Goal: Information Seeking & Learning: Learn about a topic

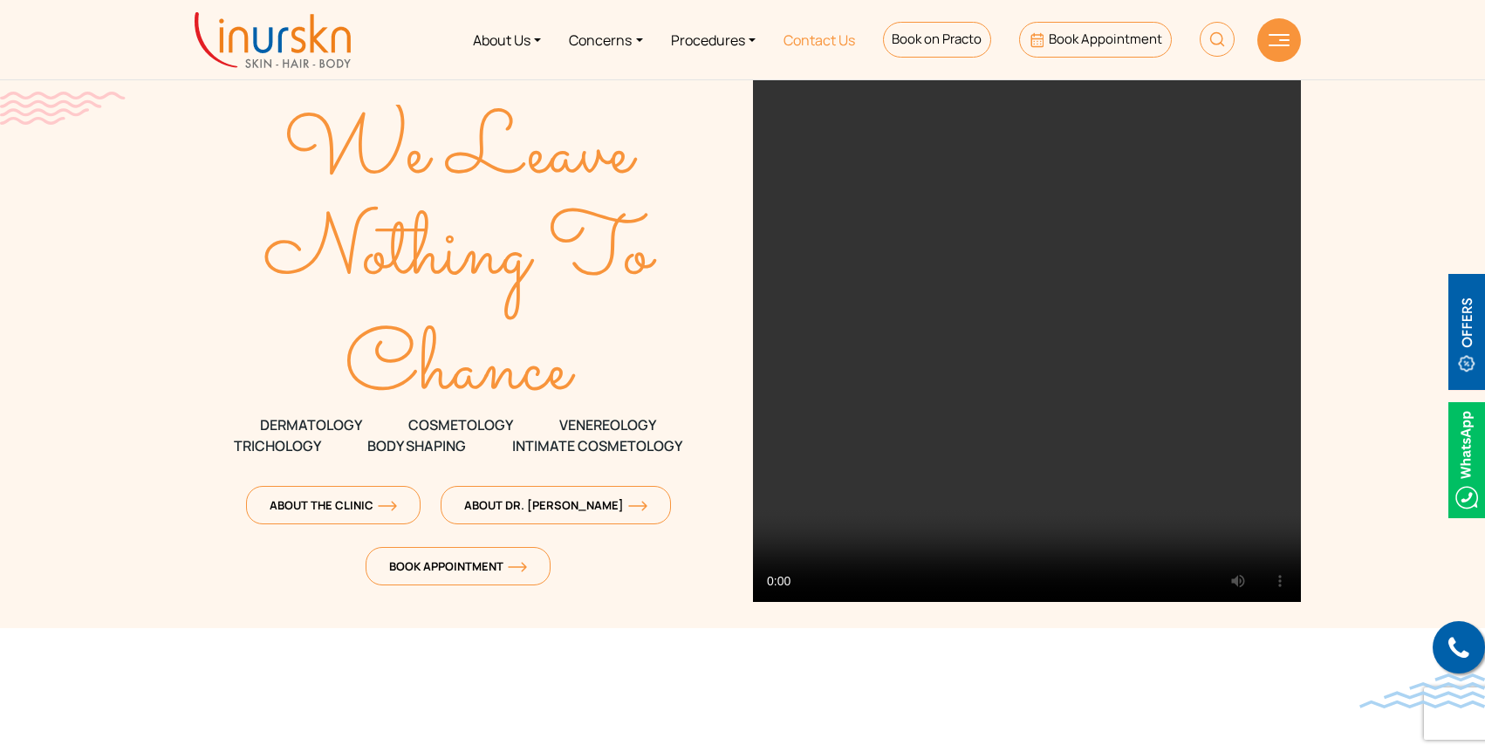
click at [813, 41] on link "Contact Us" at bounding box center [819, 39] width 99 height 65
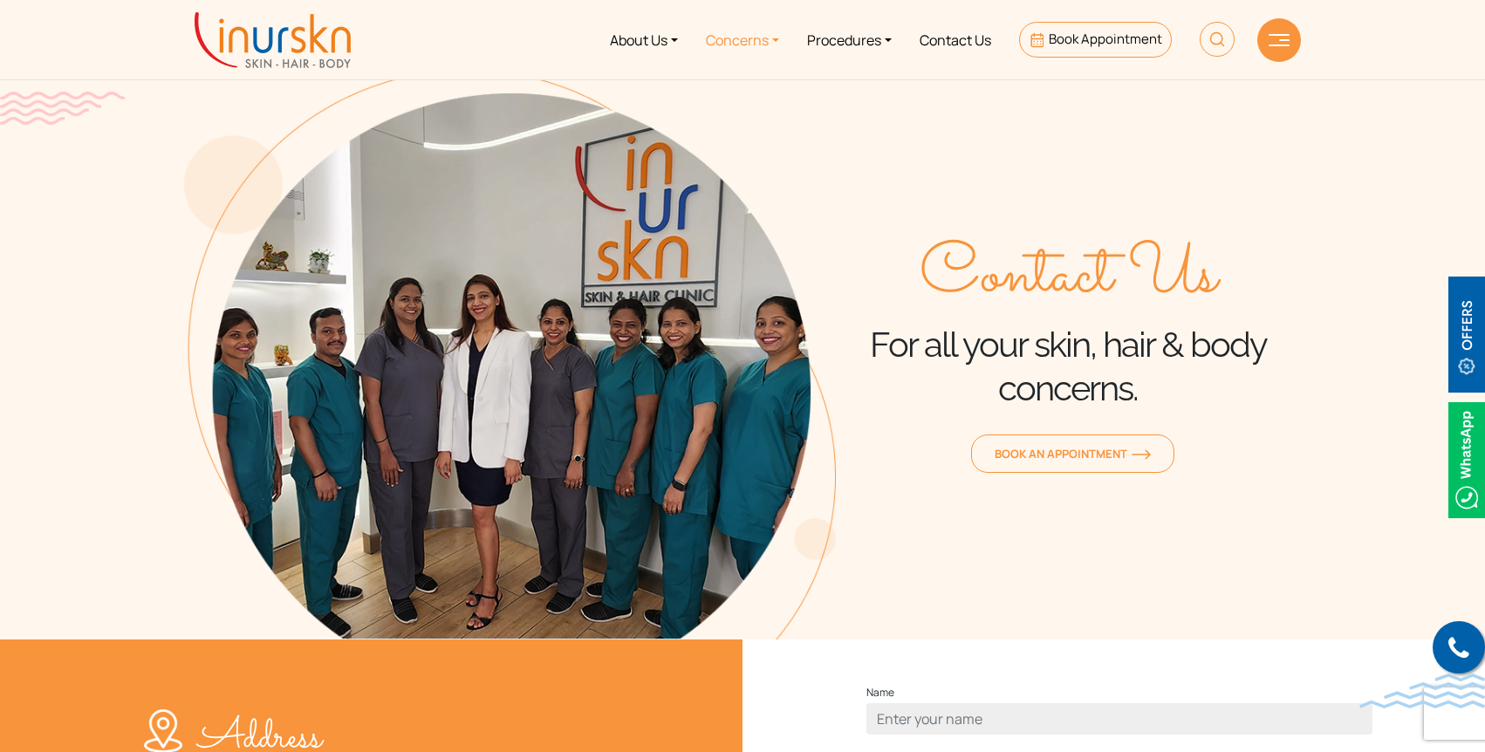
click at [763, 40] on link "Concerns" at bounding box center [742, 39] width 101 height 65
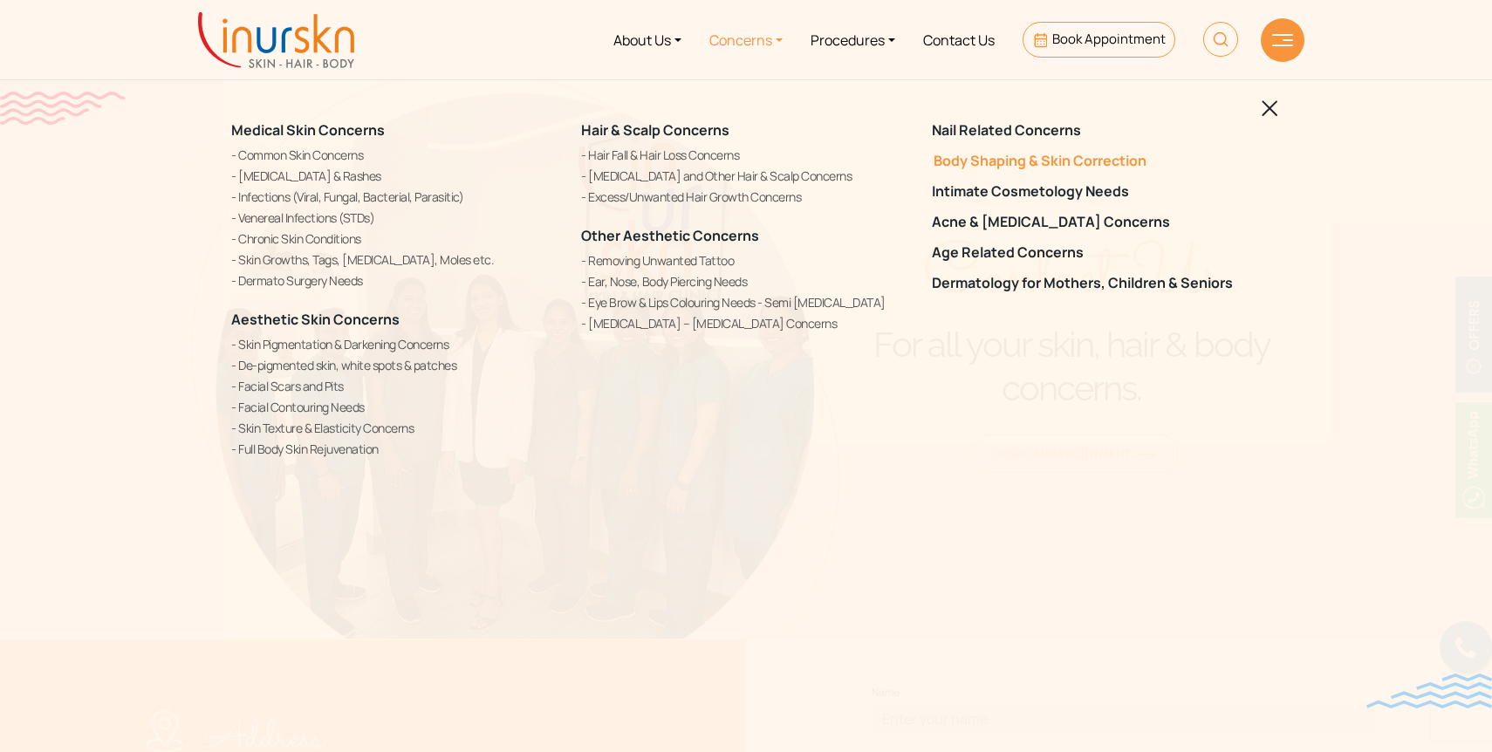
click at [1068, 159] on link "Body Shaping & Skin Correction" at bounding box center [1096, 161] width 329 height 17
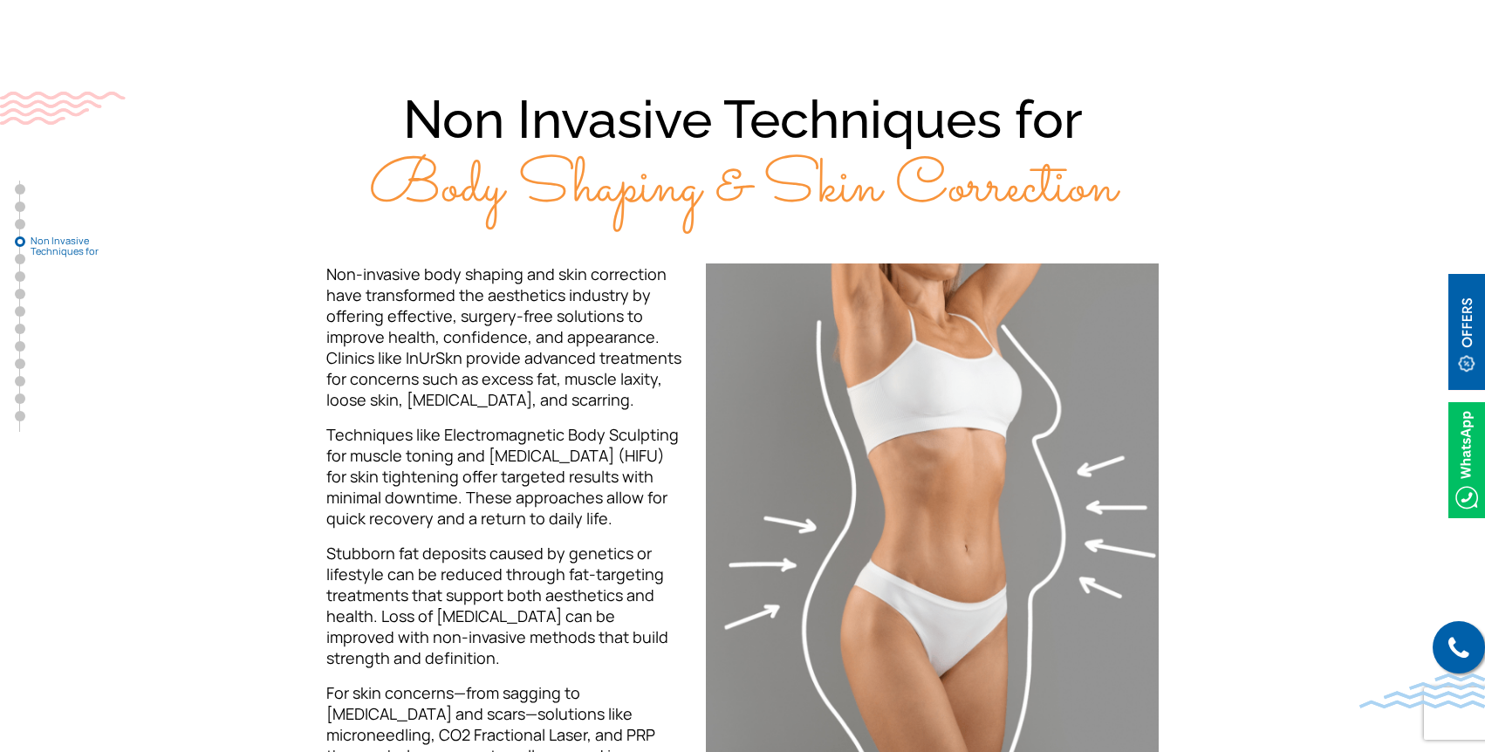
scroll to position [2237, 0]
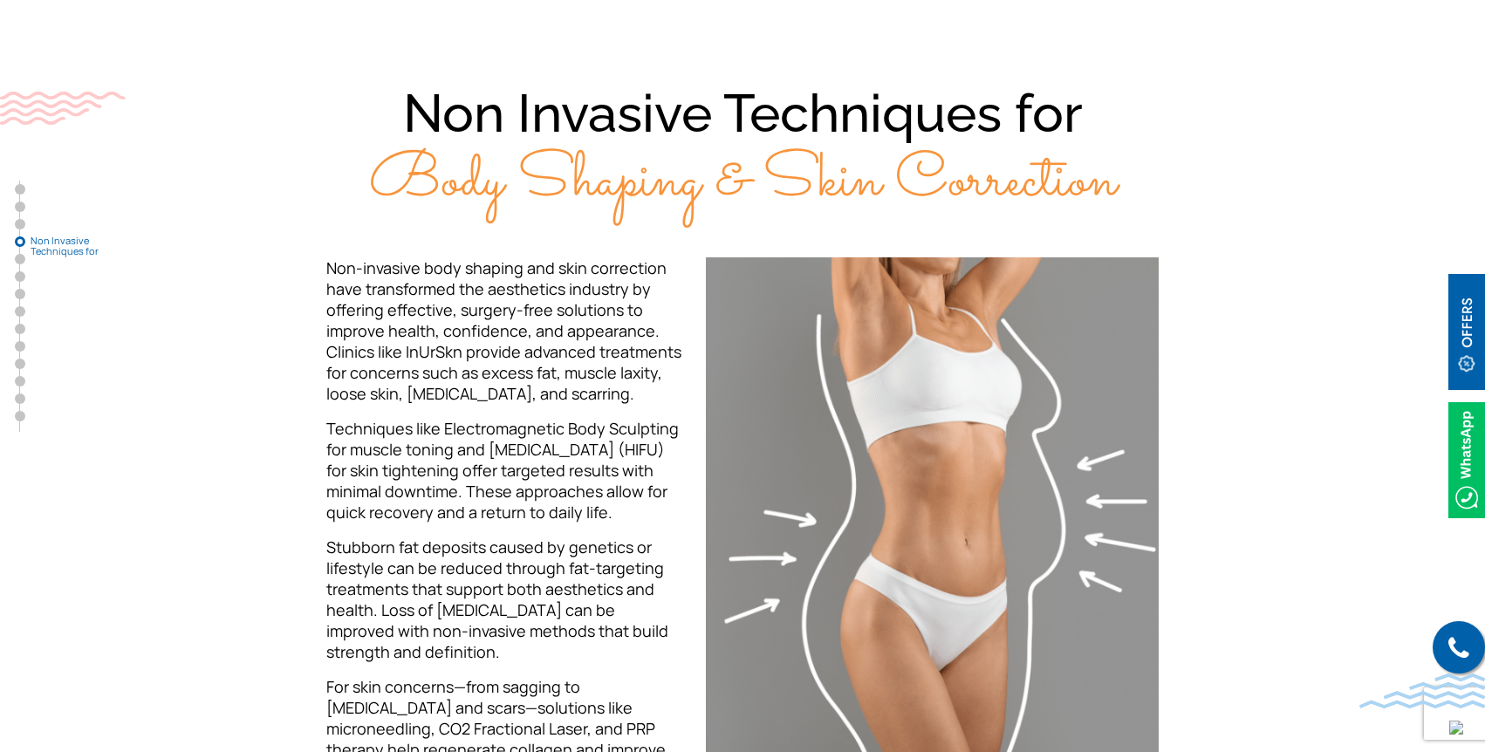
drag, startPoint x: 423, startPoint y: 495, endPoint x: 668, endPoint y: 515, distance: 245.2
click at [668, 515] on p "Techniques like Electromagnetic Body Sculpting for muscle toning and High-Inten…" at bounding box center [505, 470] width 359 height 105
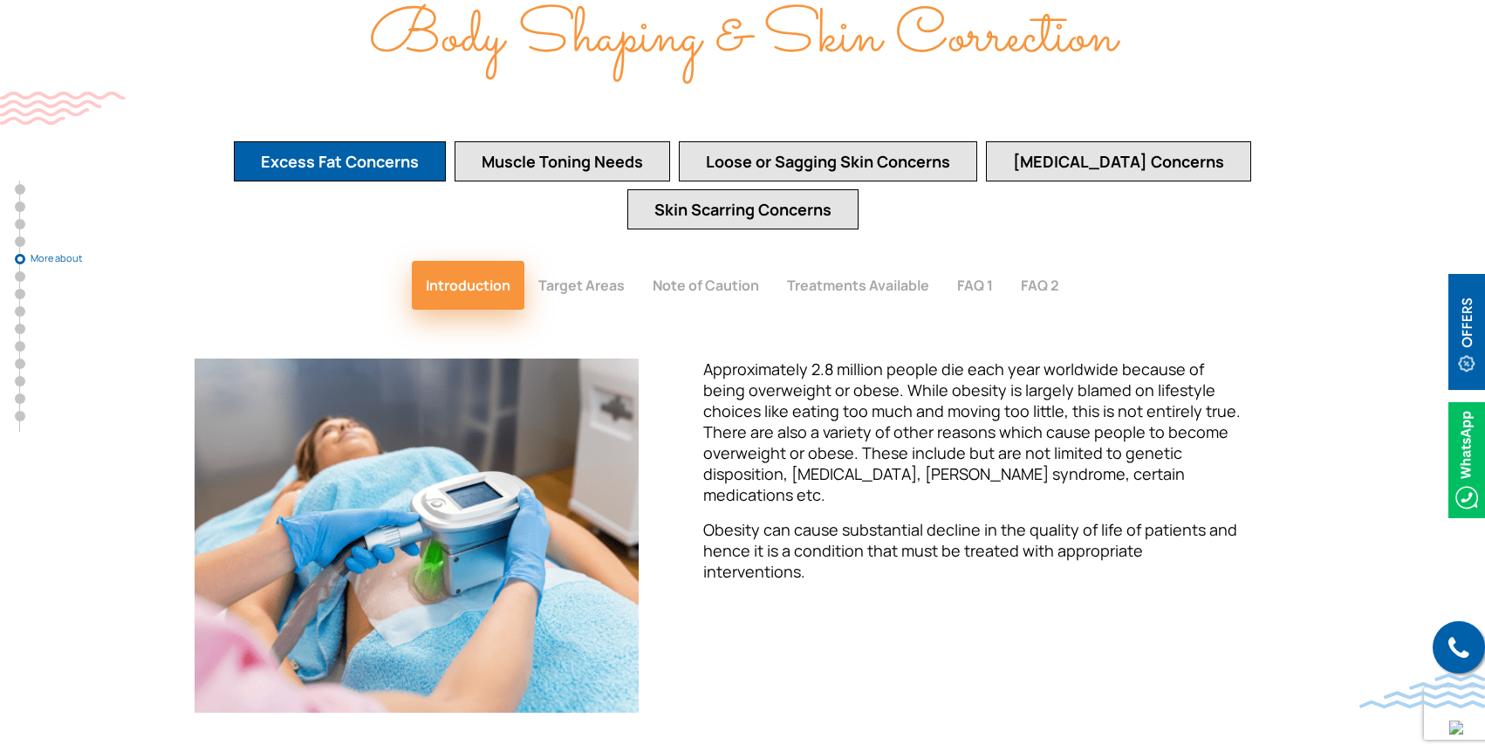
scroll to position [3389, 0]
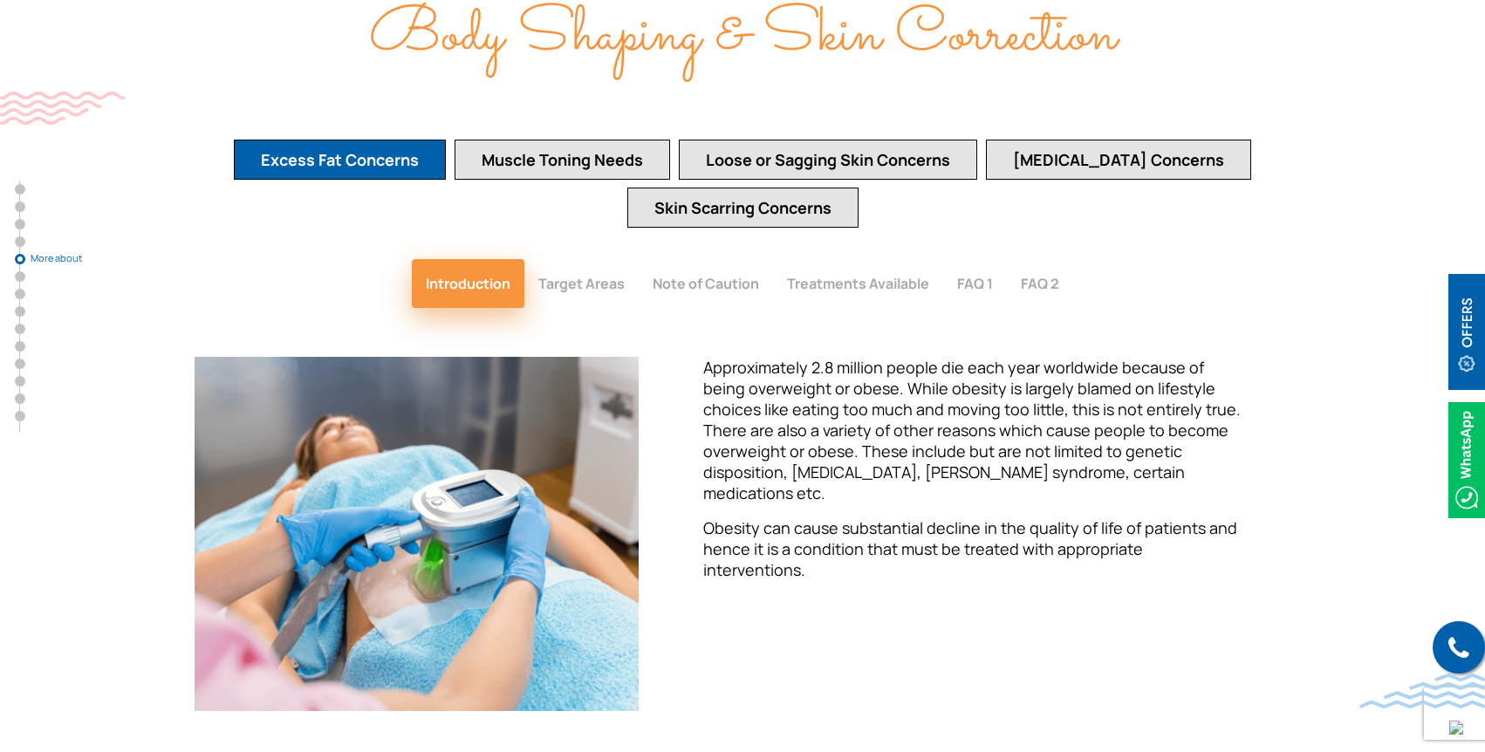
click at [578, 259] on button "Target Areas" at bounding box center [582, 283] width 114 height 49
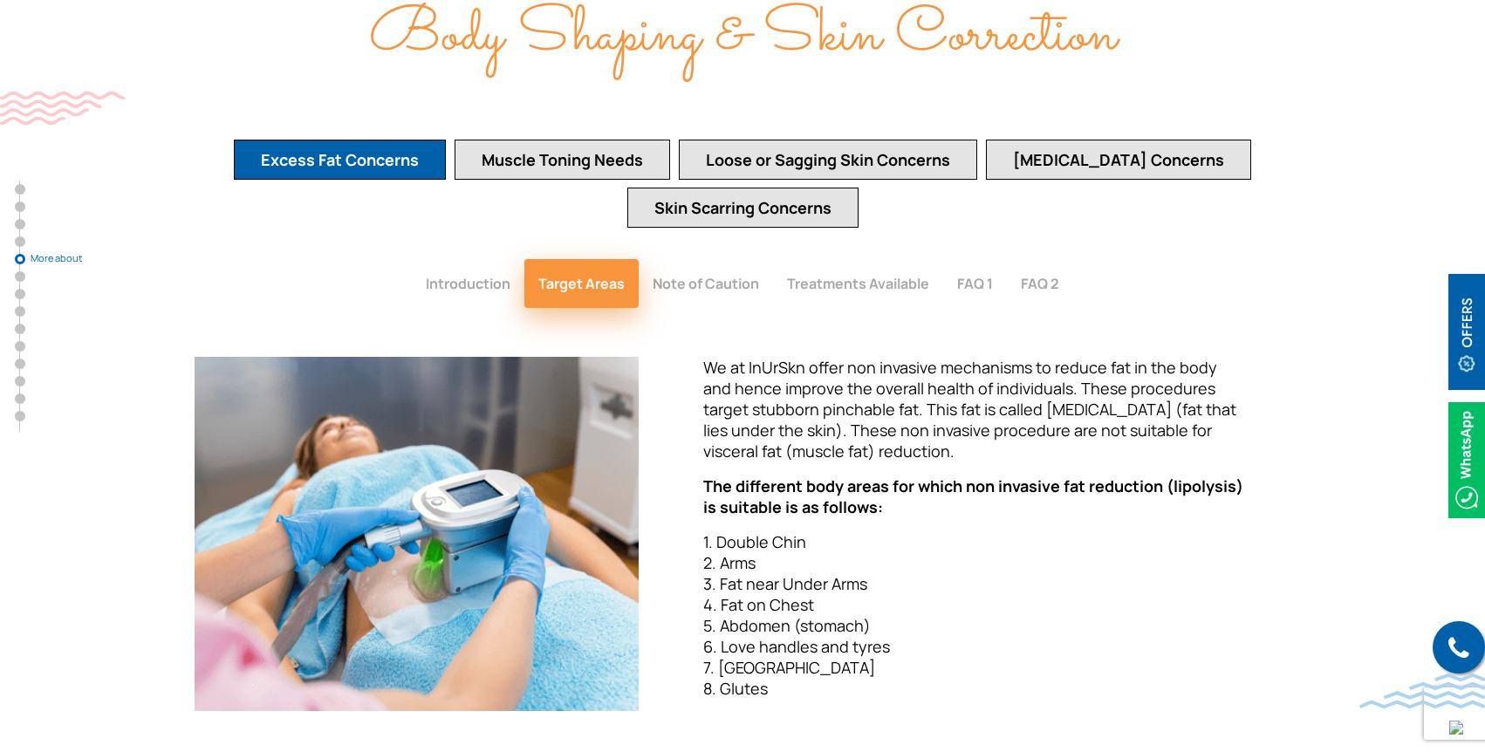
click at [690, 259] on button "Note of Caution" at bounding box center [706, 283] width 134 height 49
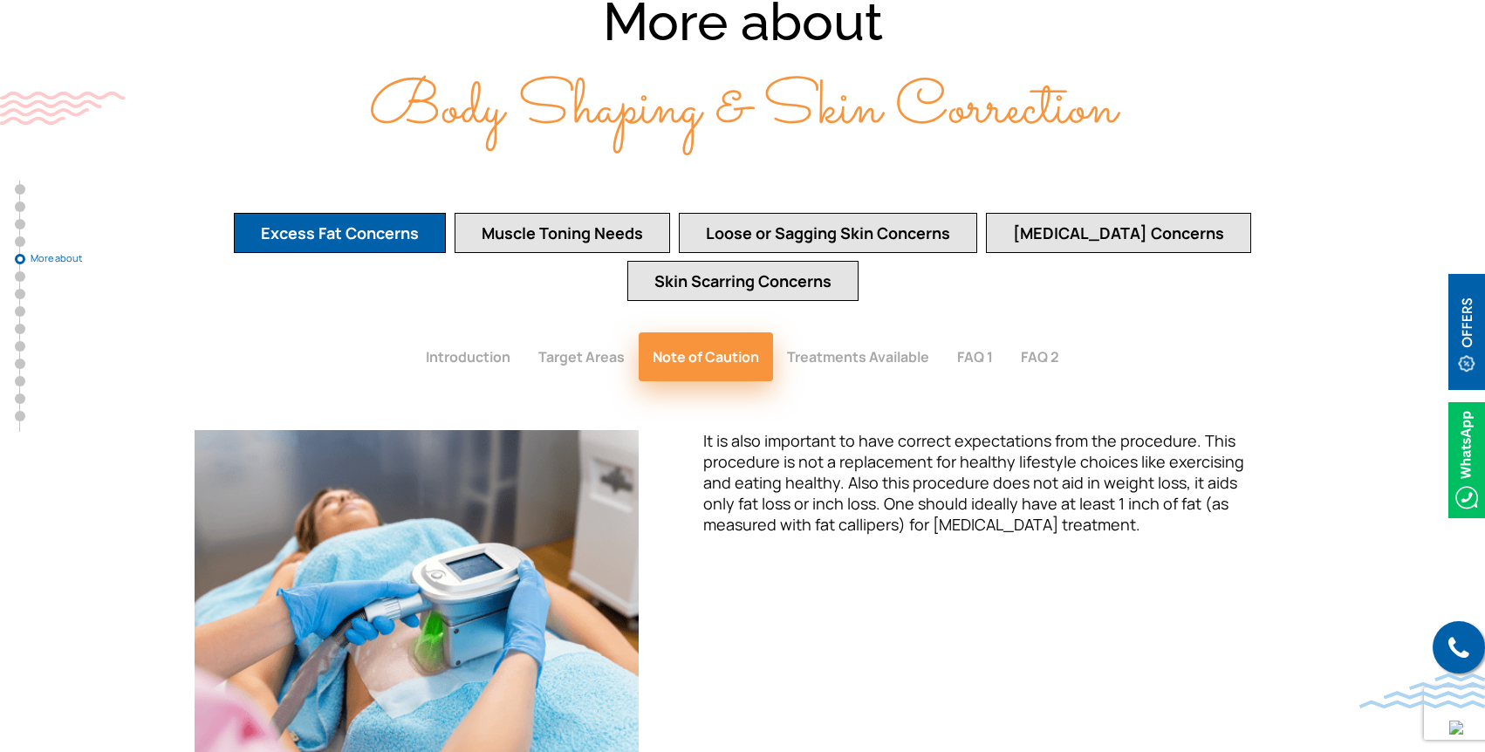
scroll to position [3312, 0]
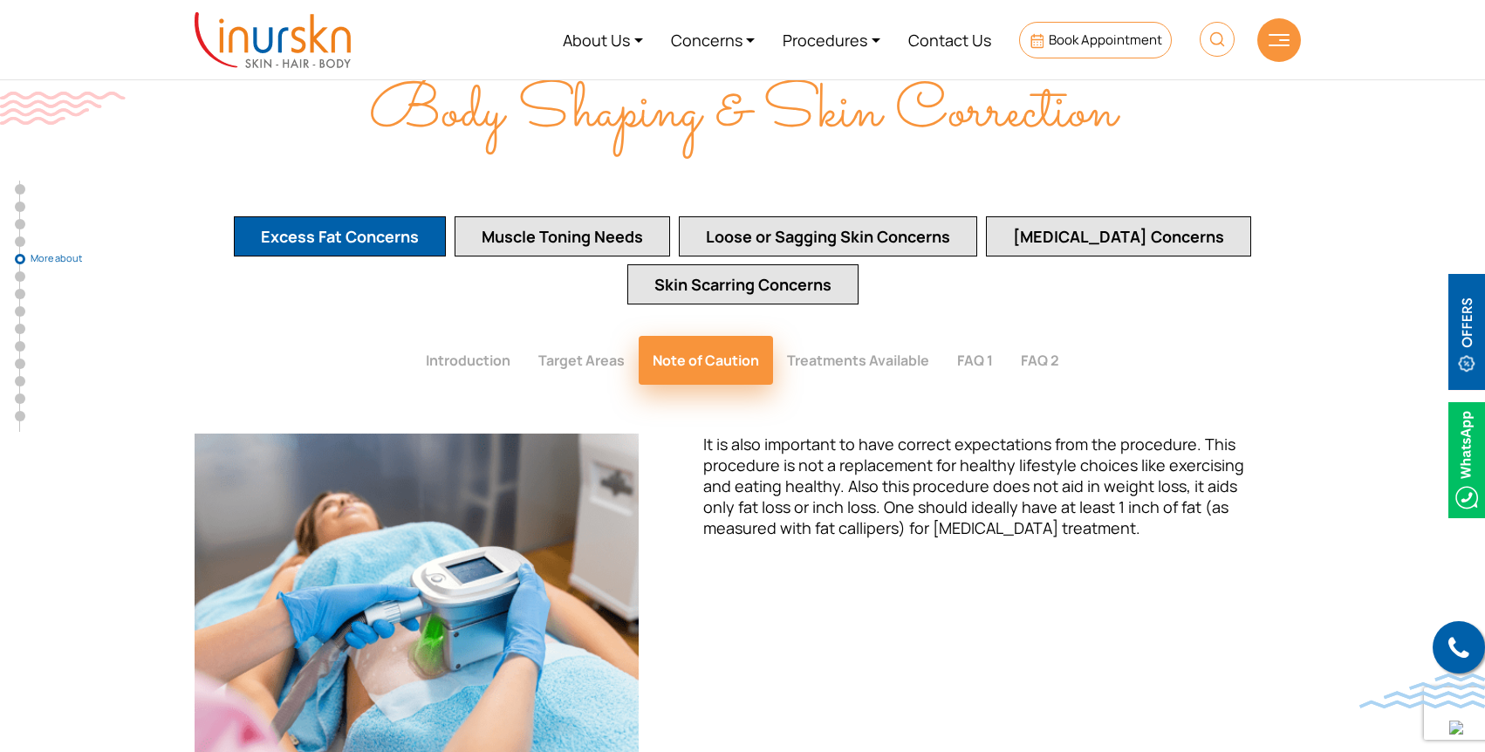
click at [879, 336] on button "Treatments Available" at bounding box center [858, 360] width 170 height 49
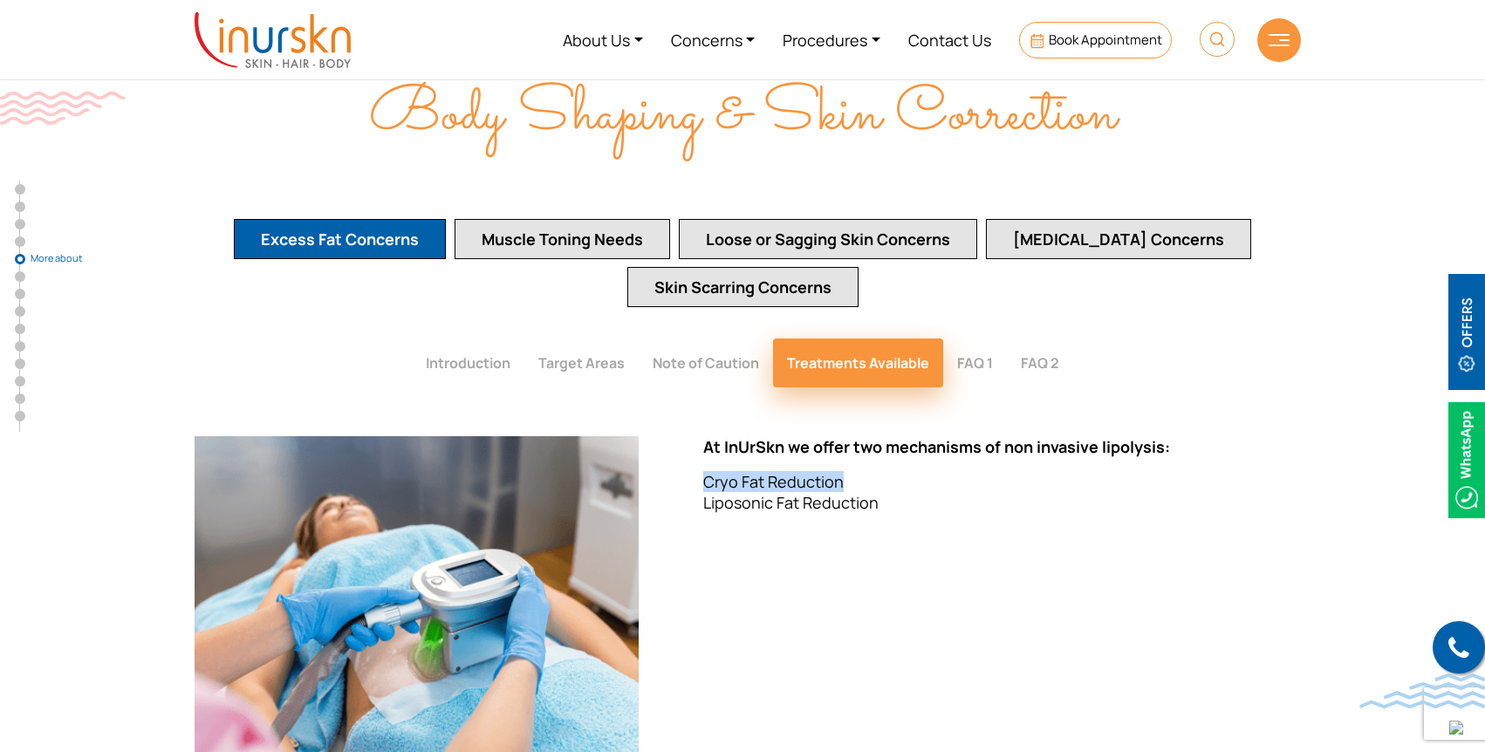
scroll to position [3304, 0]
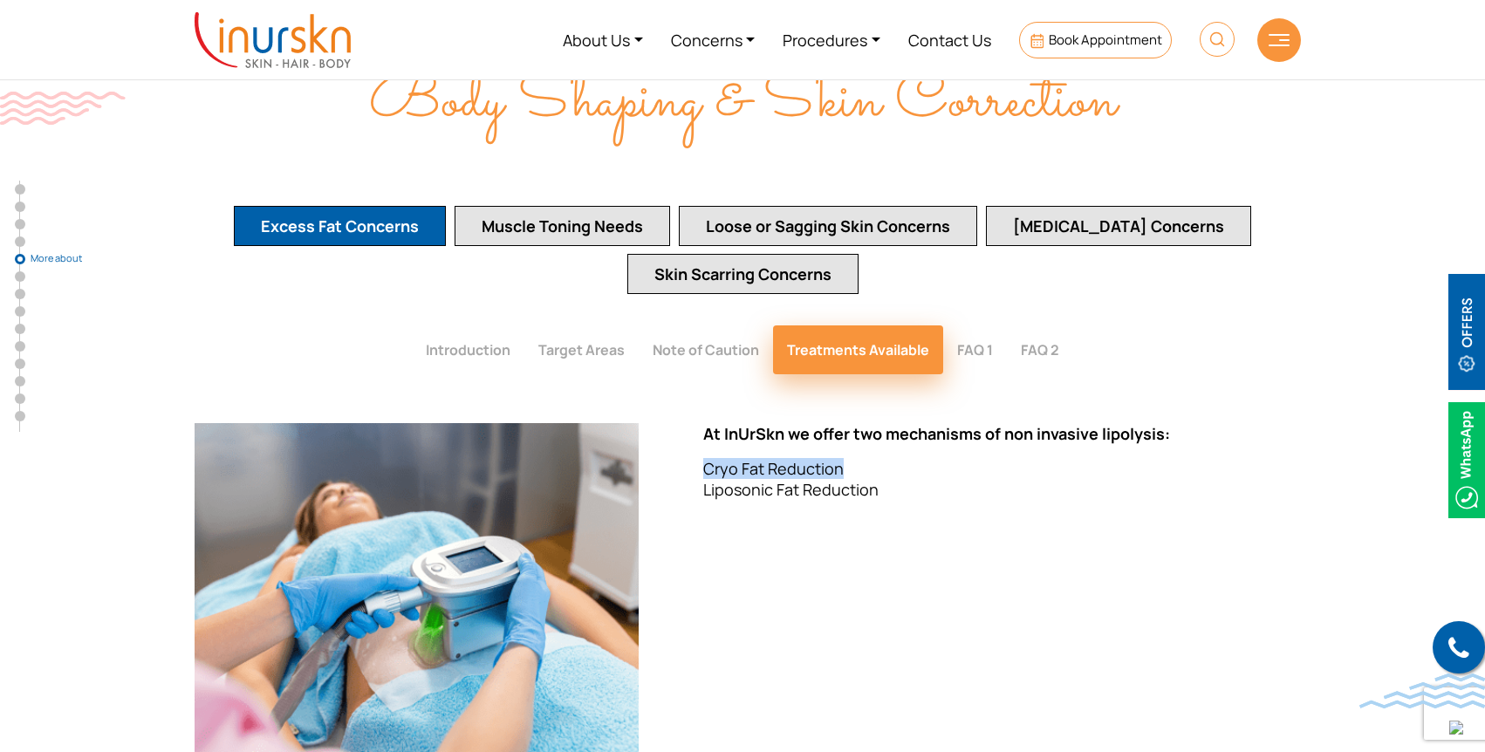
drag, startPoint x: 701, startPoint y: 439, endPoint x: 889, endPoint y: 469, distance: 190.8
click at [889, 469] on div "Approximately 2.8 million people die each year worldwide because of being overw…" at bounding box center [975, 599] width 631 height 353
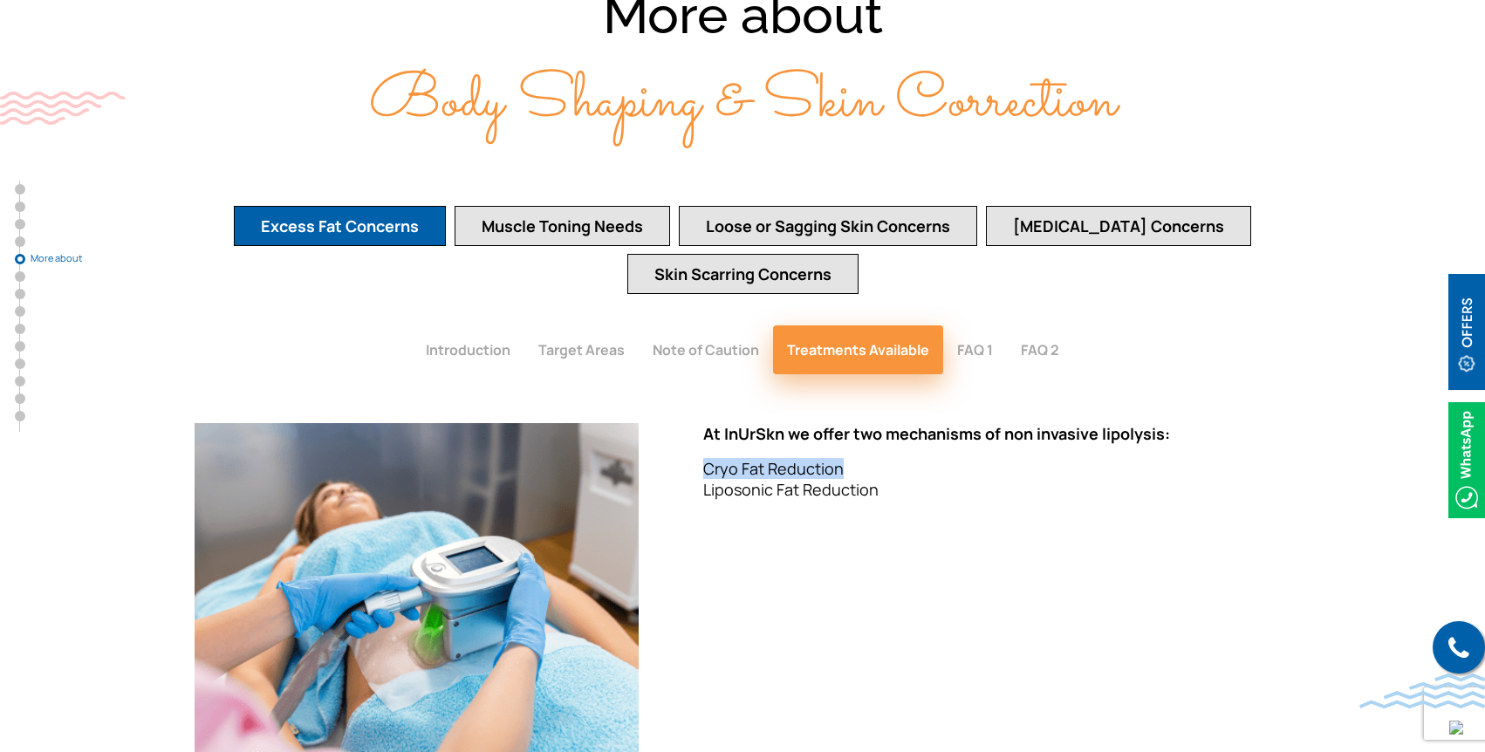
scroll to position [3324, 0]
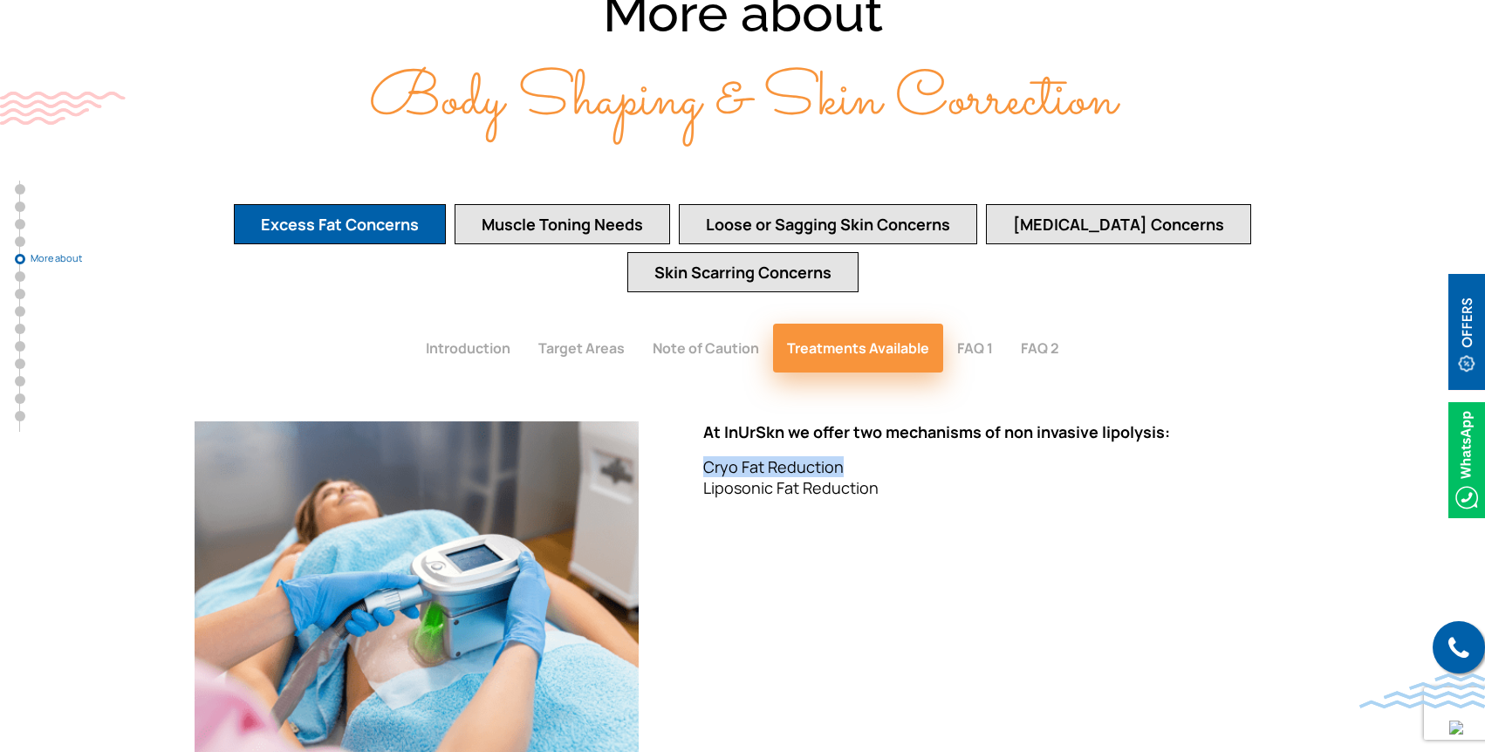
click at [979, 324] on button "FAQ 1" at bounding box center [975, 348] width 64 height 49
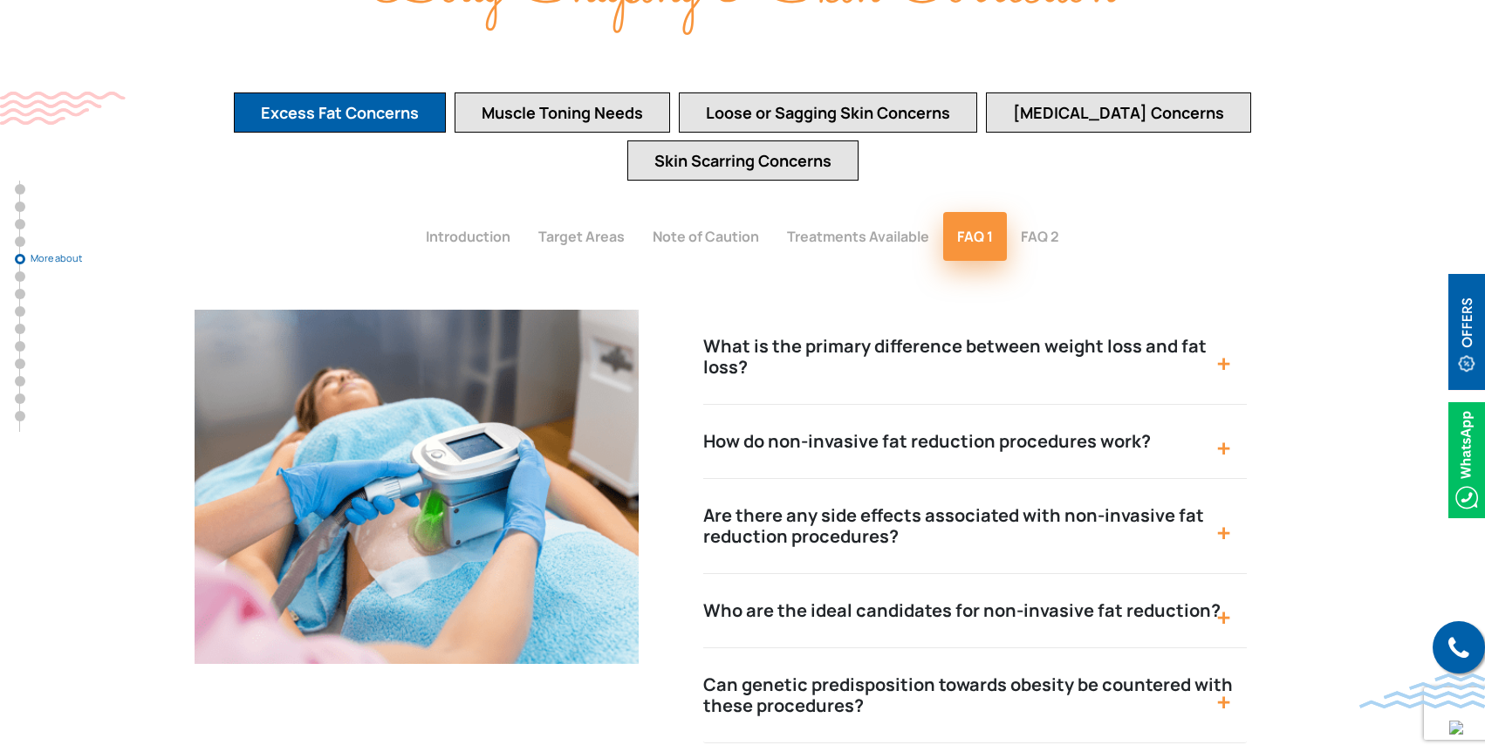
scroll to position [3439, 0]
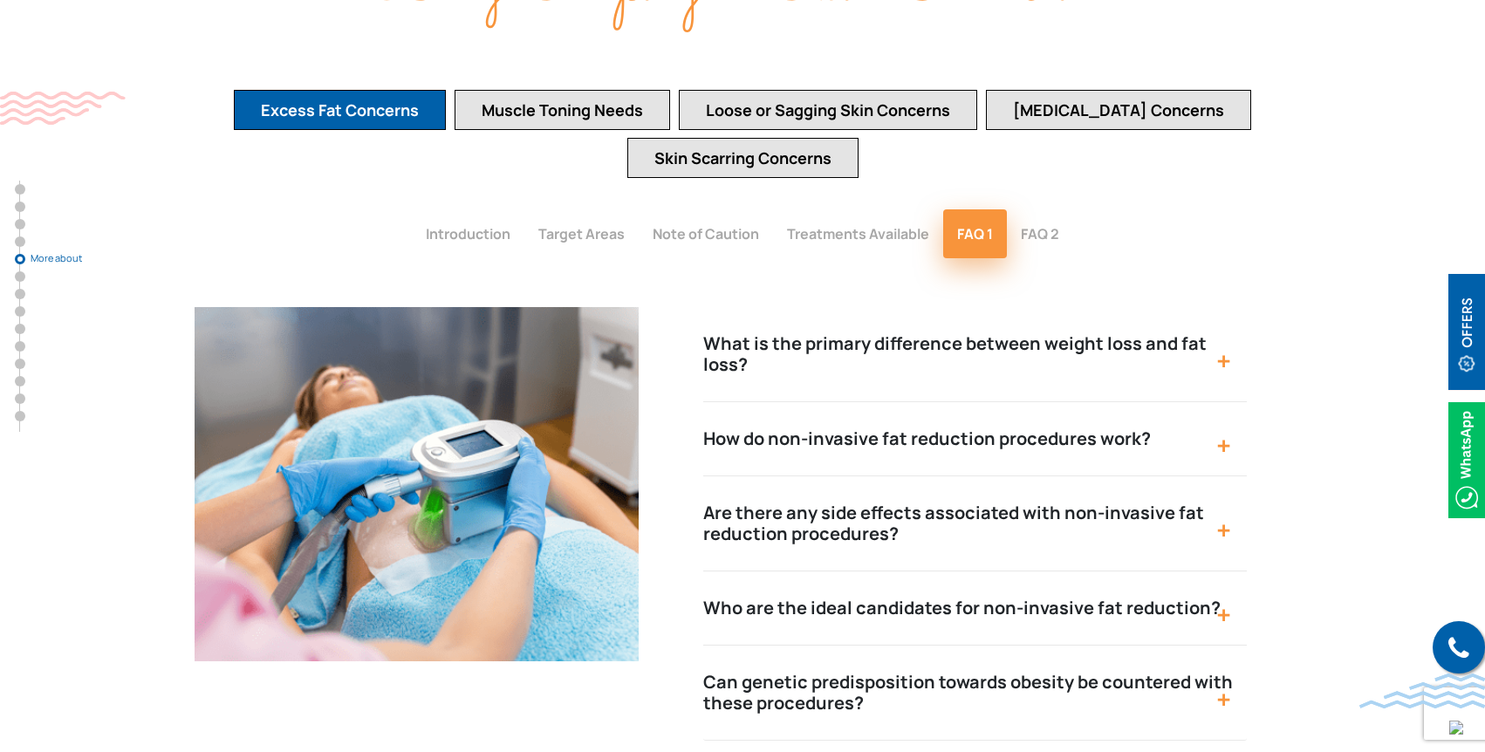
click at [1177, 307] on button "What is the primary difference between weight loss and fat loss?" at bounding box center [975, 354] width 544 height 95
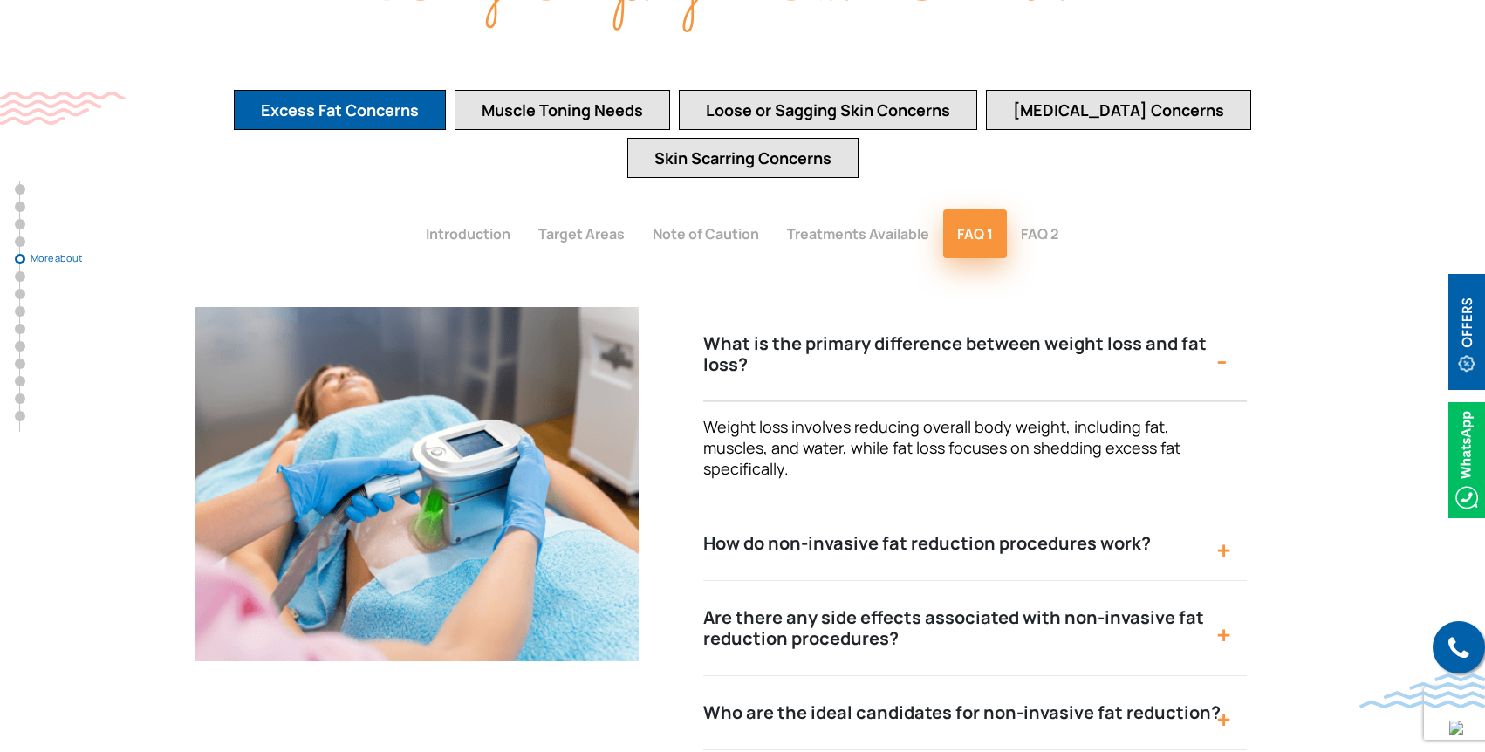
click at [1224, 507] on button "How do non-invasive fat reduction procedures work?" at bounding box center [975, 544] width 544 height 74
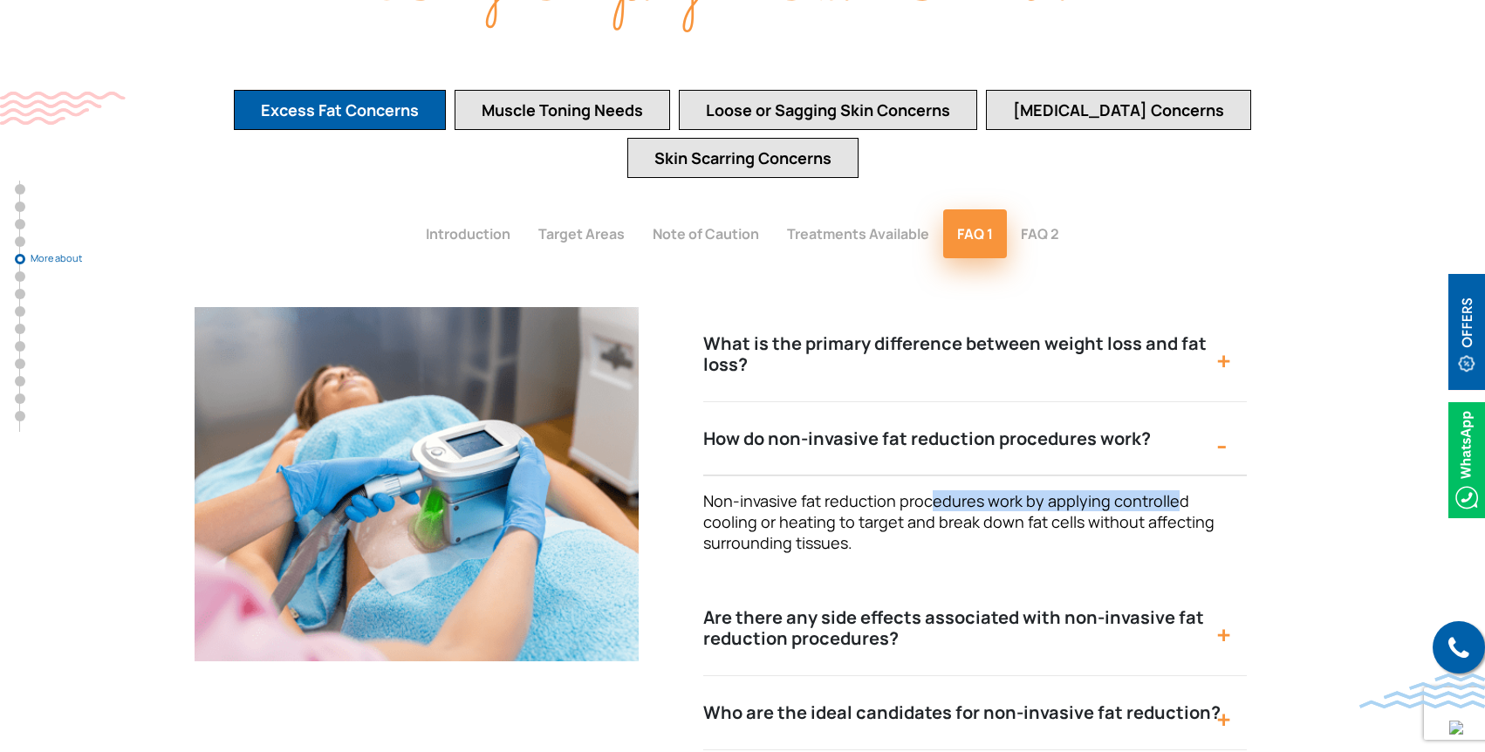
drag, startPoint x: 930, startPoint y: 443, endPoint x: 1176, endPoint y: 443, distance: 246.1
click at [1176, 490] on span "Non-invasive fat reduction procedures work by applying controlled cooling or he…" at bounding box center [958, 521] width 511 height 63
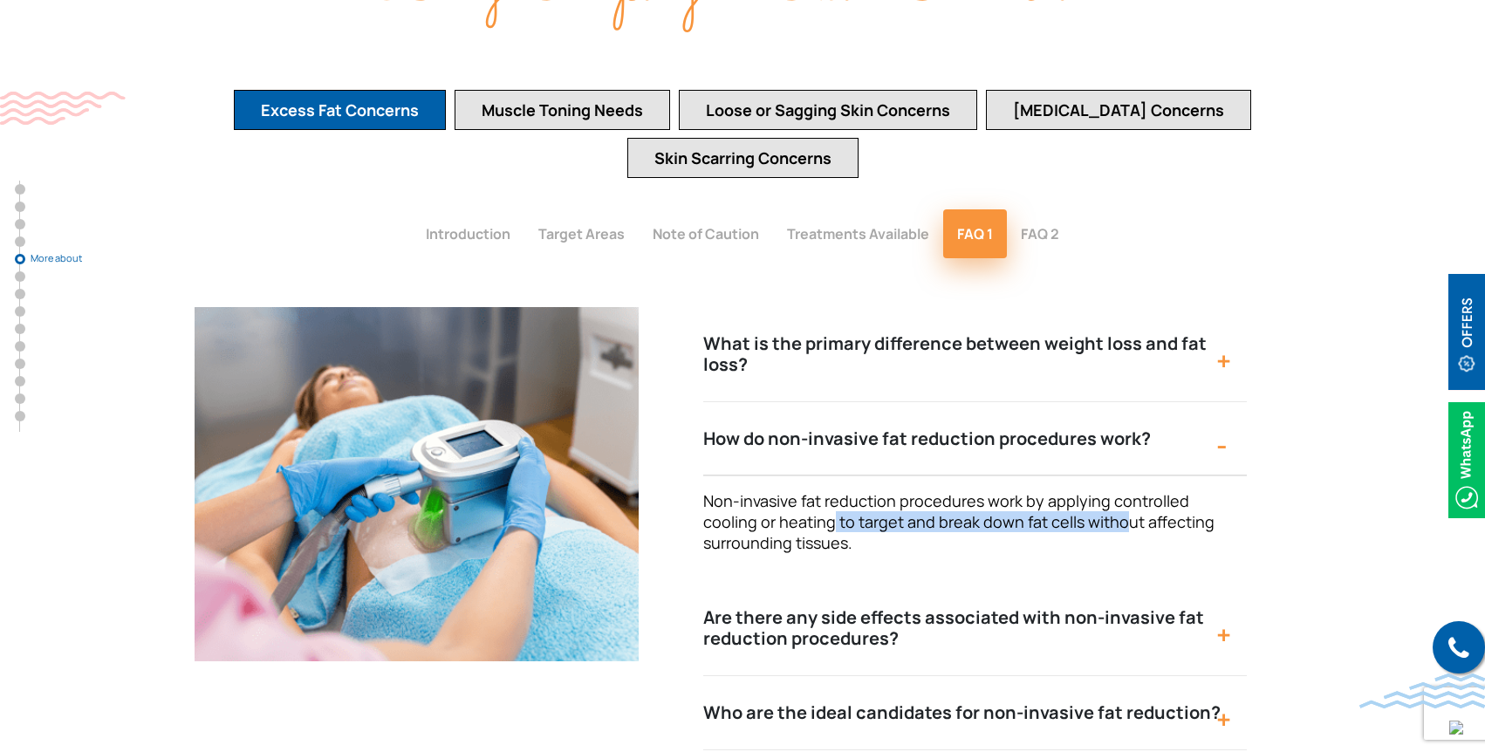
drag, startPoint x: 831, startPoint y: 458, endPoint x: 1119, endPoint y: 466, distance: 288.1
click at [1119, 490] on span "Non-invasive fat reduction procedures work by applying controlled cooling or he…" at bounding box center [958, 521] width 511 height 63
drag, startPoint x: 739, startPoint y: 475, endPoint x: 866, endPoint y: 473, distance: 126.6
click at [861, 490] on p "Non-invasive fat reduction procedures work by applying controlled cooling or he…" at bounding box center [966, 521] width 526 height 63
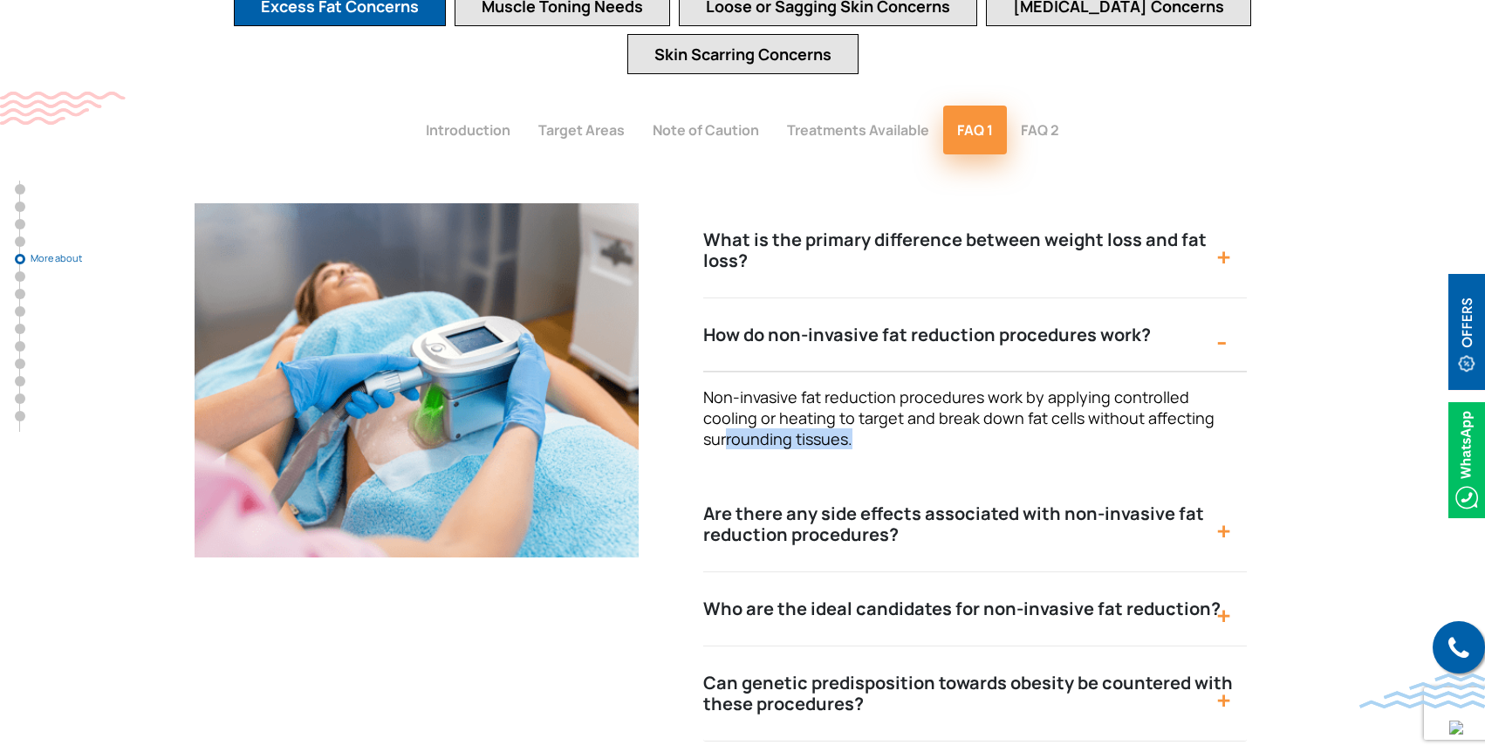
scroll to position [3552, 0]
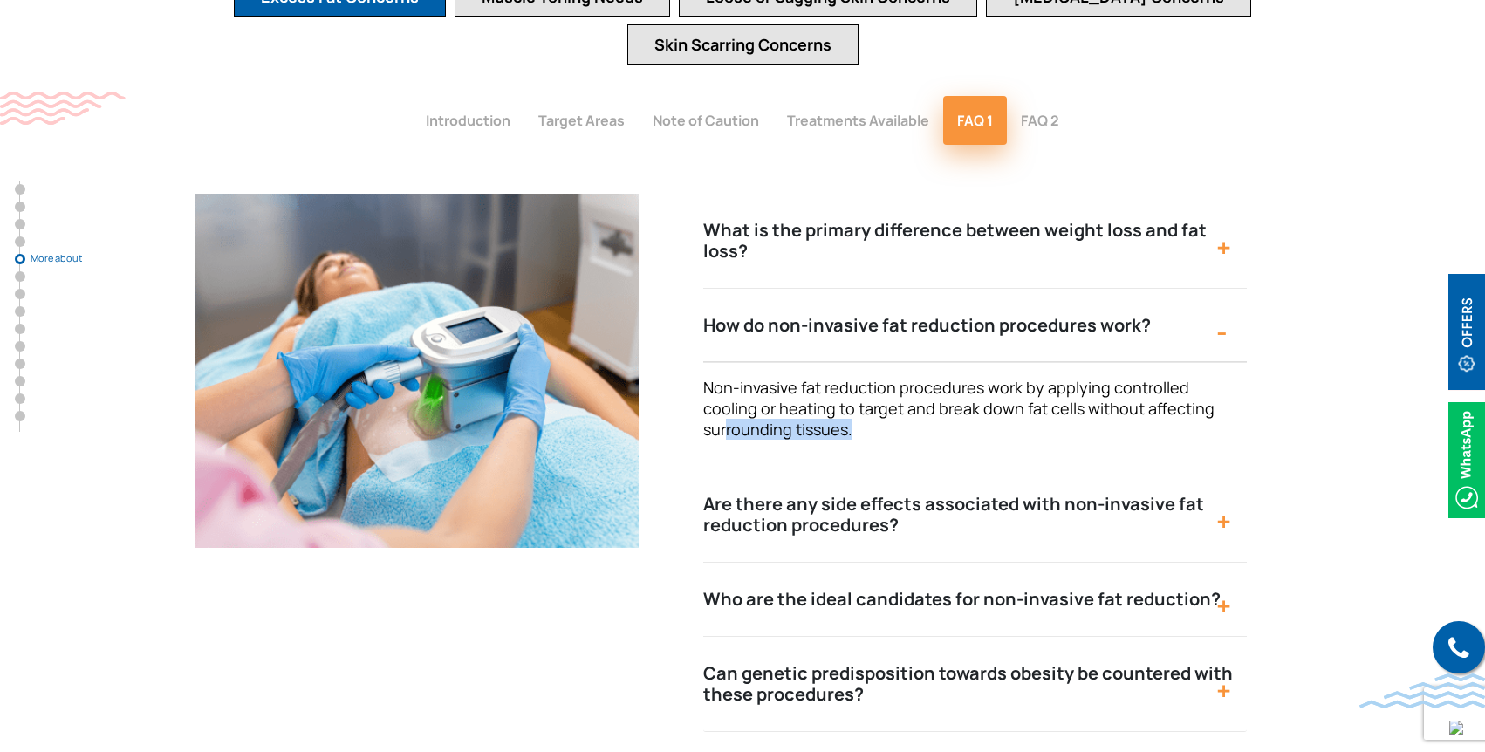
click at [1107, 468] on button "Are there any side effects associated with non-invasive fat reduction procedure…" at bounding box center [975, 515] width 544 height 95
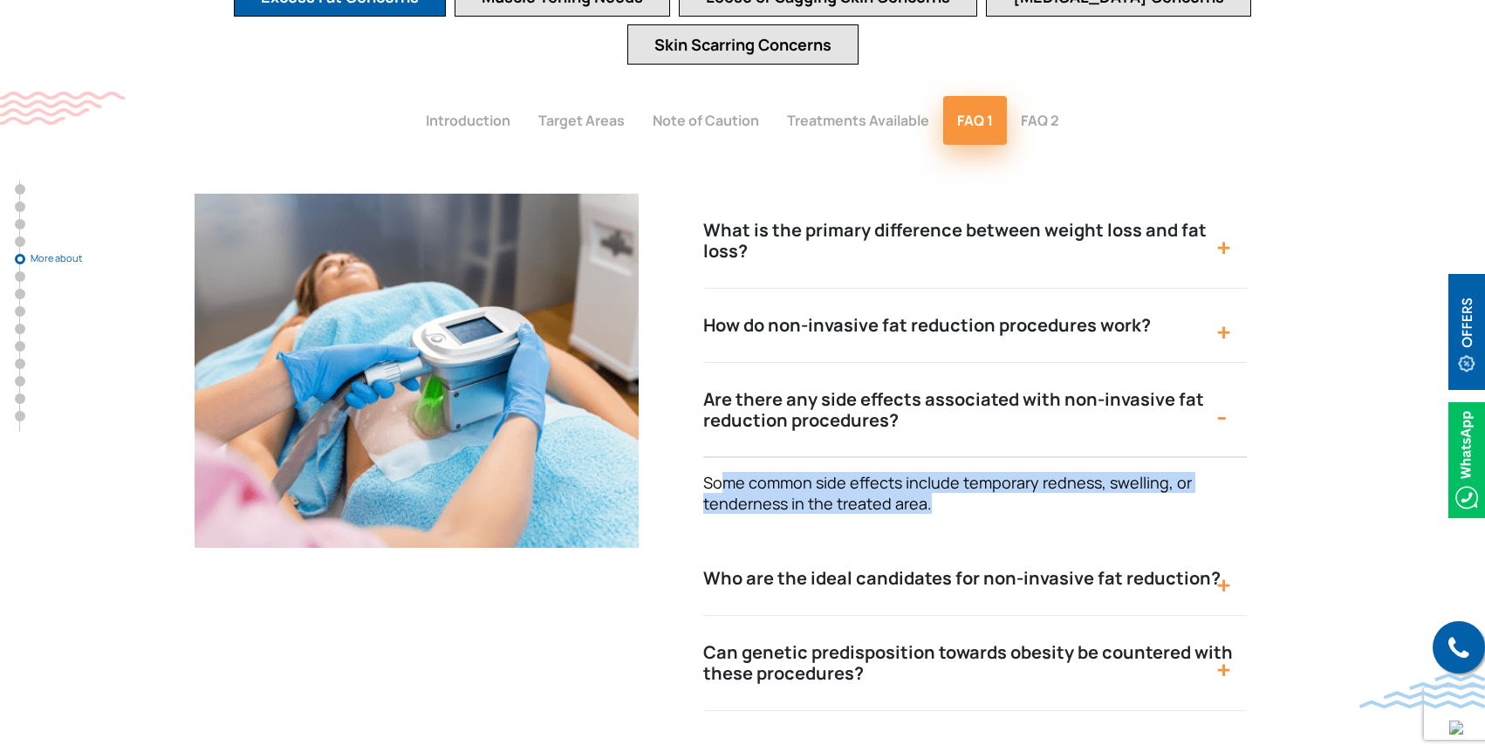
drag, startPoint x: 766, startPoint y: 423, endPoint x: 1023, endPoint y: 437, distance: 257.0
click at [1023, 472] on p "Some common side effects include temporary redness, swelling, or tenderness in …" at bounding box center [966, 493] width 526 height 42
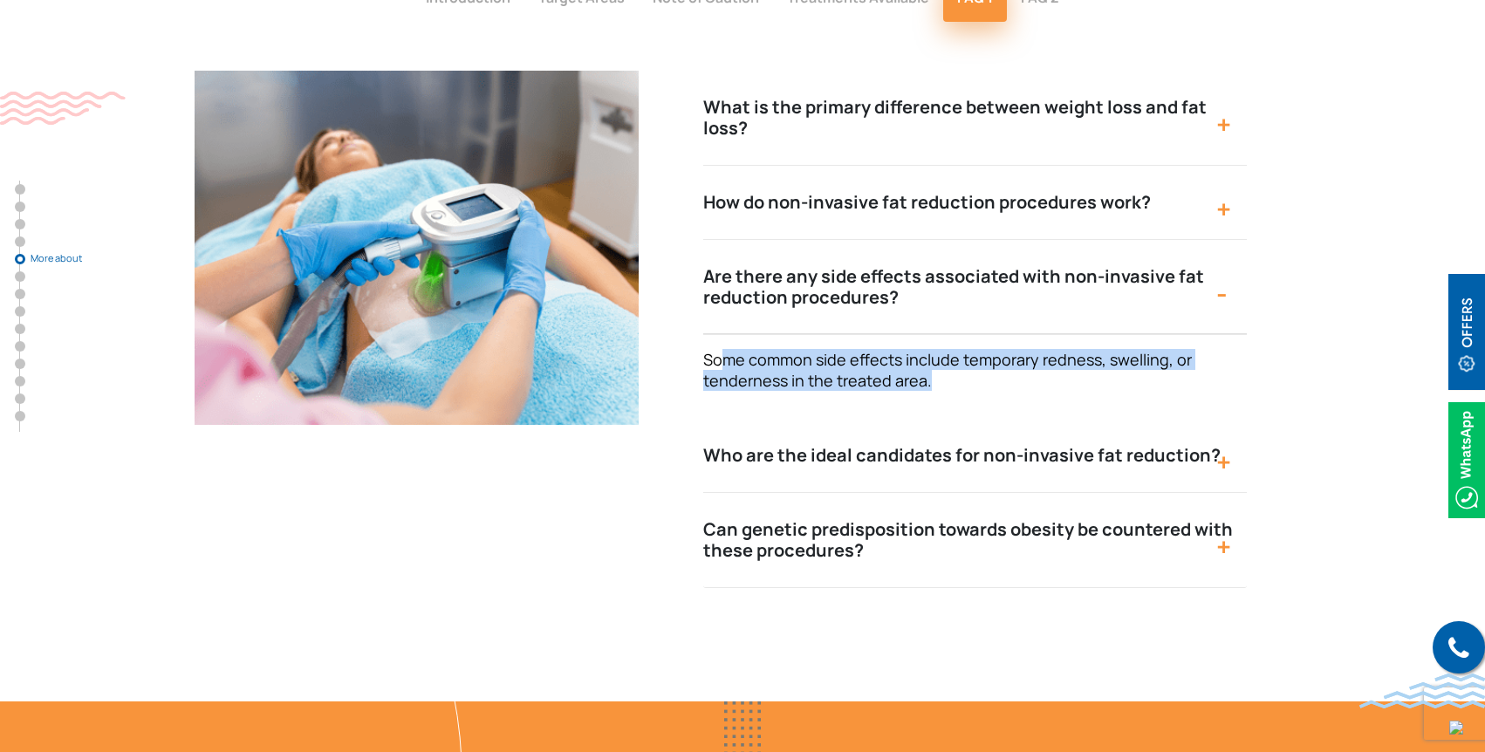
scroll to position [3676, 0]
click at [897, 418] on button "Who are the ideal candidates for non-invasive fat reduction?" at bounding box center [975, 455] width 544 height 74
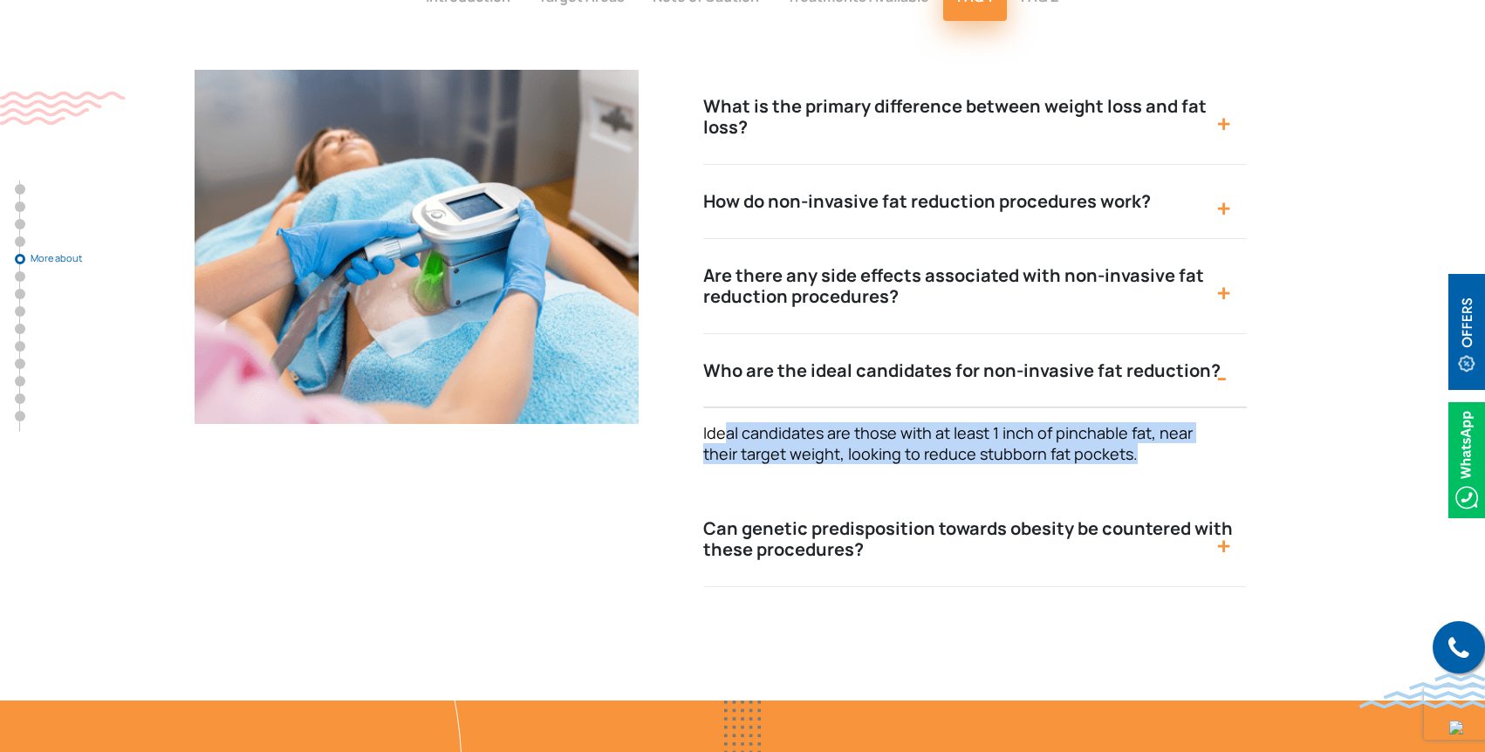
drag, startPoint x: 726, startPoint y: 369, endPoint x: 1148, endPoint y: 384, distance: 421.8
click at [1148, 422] on p "Ideal candidates are those with at least 1 inch of pinchable fat, near their ta…" at bounding box center [966, 443] width 526 height 42
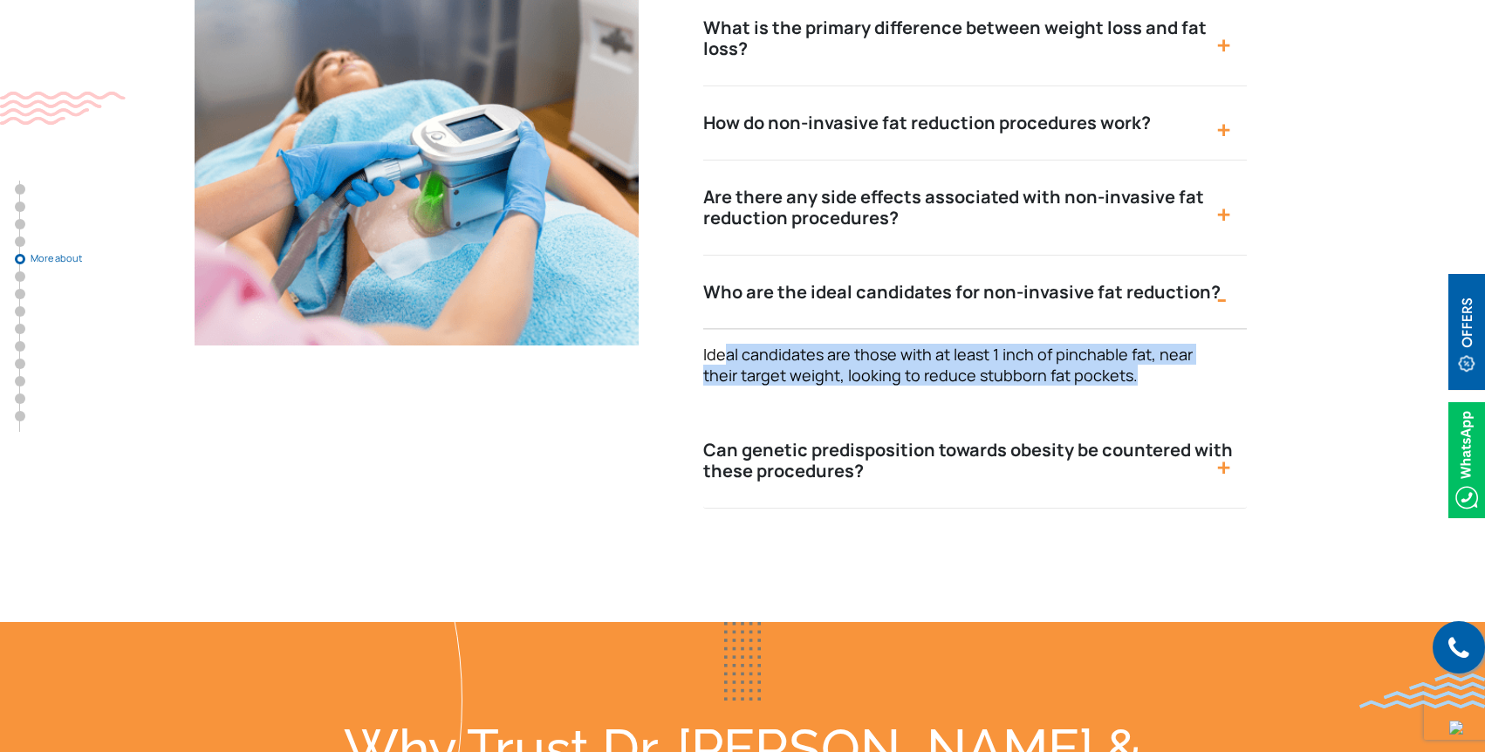
scroll to position [3753, 0]
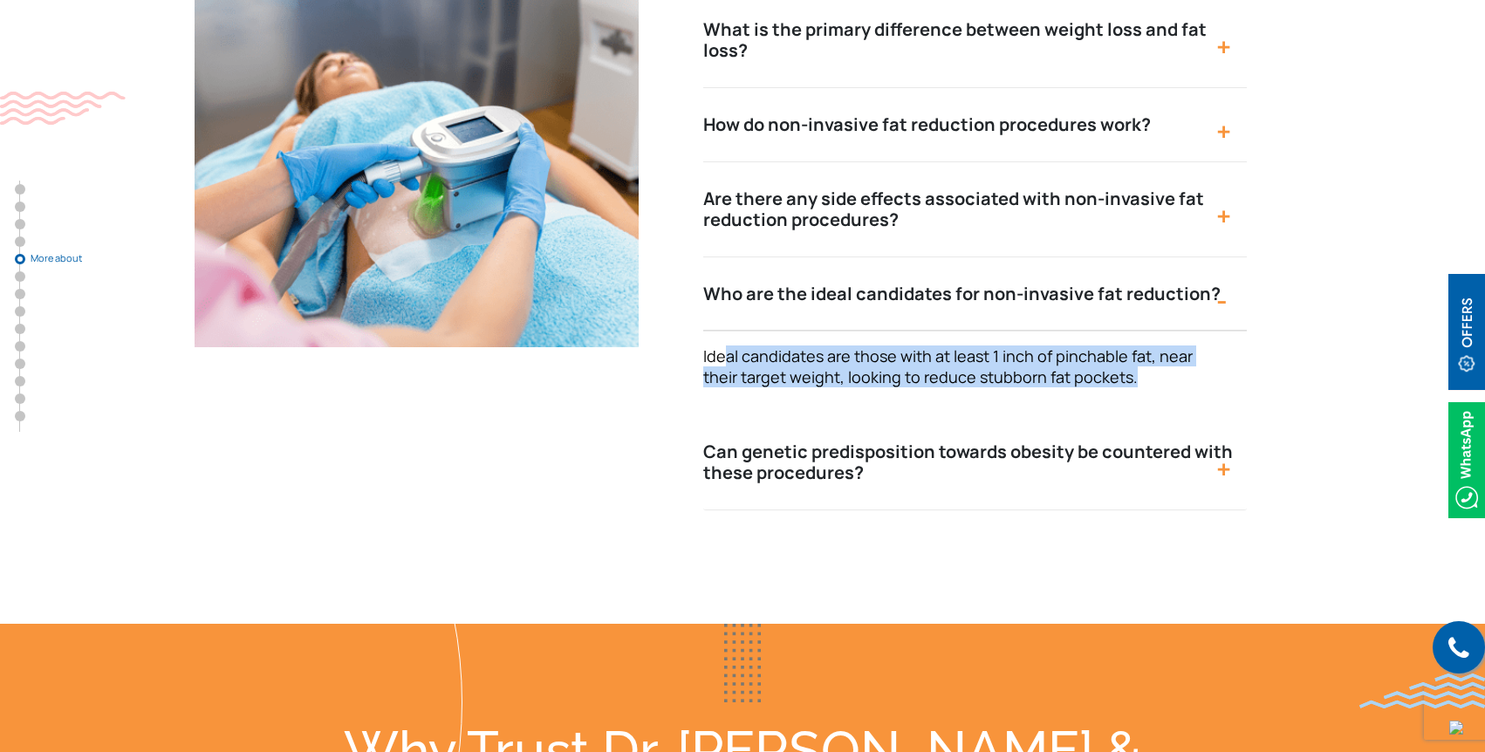
click at [789, 415] on button "Can genetic predisposition towards obesity be countered with these procedures?" at bounding box center [975, 462] width 544 height 95
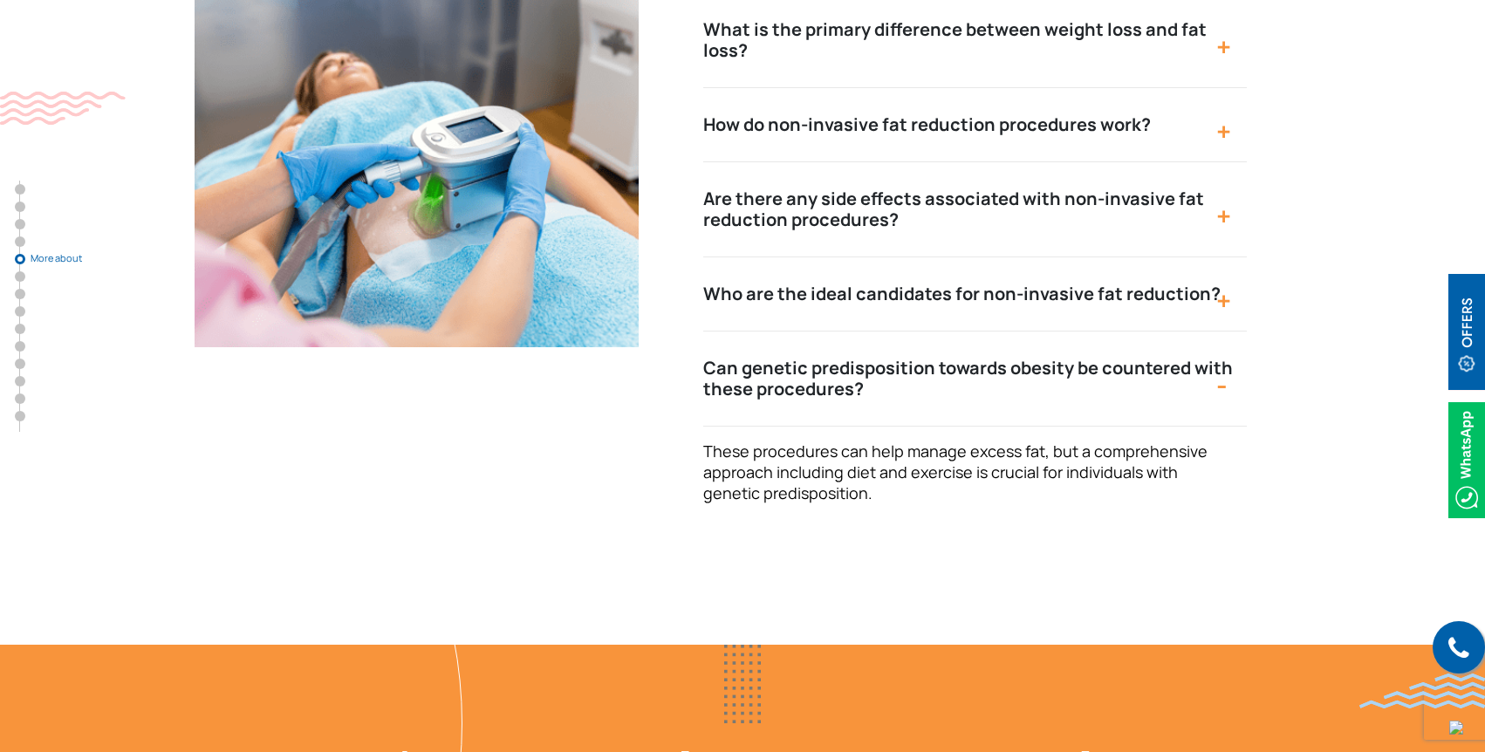
scroll to position [3754, 0]
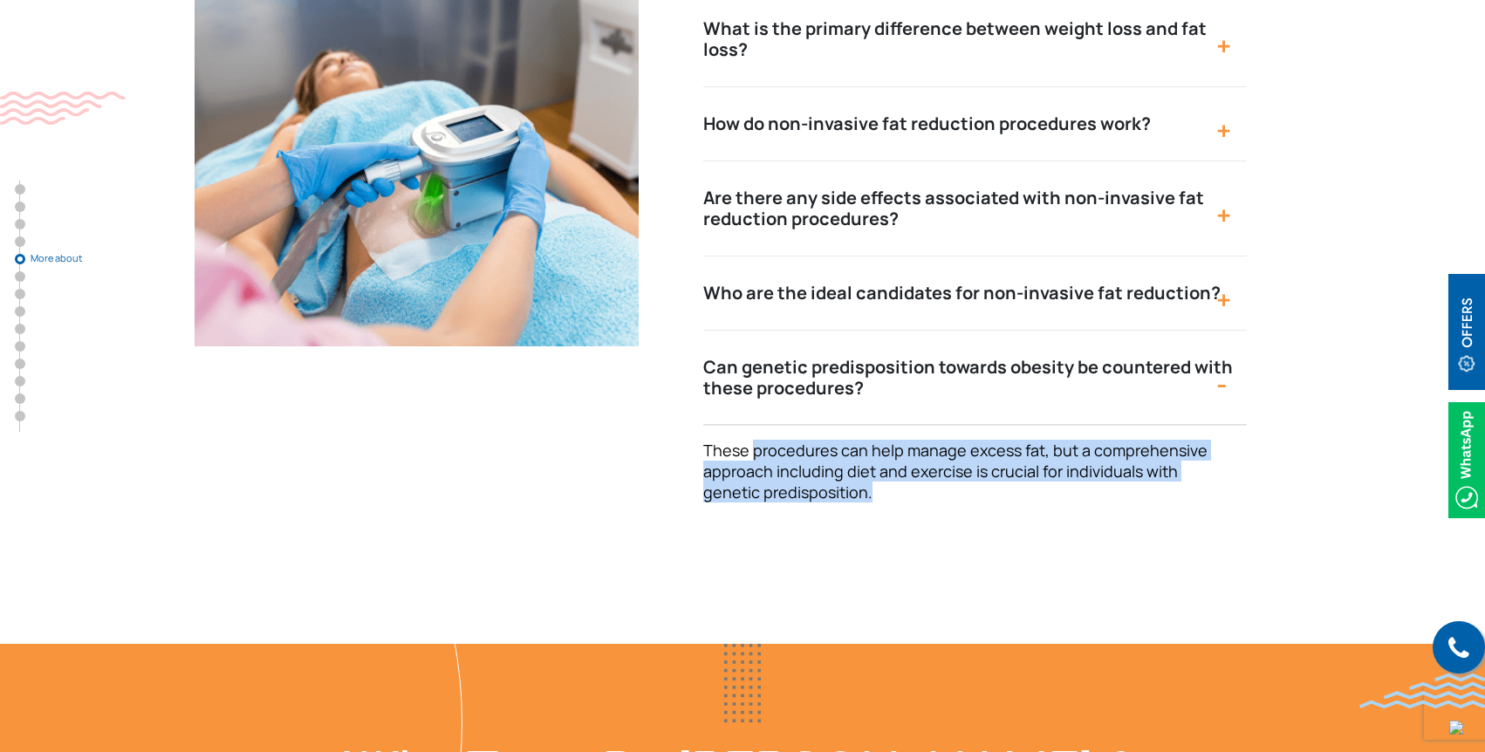
drag, startPoint x: 751, startPoint y: 390, endPoint x: 1086, endPoint y: 438, distance: 337.7
click at [1086, 440] on p "These procedures can help manage excess fat, but a comprehensive approach inclu…" at bounding box center [966, 471] width 526 height 63
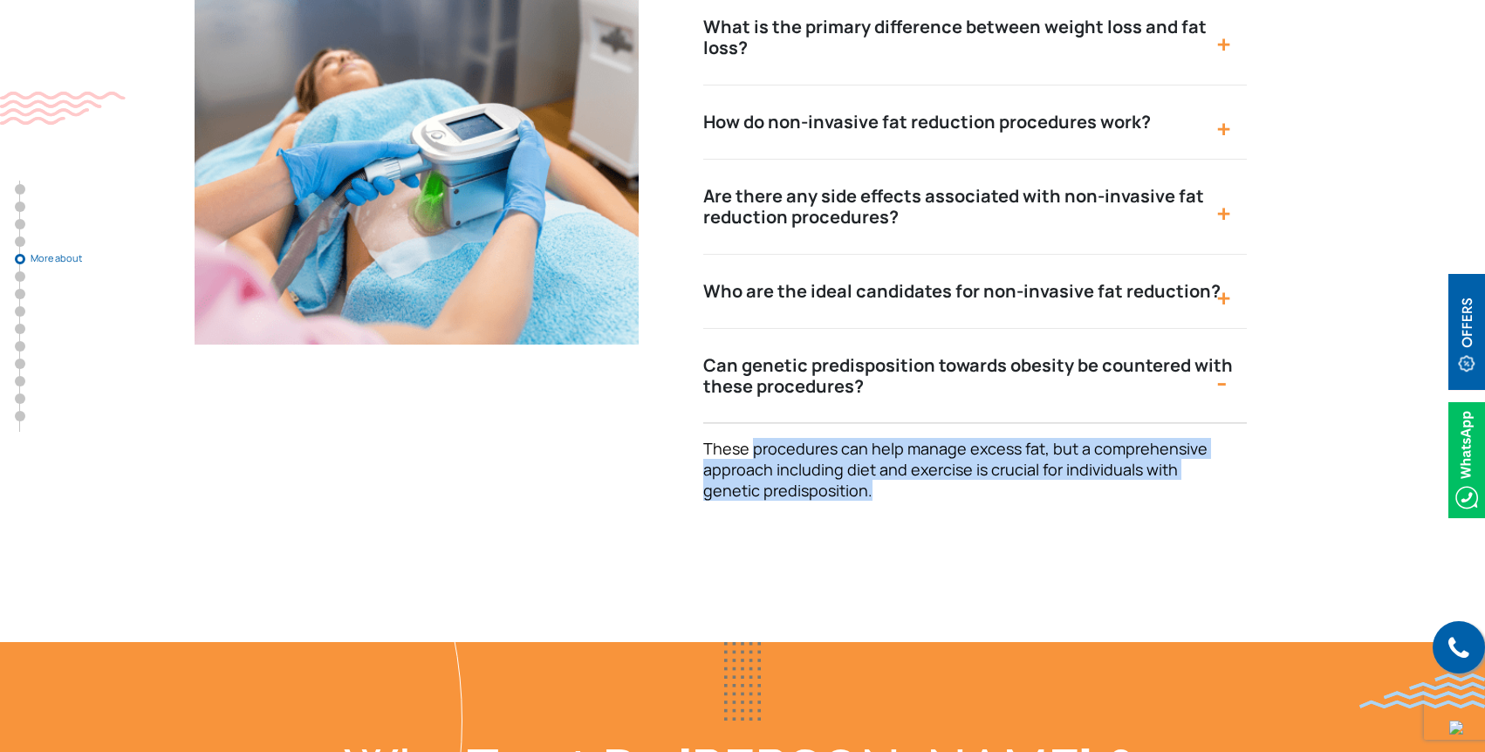
click at [1086, 438] on div "These procedures can help manage excess fat, but a comprehensive approach inclu…" at bounding box center [975, 476] width 544 height 105
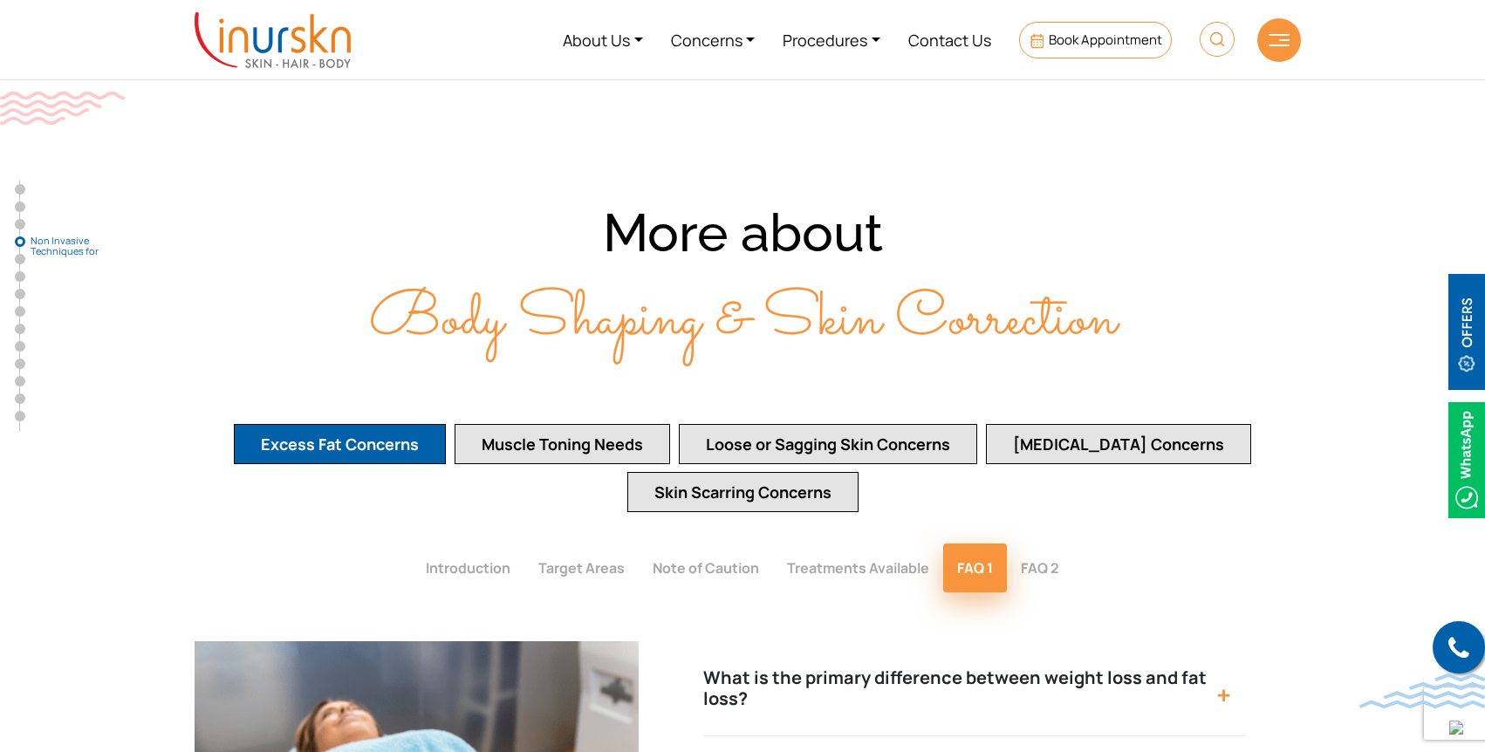
scroll to position [3091, 0]
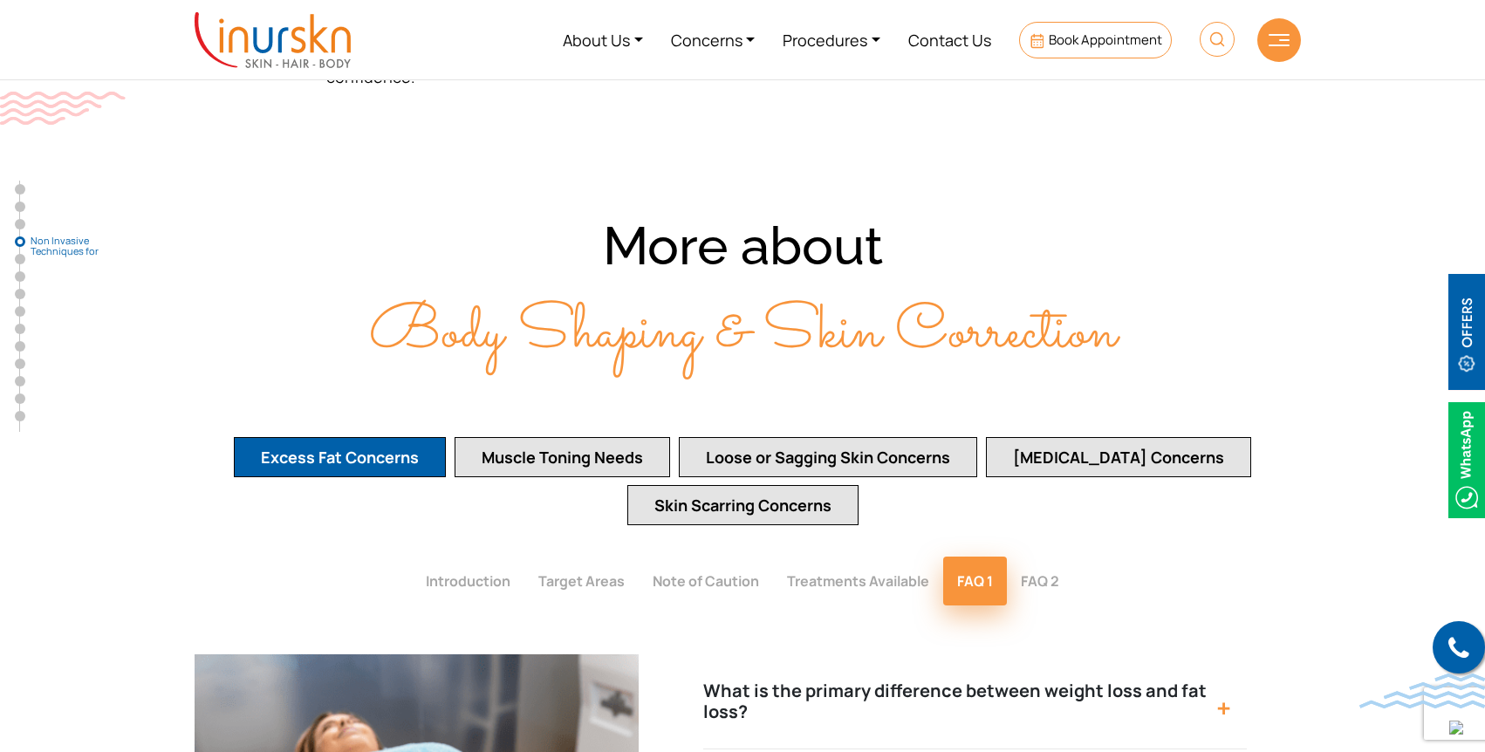
click at [1059, 557] on button "FAQ 2" at bounding box center [1040, 581] width 66 height 49
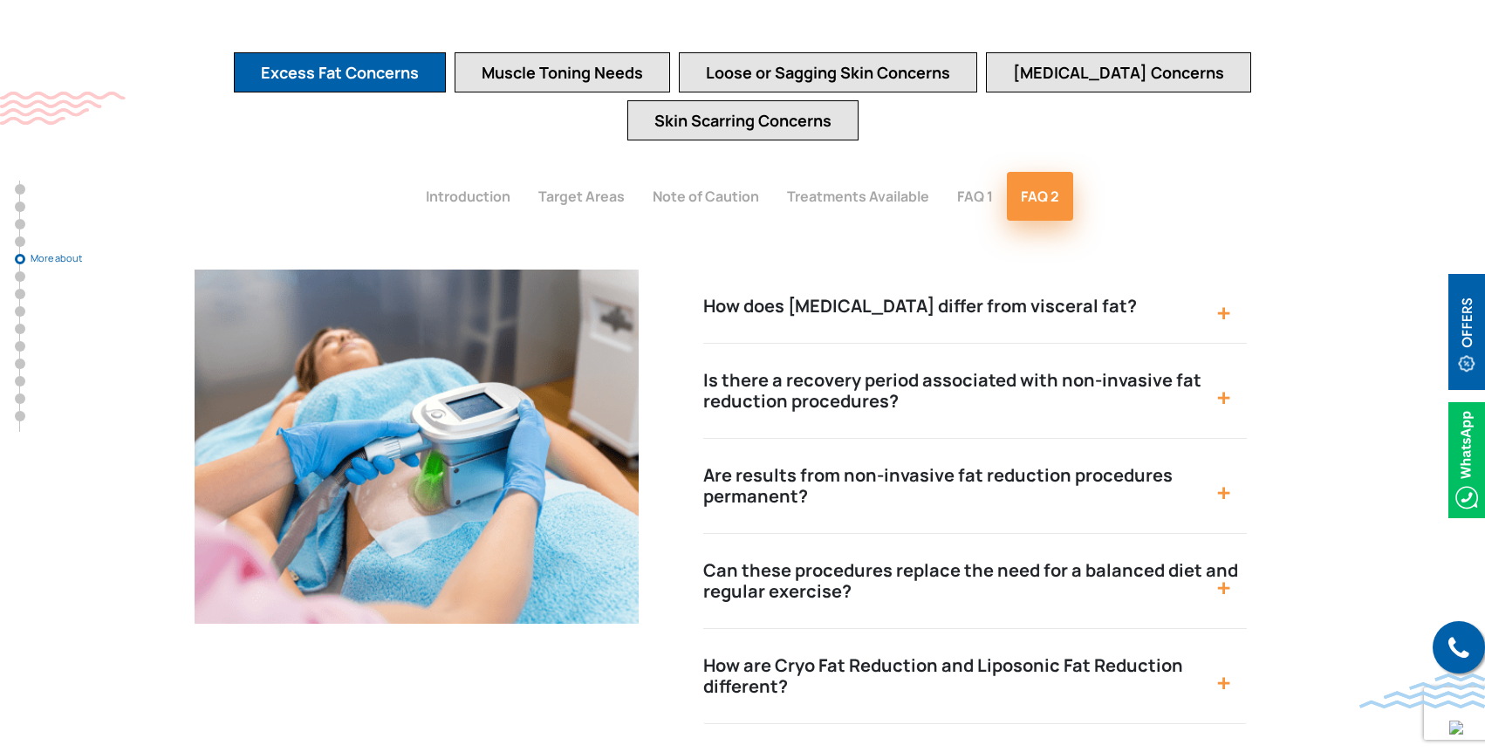
scroll to position [3527, 0]
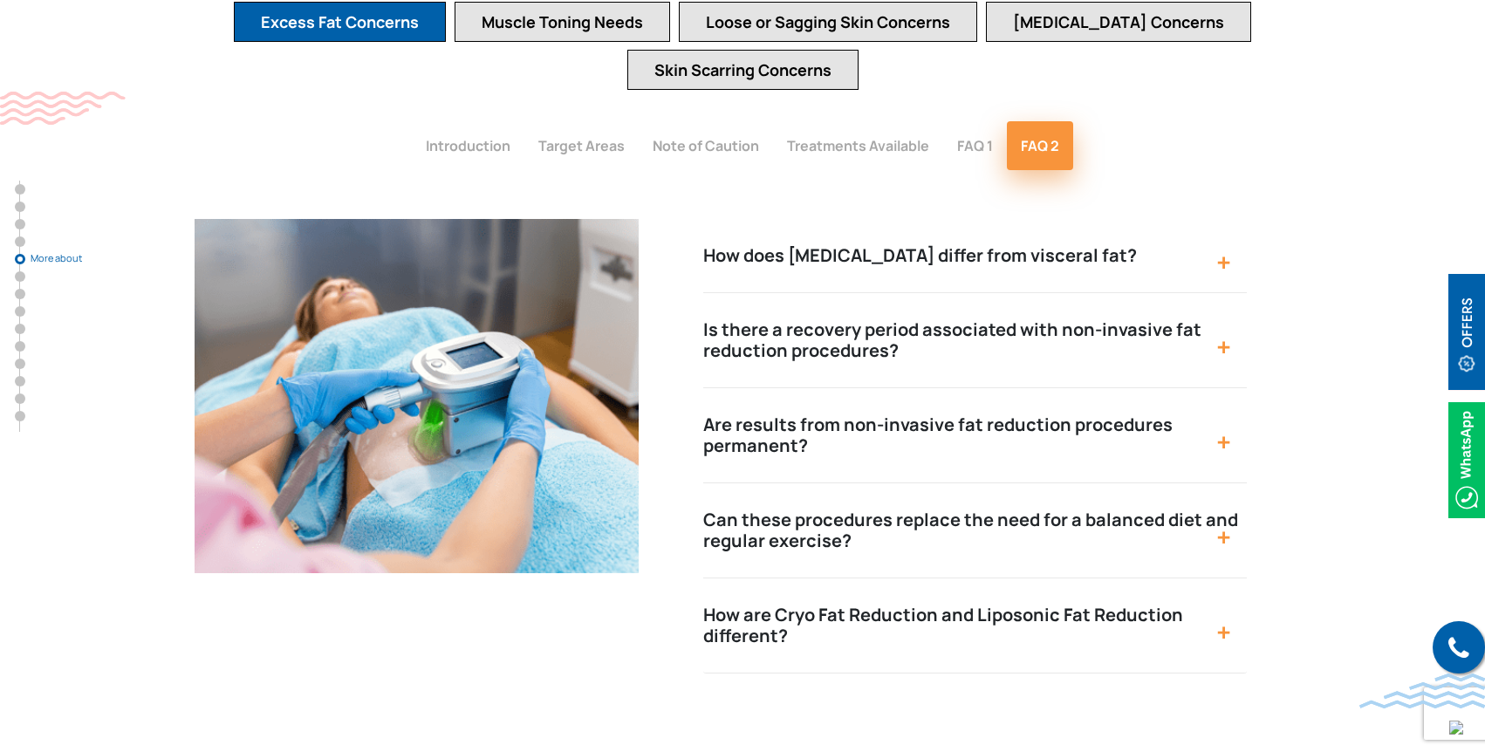
click at [1085, 219] on button "How does subcutaneous fat differ from visceral fat?" at bounding box center [975, 256] width 544 height 74
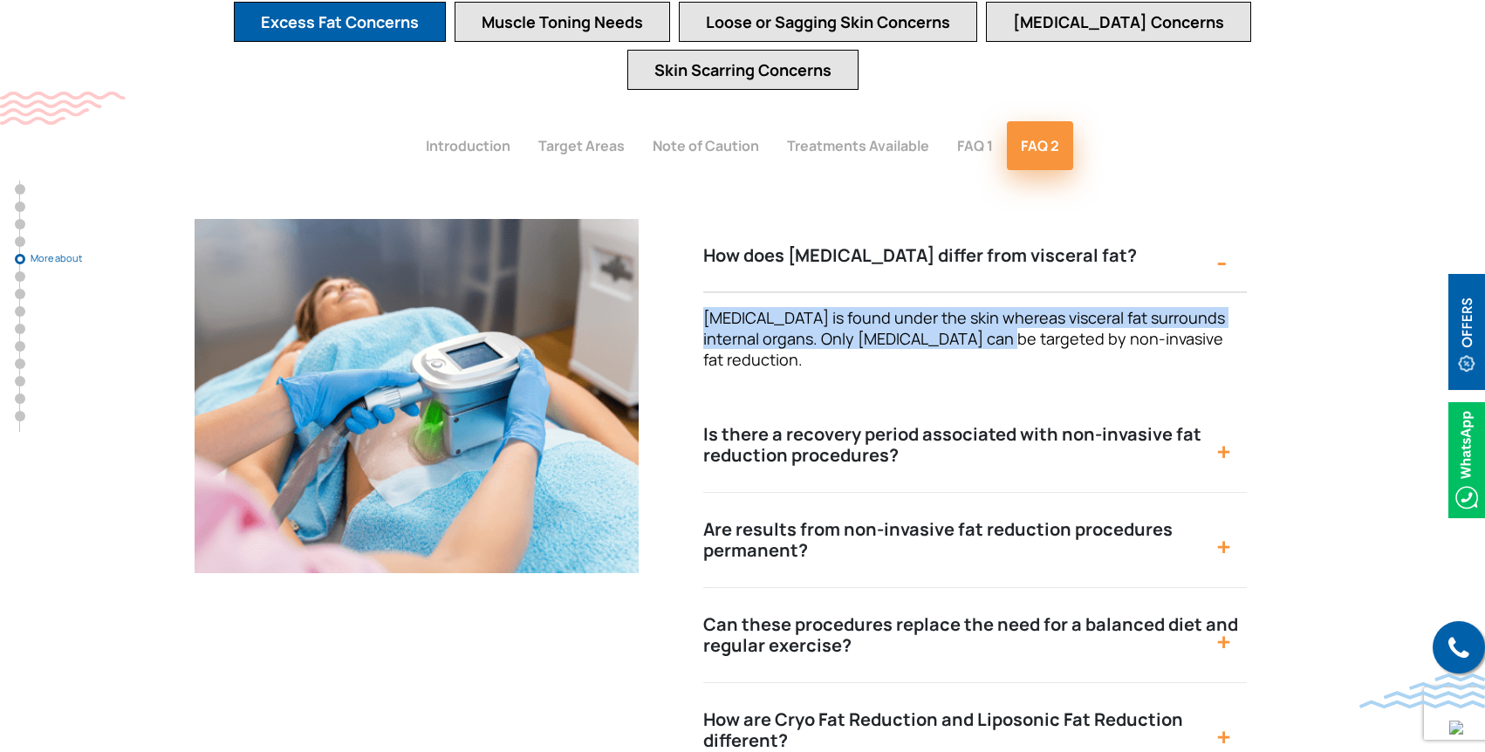
drag, startPoint x: 708, startPoint y: 277, endPoint x: 986, endPoint y: 303, distance: 279.6
click at [986, 307] on span "Subcutaneous fat is found under the skin whereas visceral fat surrounds interna…" at bounding box center [964, 338] width 522 height 63
click at [983, 307] on span "Subcutaneous fat is found under the skin whereas visceral fat surrounds interna…" at bounding box center [964, 338] width 522 height 63
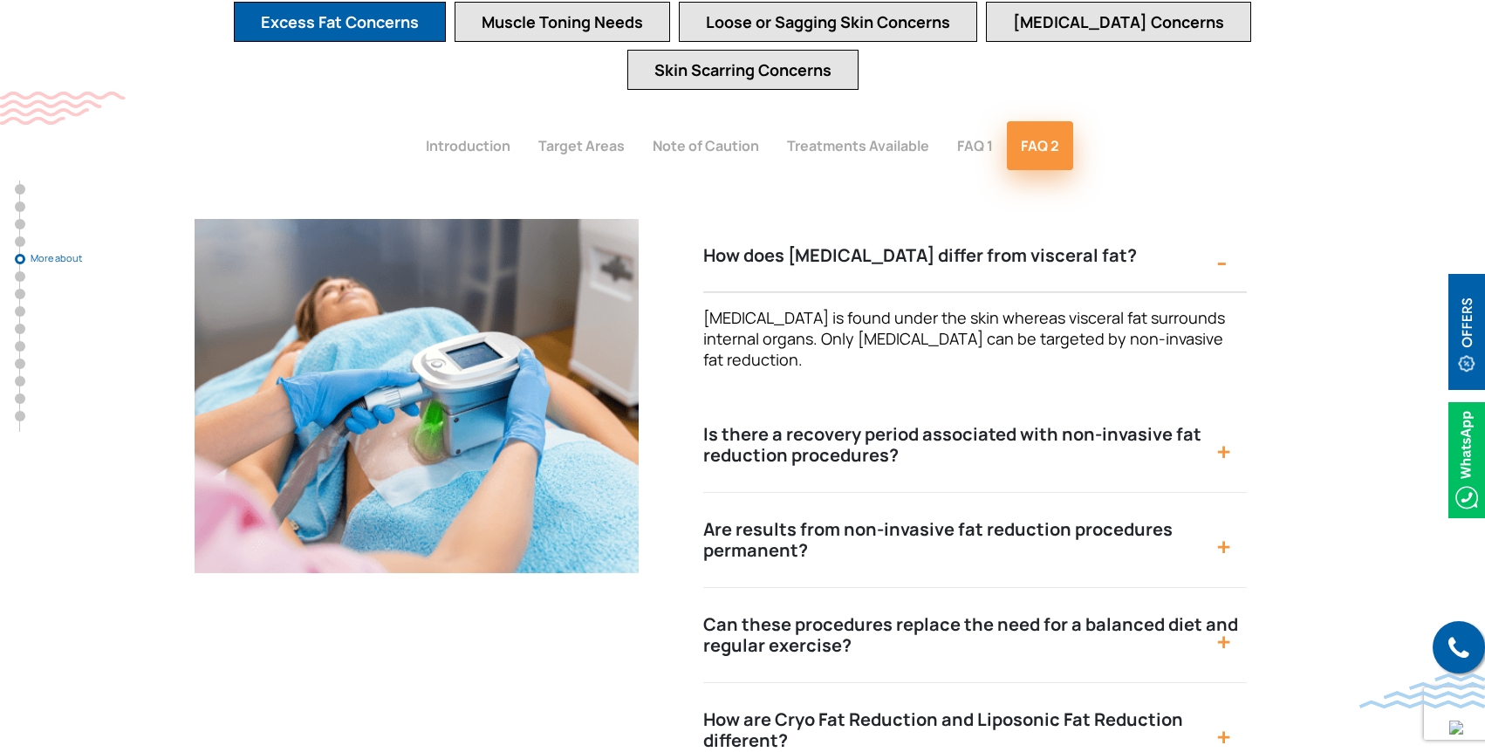
drag, startPoint x: 818, startPoint y: 293, endPoint x: 929, endPoint y: 319, distance: 113.9
click at [929, 319] on p "Subcutaneous fat is found under the skin whereas visceral fat surrounds interna…" at bounding box center [966, 338] width 526 height 63
drag, startPoint x: 819, startPoint y: 294, endPoint x: 851, endPoint y: 320, distance: 41.6
click at [851, 320] on p "Subcutaneous fat is found under the skin whereas visceral fat surrounds interna…" at bounding box center [966, 338] width 526 height 63
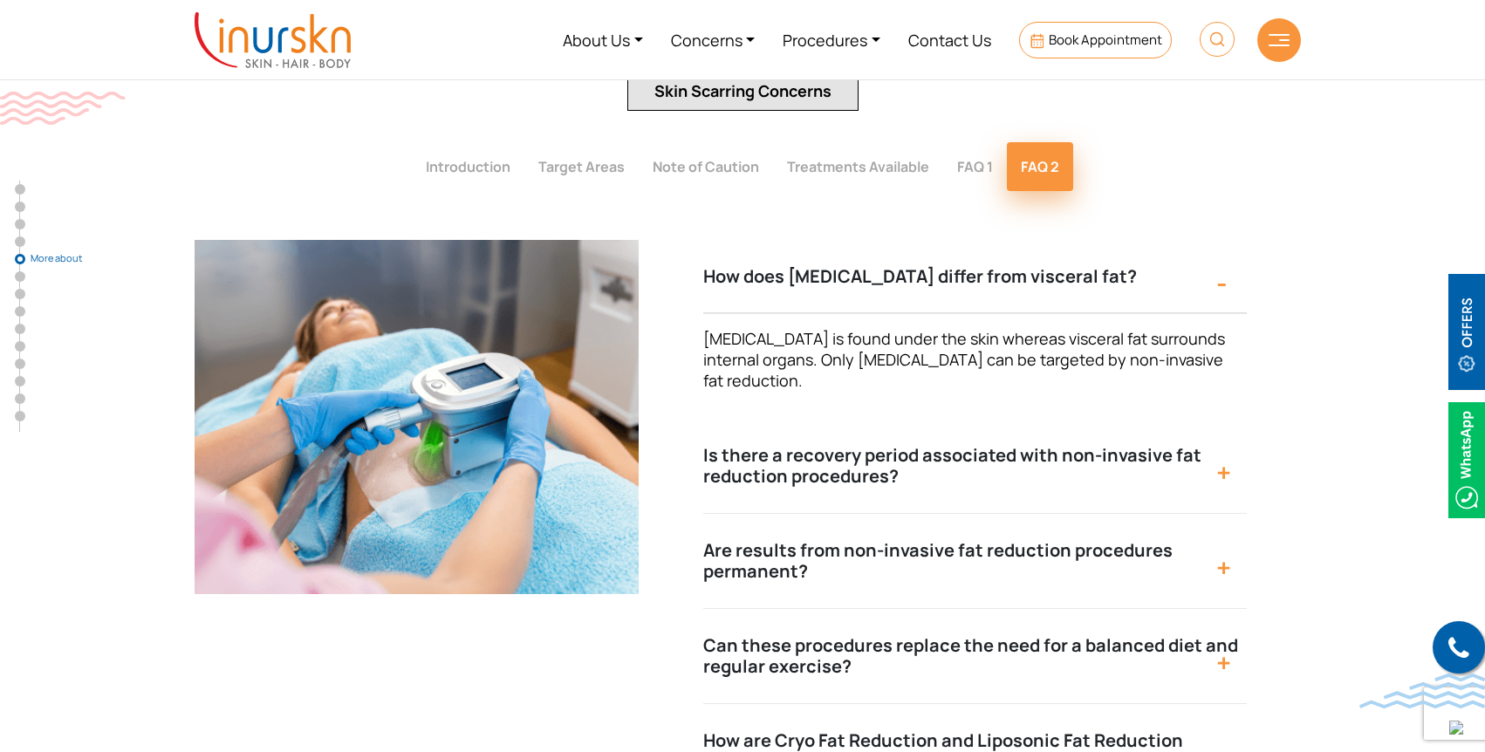
click at [861, 419] on button "Is there a recovery period associated with non-invasive fat reduction procedure…" at bounding box center [975, 466] width 544 height 95
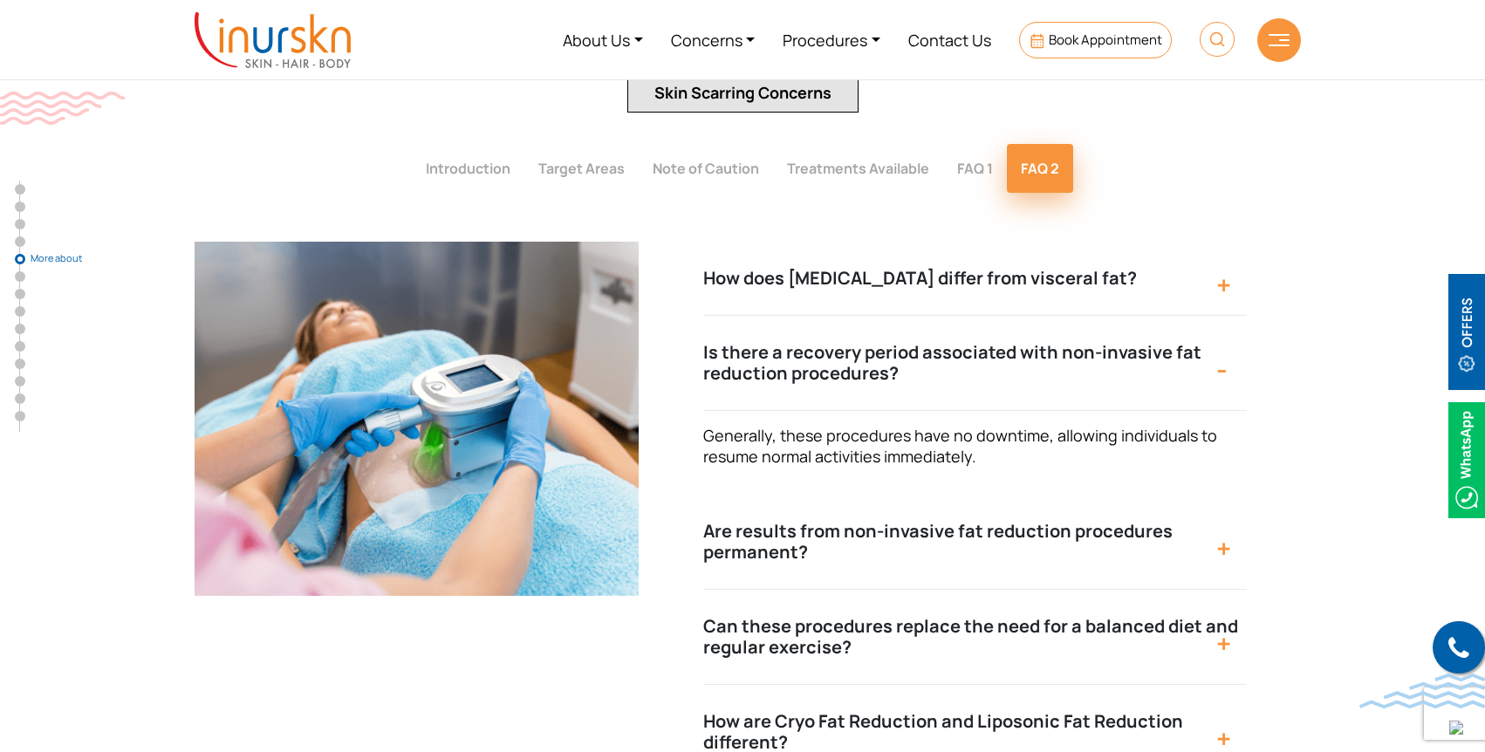
scroll to position [3503, 0]
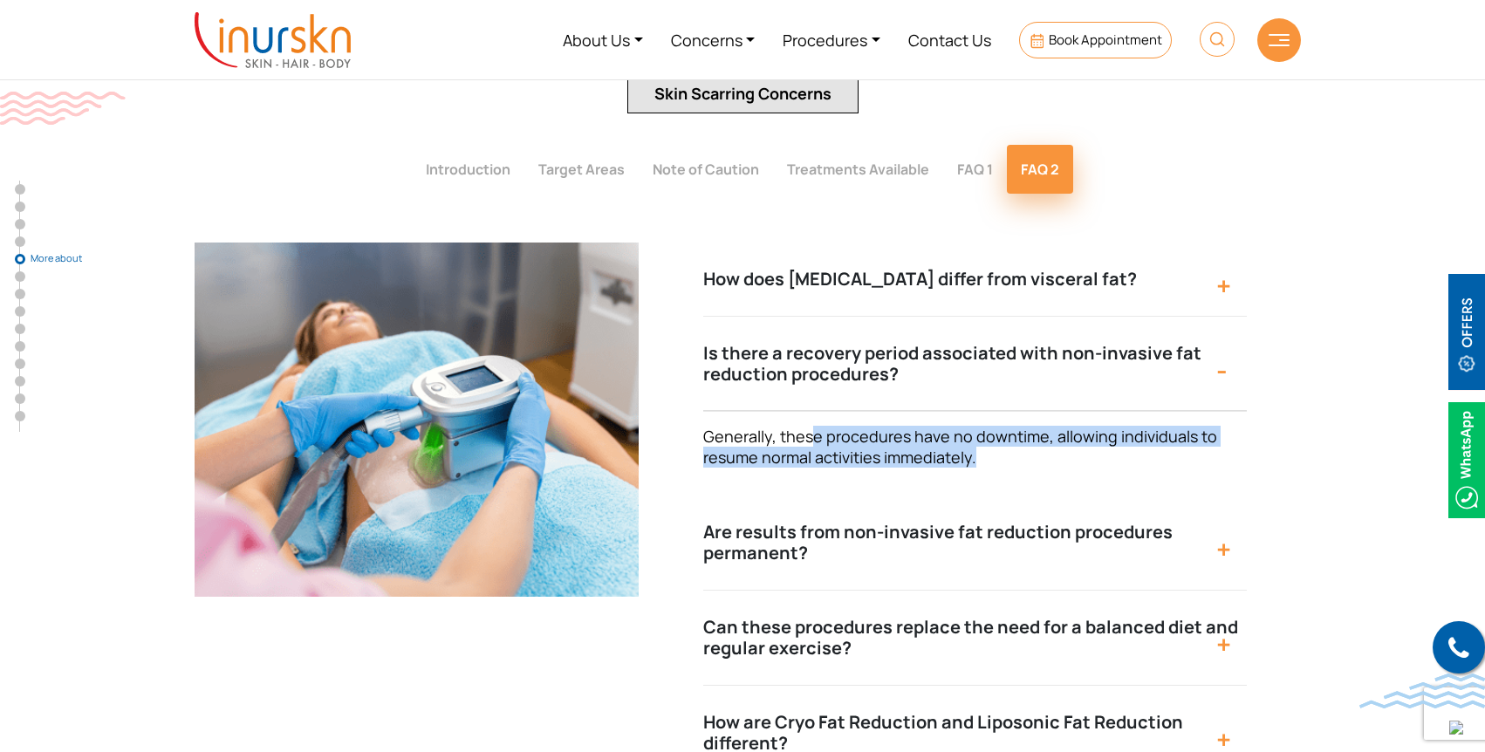
drag, startPoint x: 826, startPoint y: 403, endPoint x: 1188, endPoint y: 408, distance: 362.2
click at [1188, 426] on p "Generally, these procedures have no downtime, allowing individuals to resume no…" at bounding box center [966, 447] width 526 height 42
click at [833, 495] on button "Are results from non-invasive fat reduction procedures permanent?" at bounding box center [975, 542] width 544 height 95
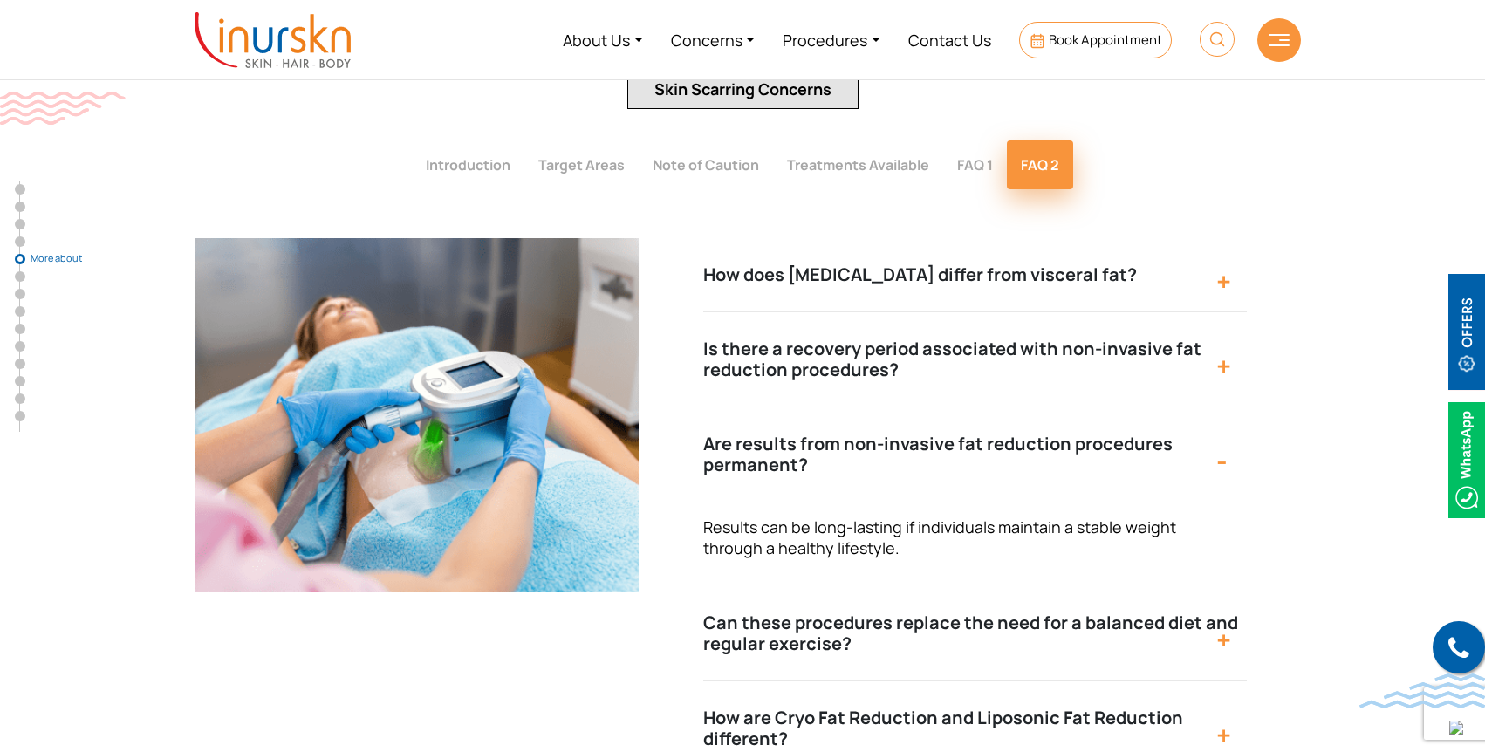
scroll to position [3505, 0]
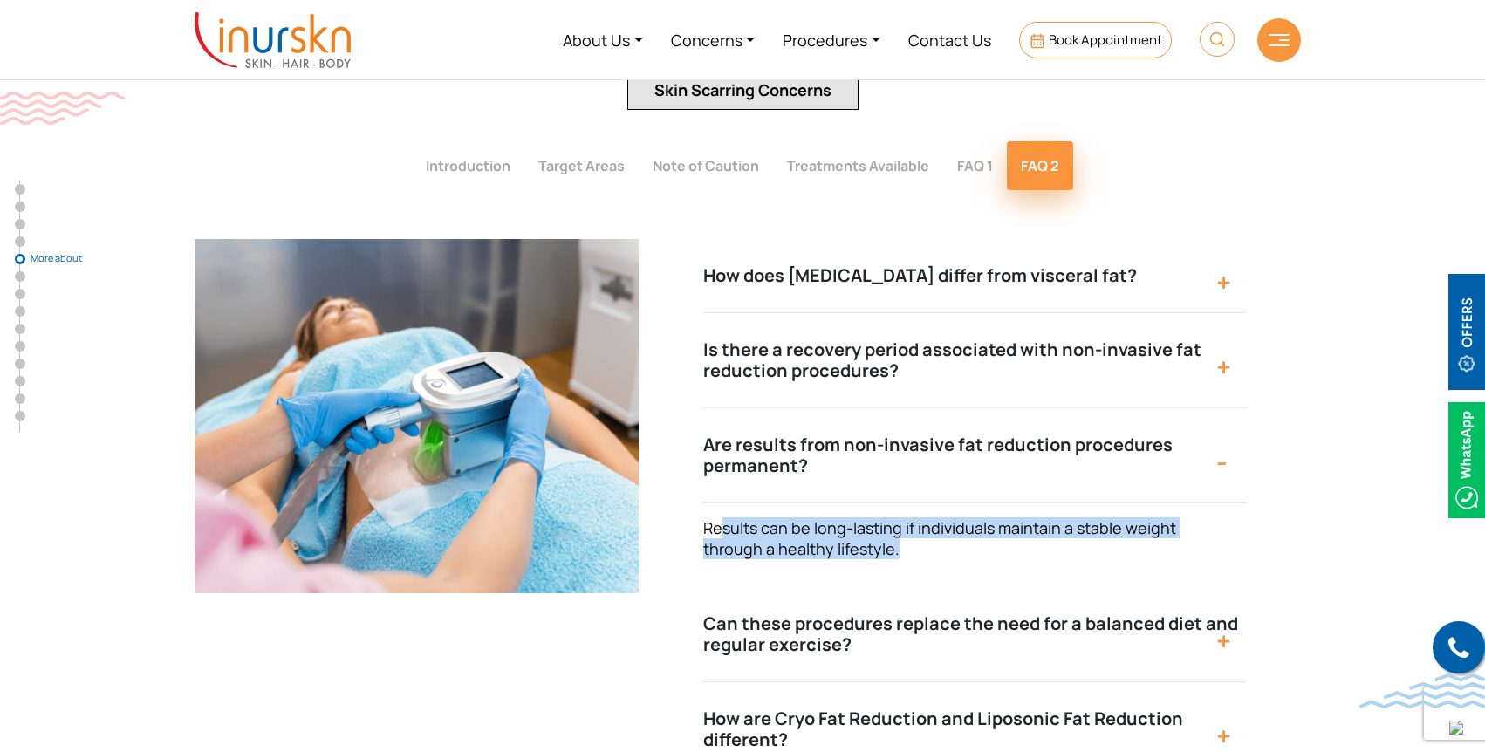
drag, startPoint x: 735, startPoint y: 488, endPoint x: 947, endPoint y: 514, distance: 213.7
click at [947, 518] on p "Results can be long-lasting if individuals maintain a stable weight through a h…" at bounding box center [966, 539] width 526 height 42
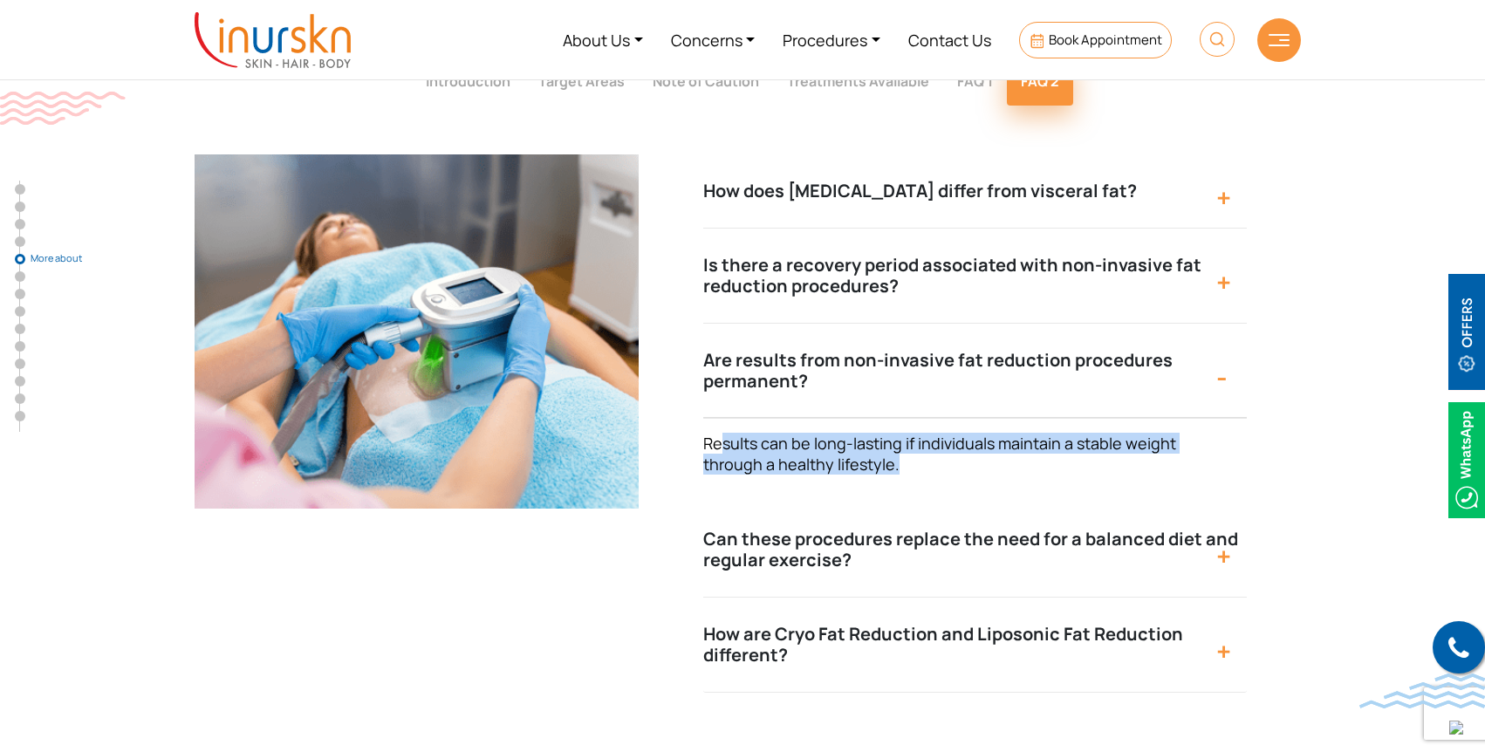
scroll to position [3626, 0]
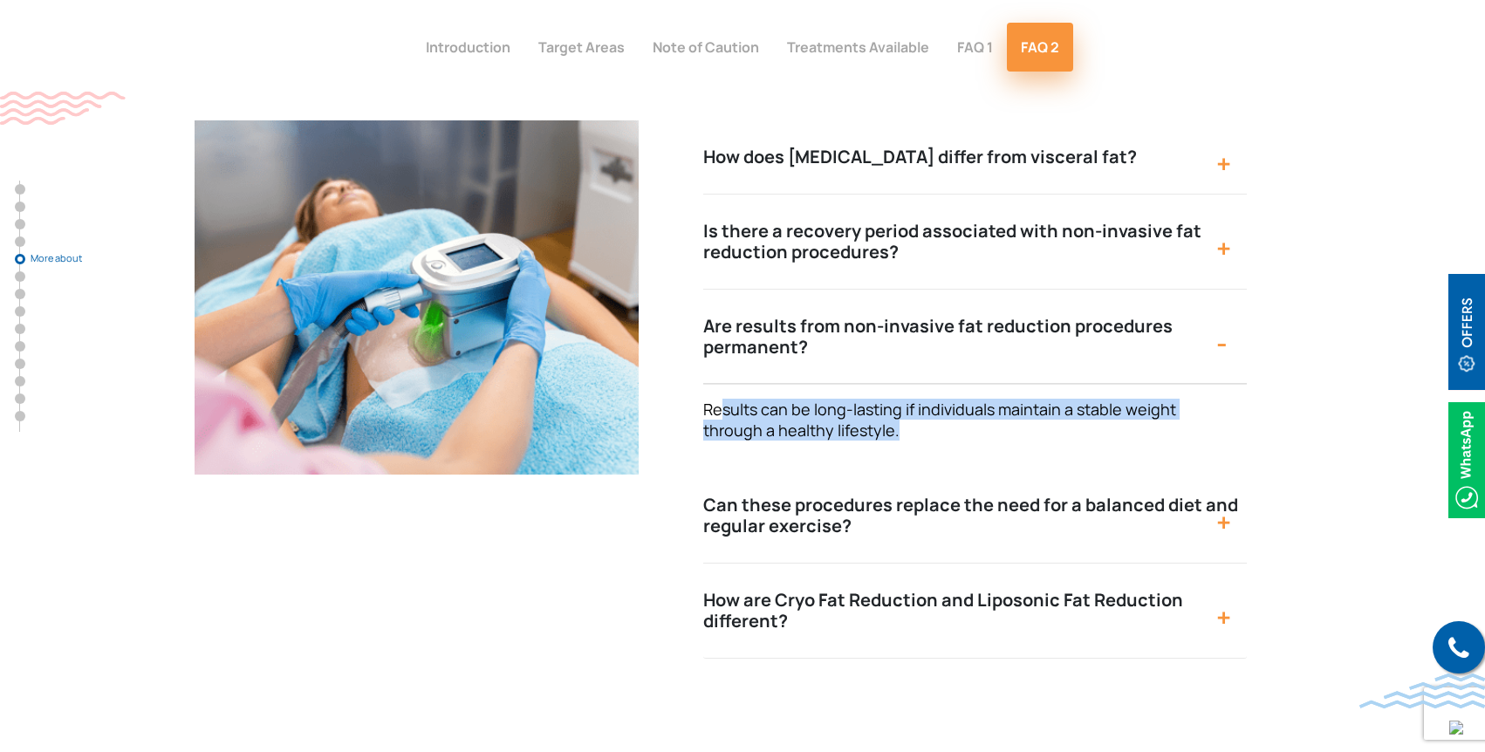
click at [778, 474] on button "Can these procedures replace the need for a balanced diet and regular exercise?" at bounding box center [975, 516] width 544 height 95
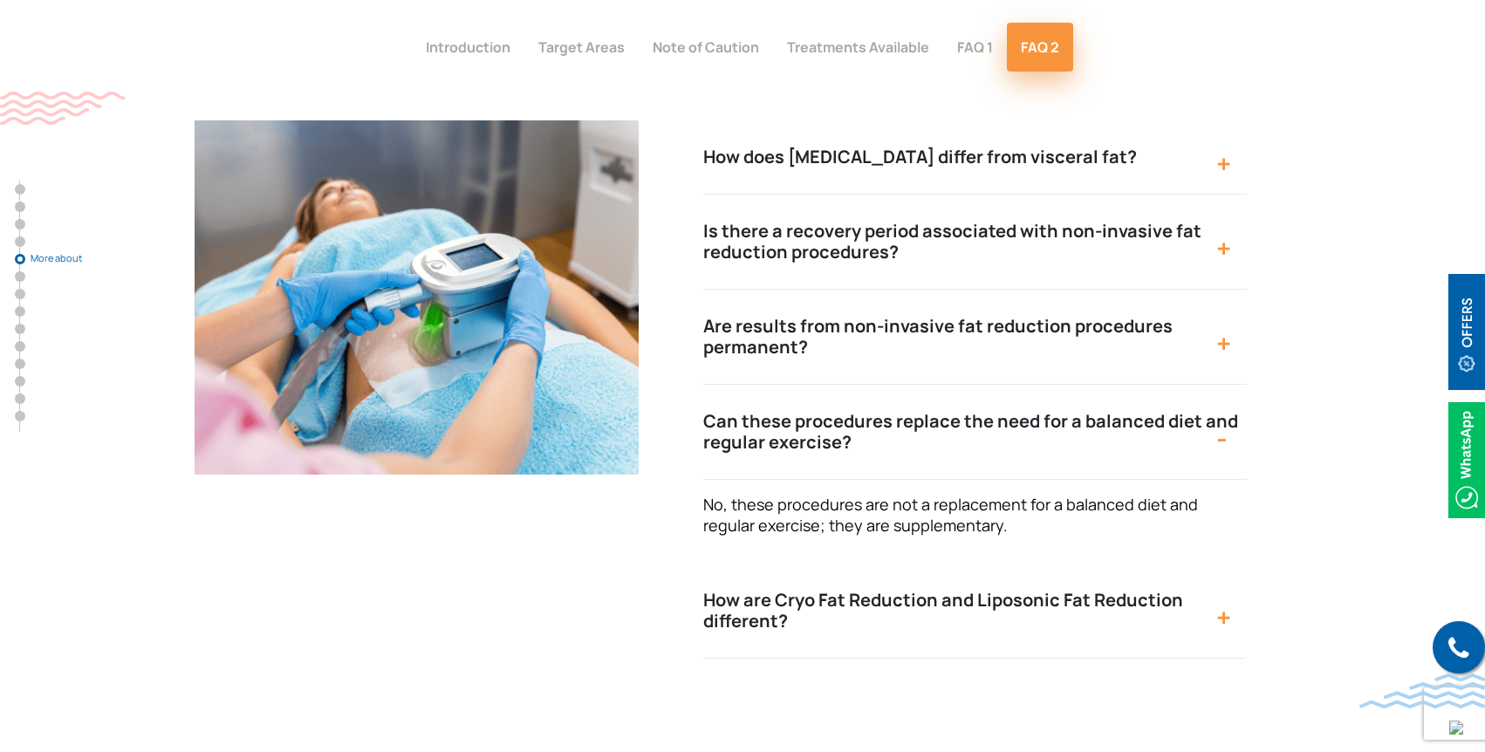
scroll to position [3627, 0]
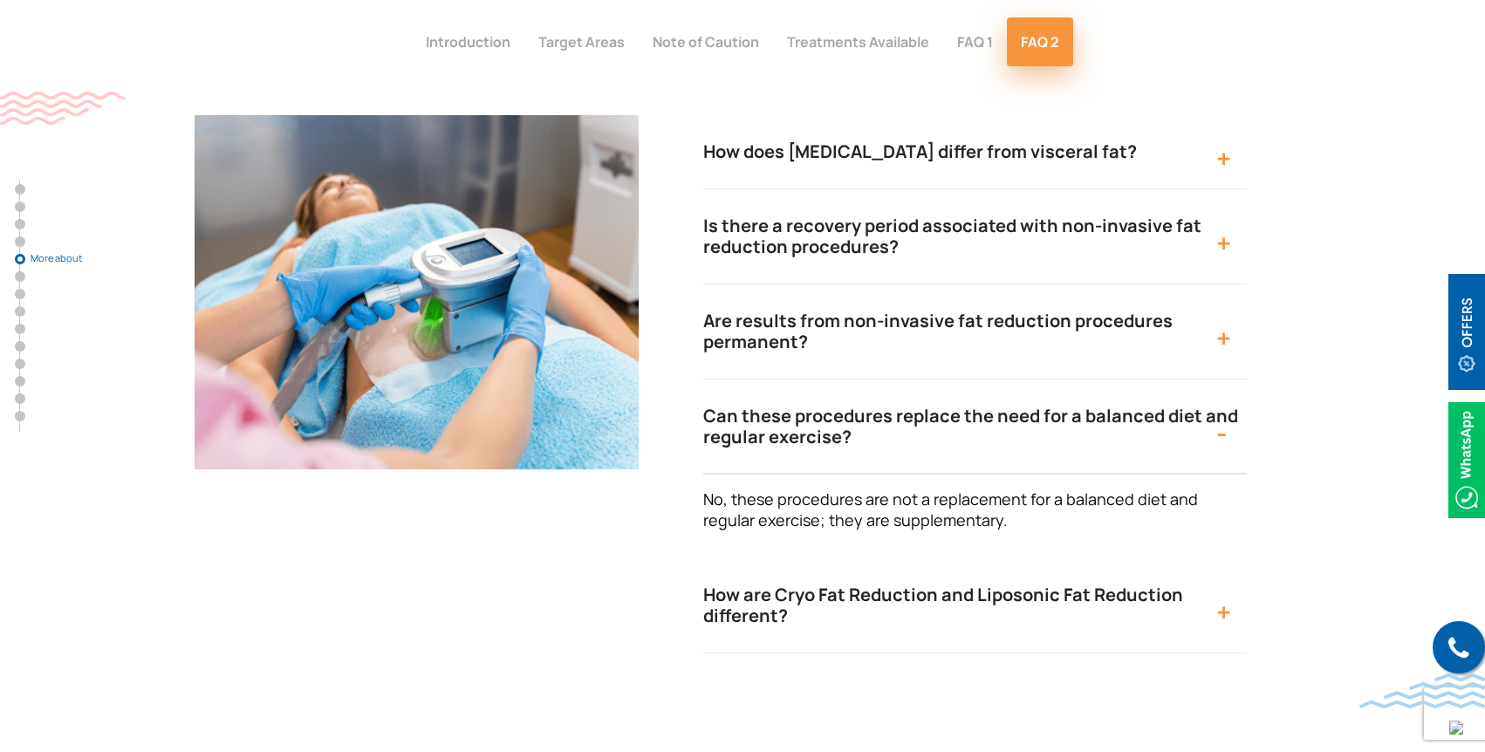
click at [850, 559] on button "How are Cryo Fat Reduction and Liposonic Fat Reduction different?" at bounding box center [975, 606] width 544 height 95
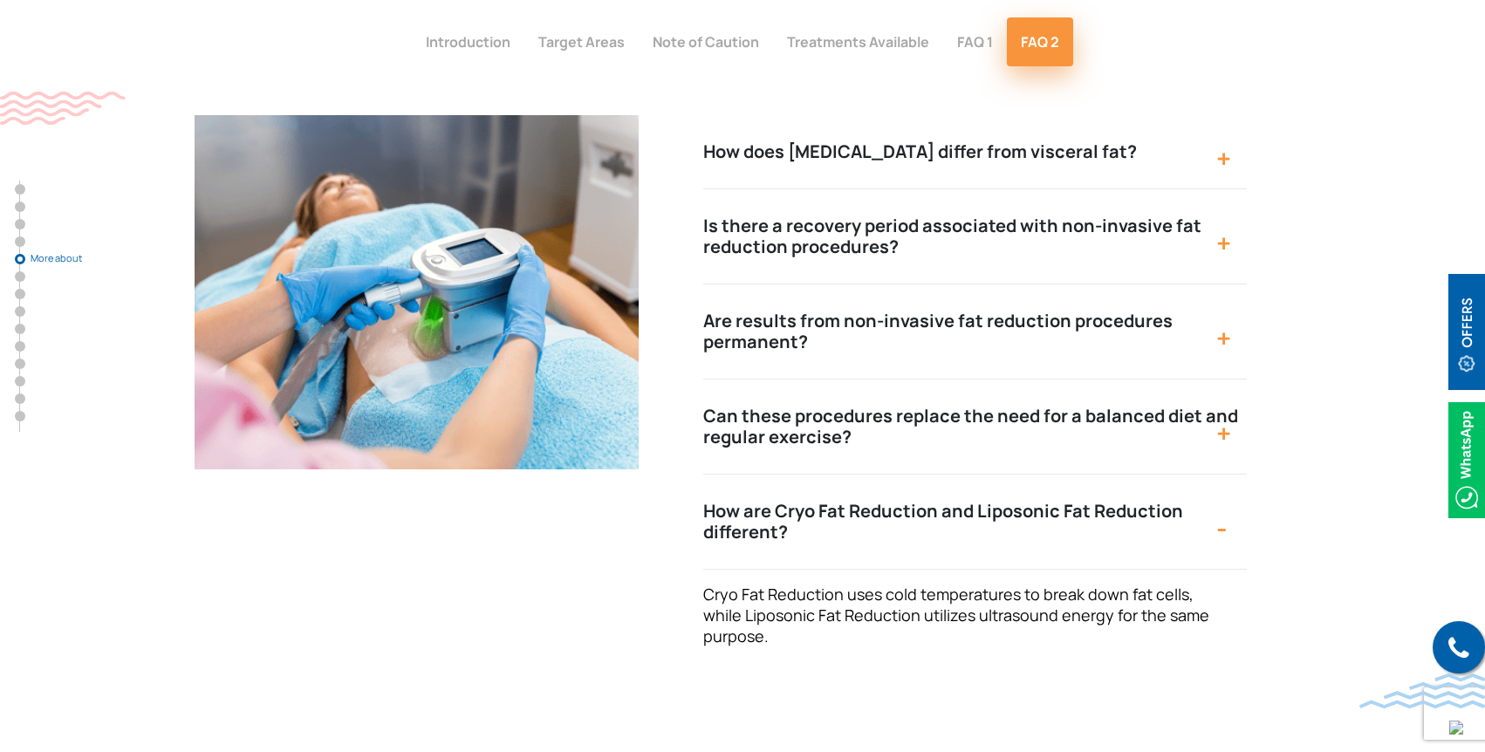
scroll to position [3632, 0]
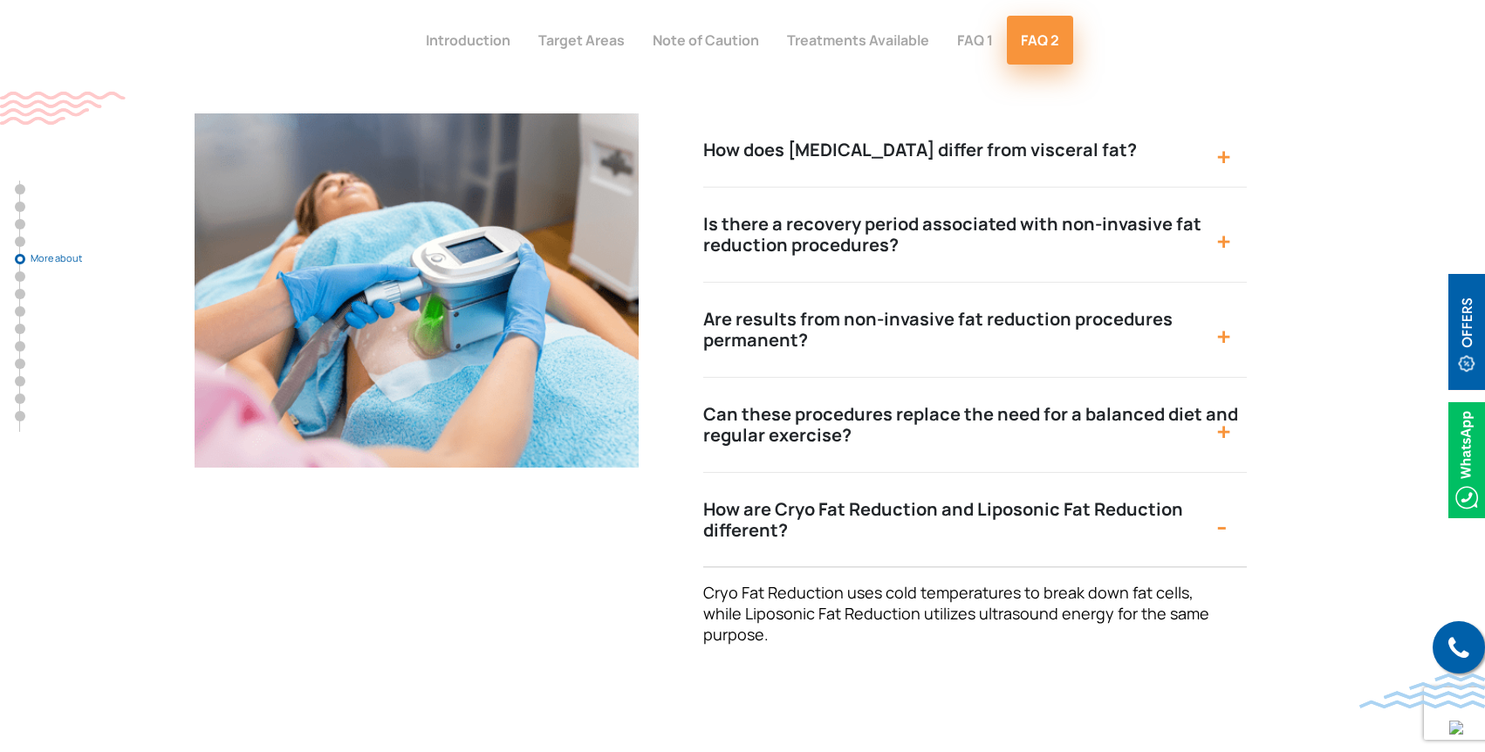
click at [1470, 320] on img at bounding box center [1467, 332] width 37 height 116
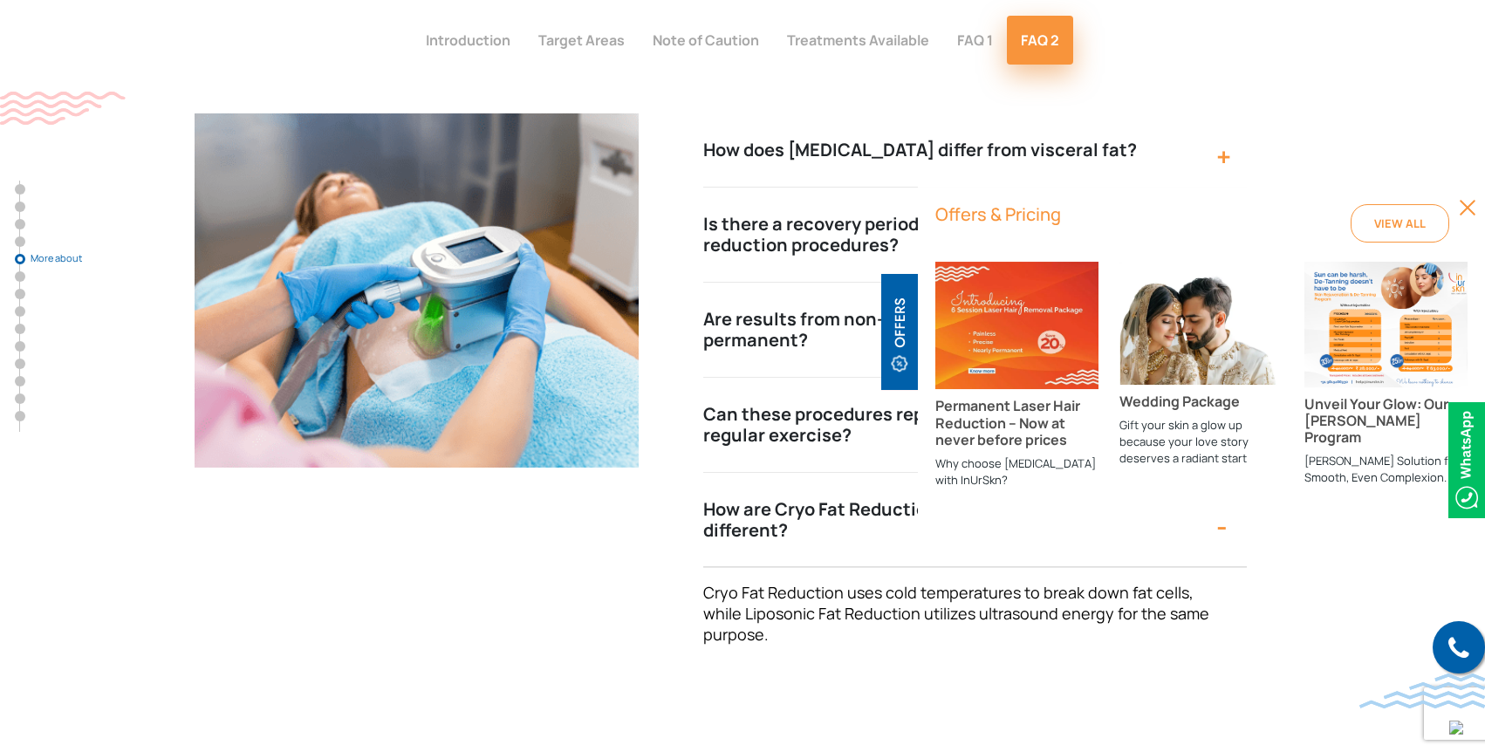
click at [1460, 202] on img at bounding box center [1467, 207] width 17 height 17
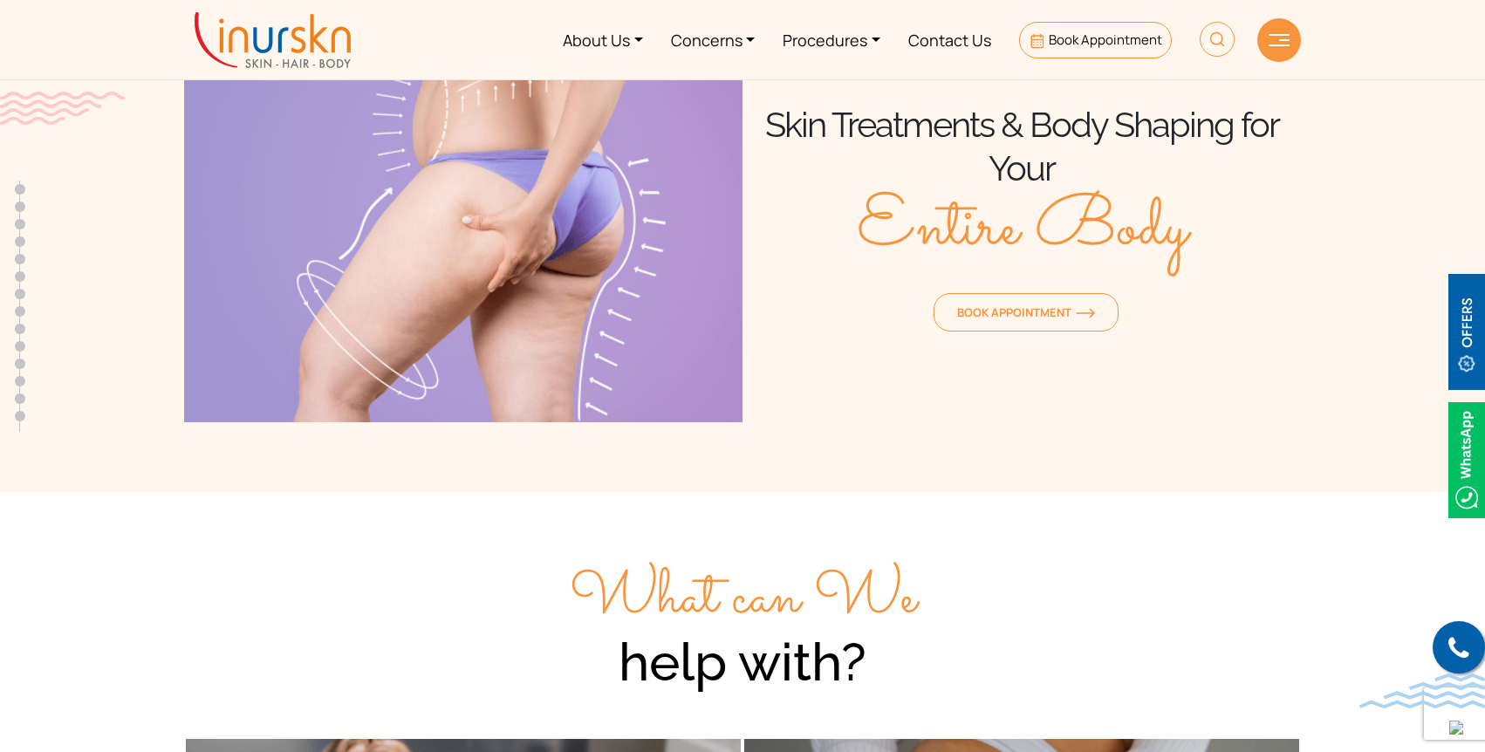
scroll to position [0, 0]
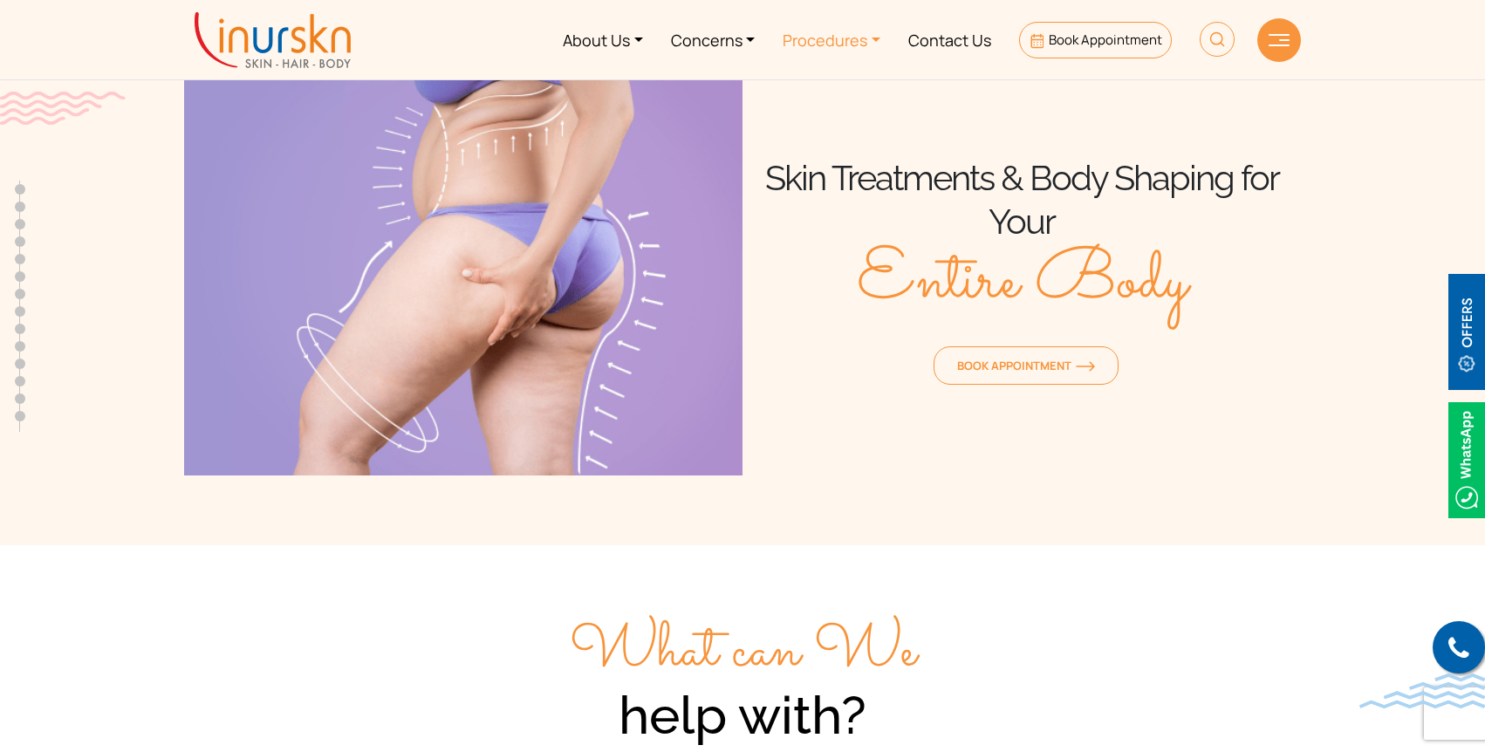
click at [880, 36] on link "Procedures" at bounding box center [832, 39] width 126 height 65
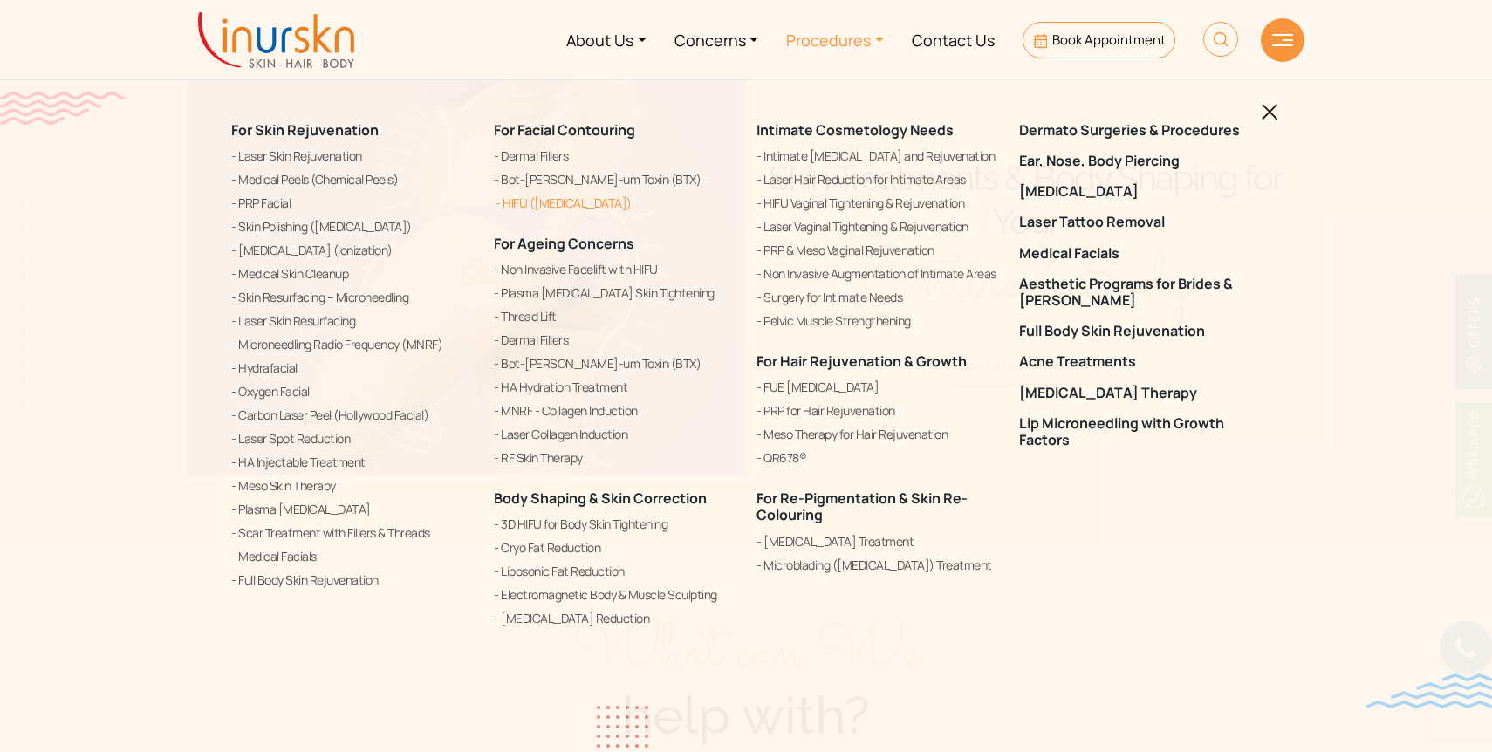
click at [525, 203] on link "HIFU ([MEDICAL_DATA])" at bounding box center [615, 203] width 242 height 21
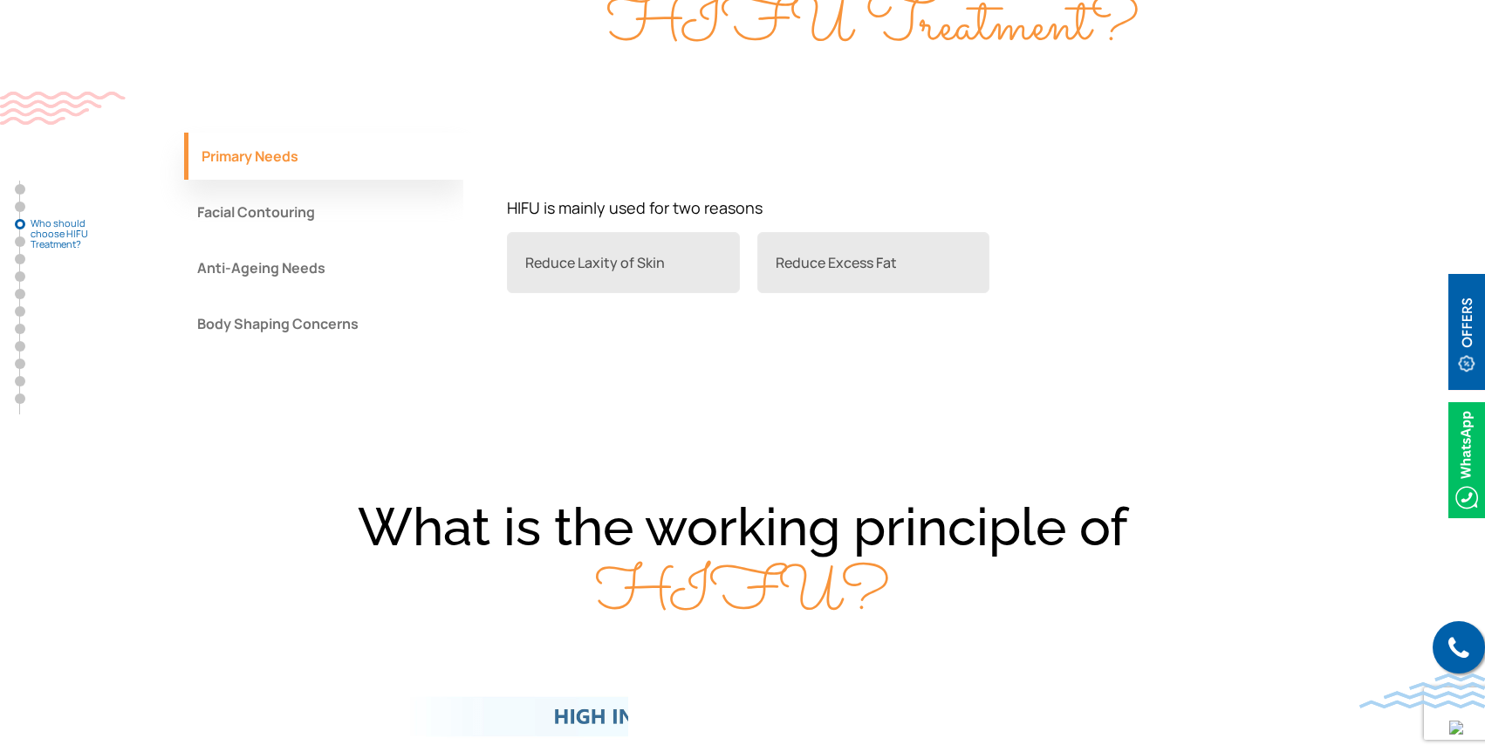
scroll to position [1440, 0]
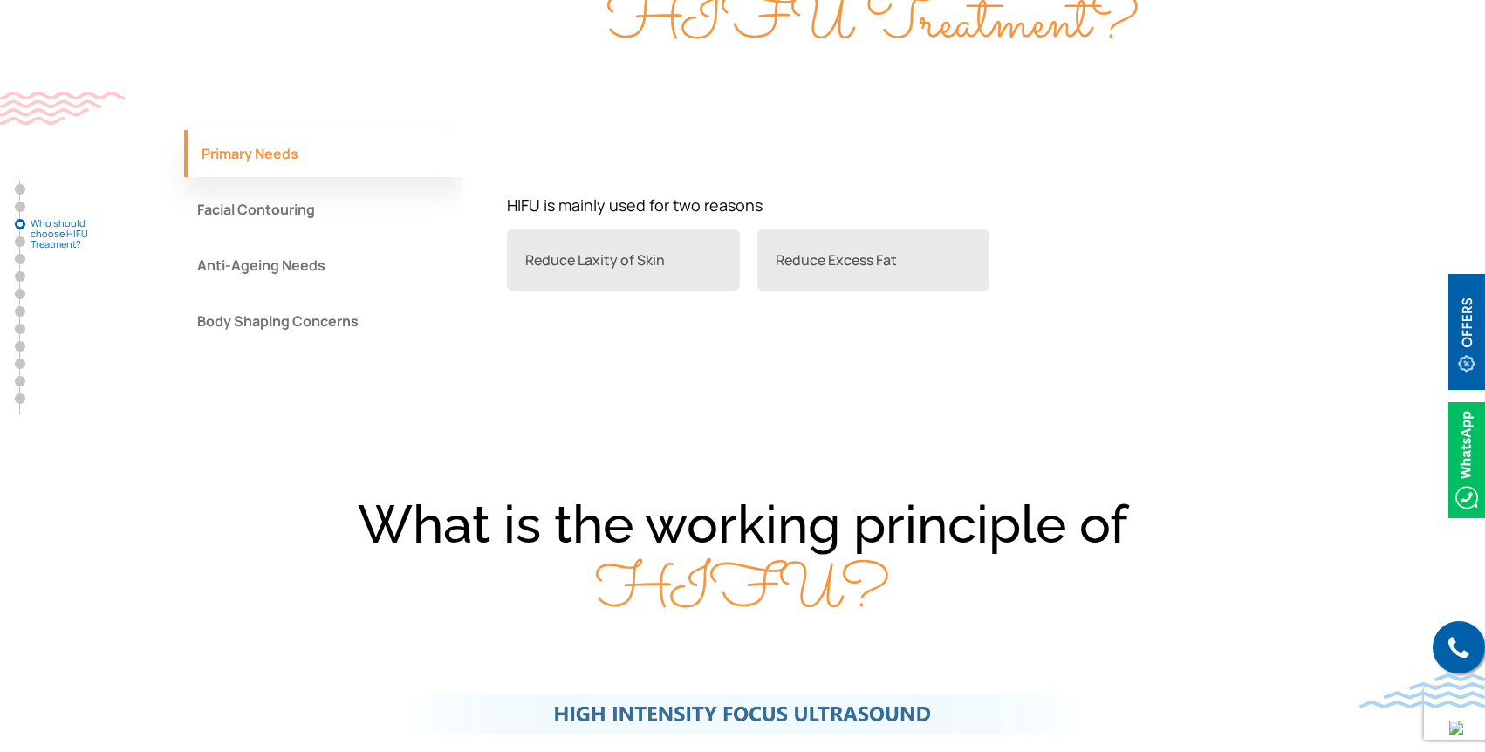
click at [243, 216] on button "Facial Contouring" at bounding box center [323, 209] width 279 height 47
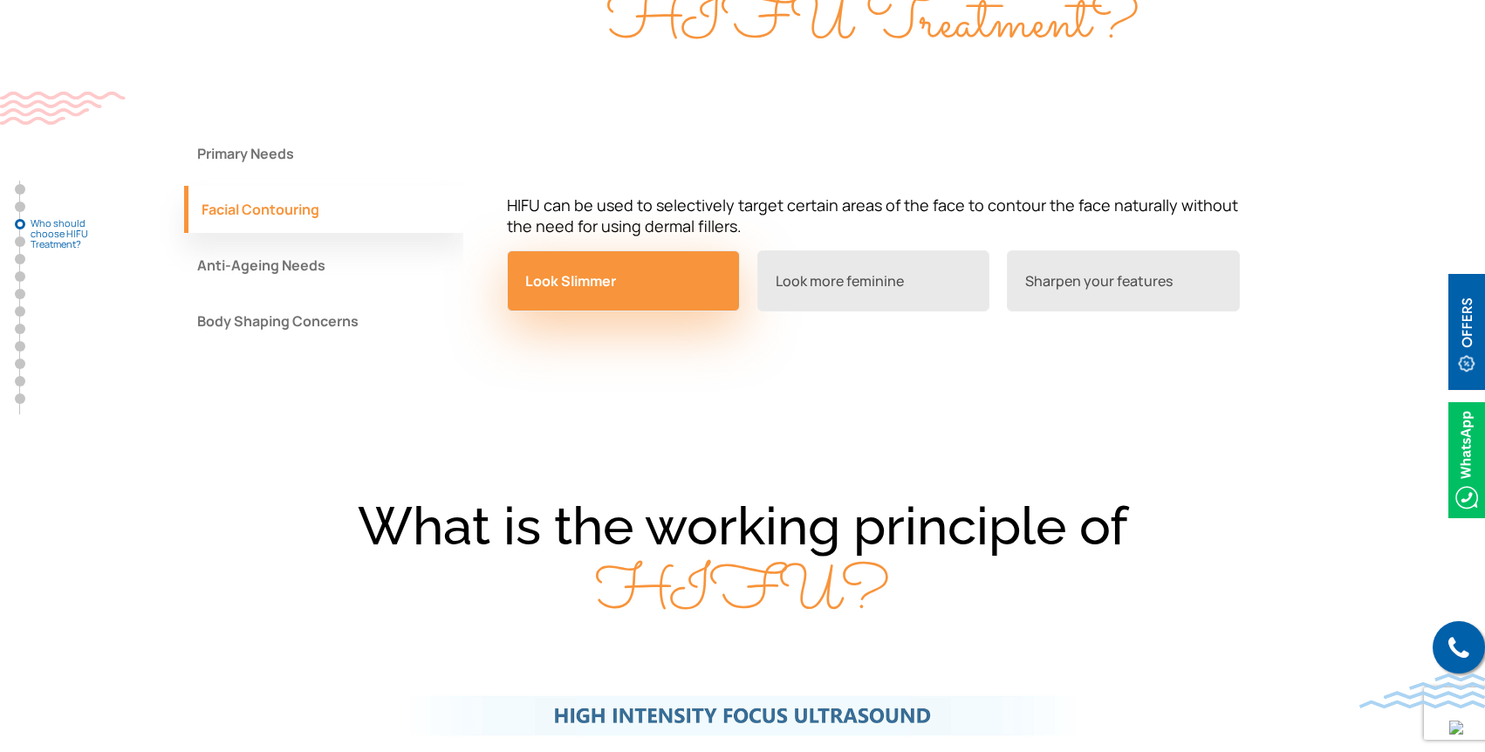
click at [594, 298] on link "Look Slimmer" at bounding box center [623, 280] width 233 height 61
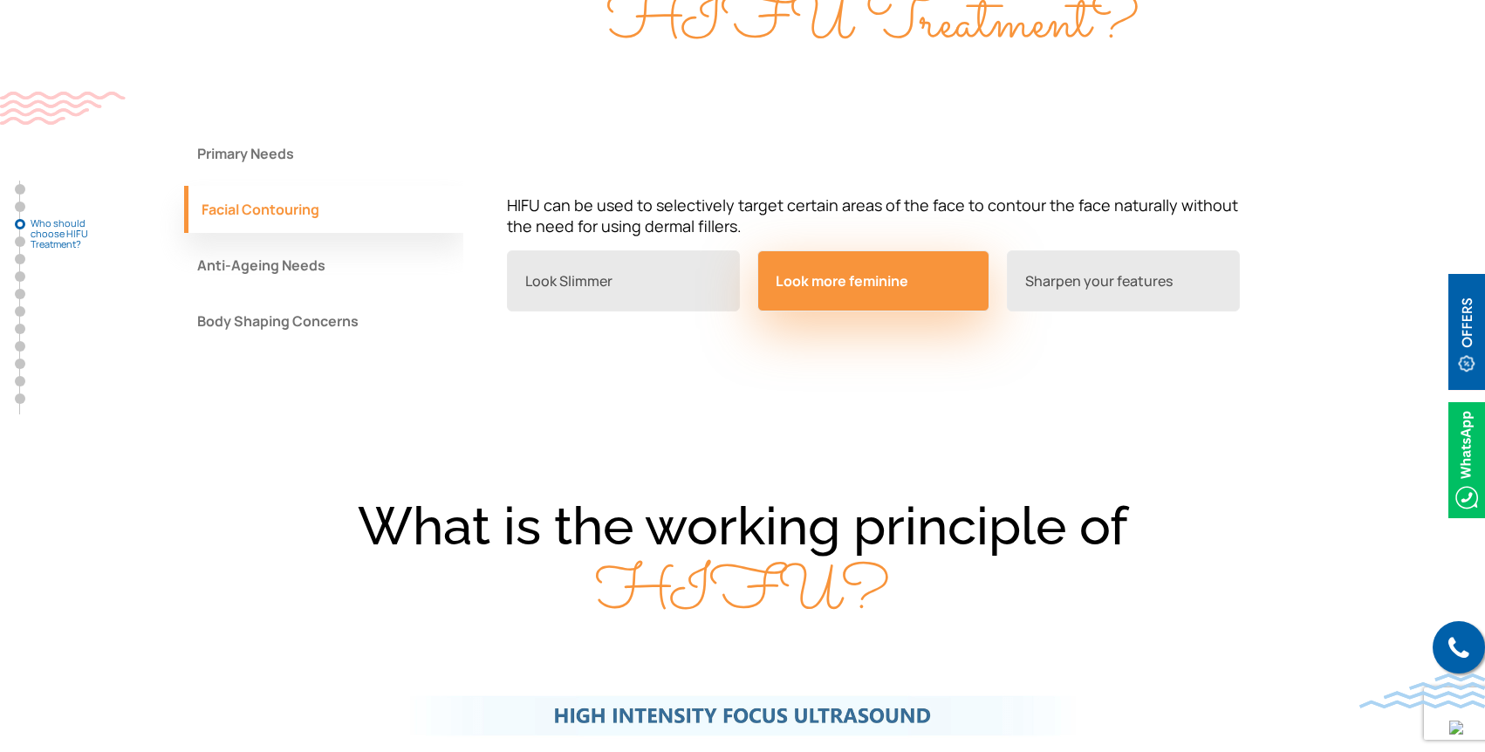
click at [840, 295] on link "Look more feminine" at bounding box center [874, 280] width 233 height 61
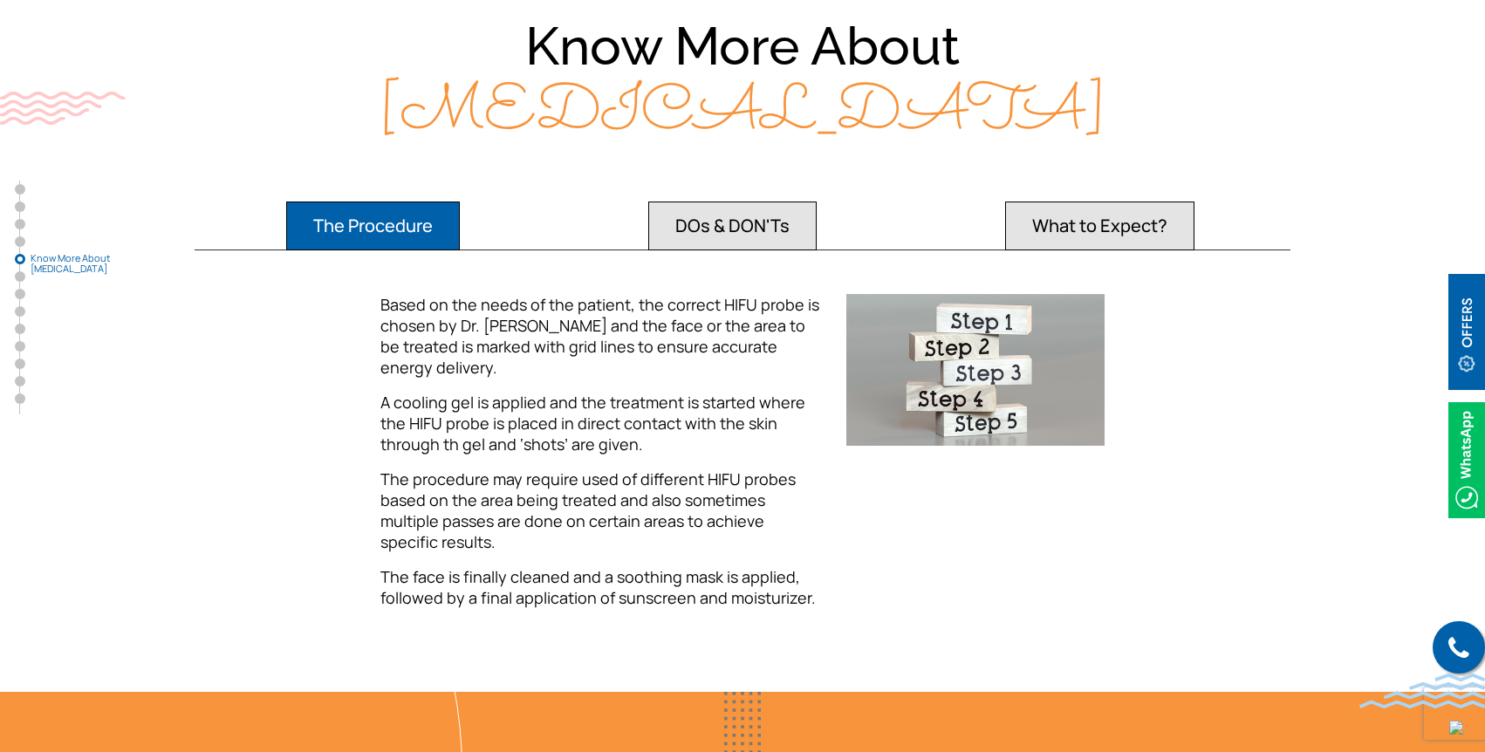
scroll to position [2906, 0]
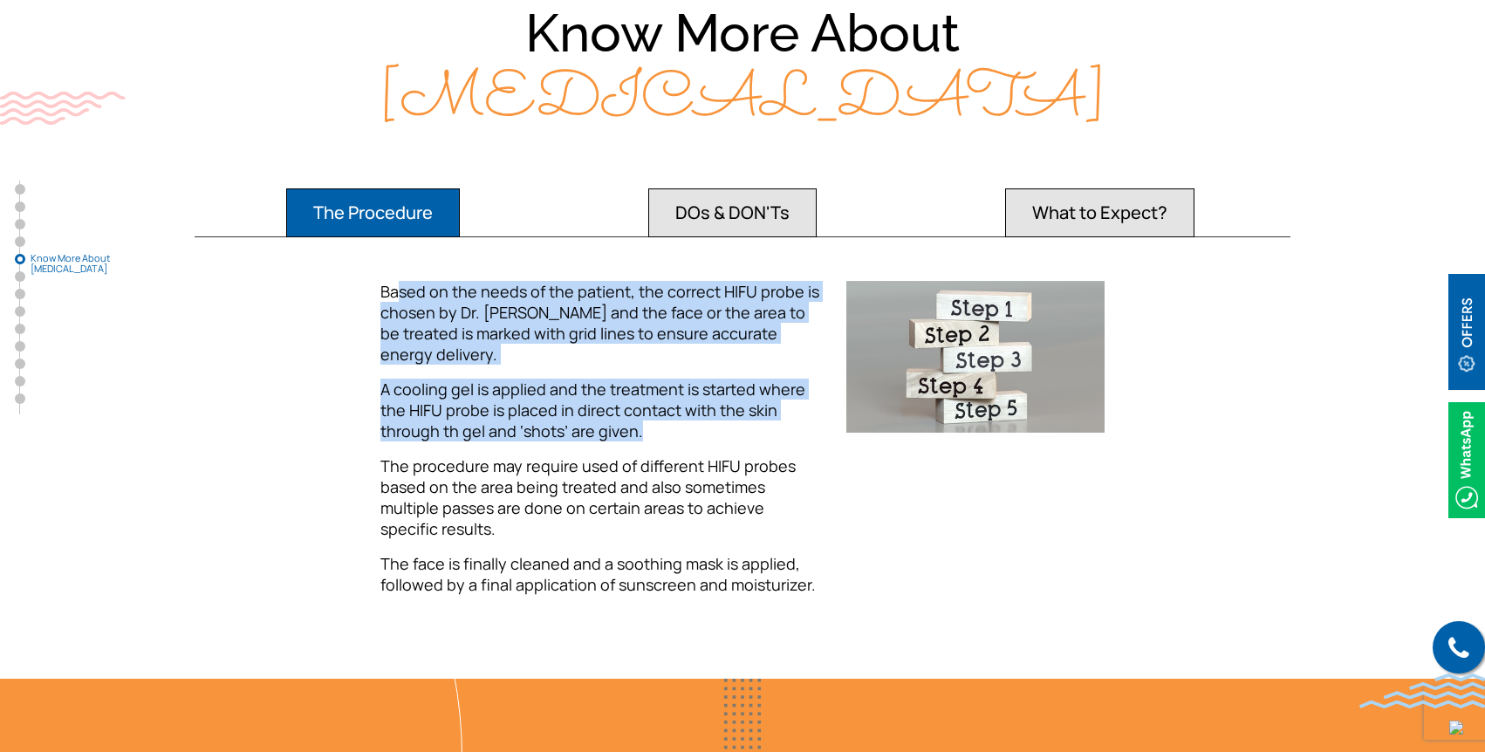
drag, startPoint x: 411, startPoint y: 298, endPoint x: 833, endPoint y: 412, distance: 436.5
click at [833, 412] on div "Based on the needs of the patient, the correct HIFU probe is chosen by Dr. Seja…" at bounding box center [602, 445] width 465 height 328
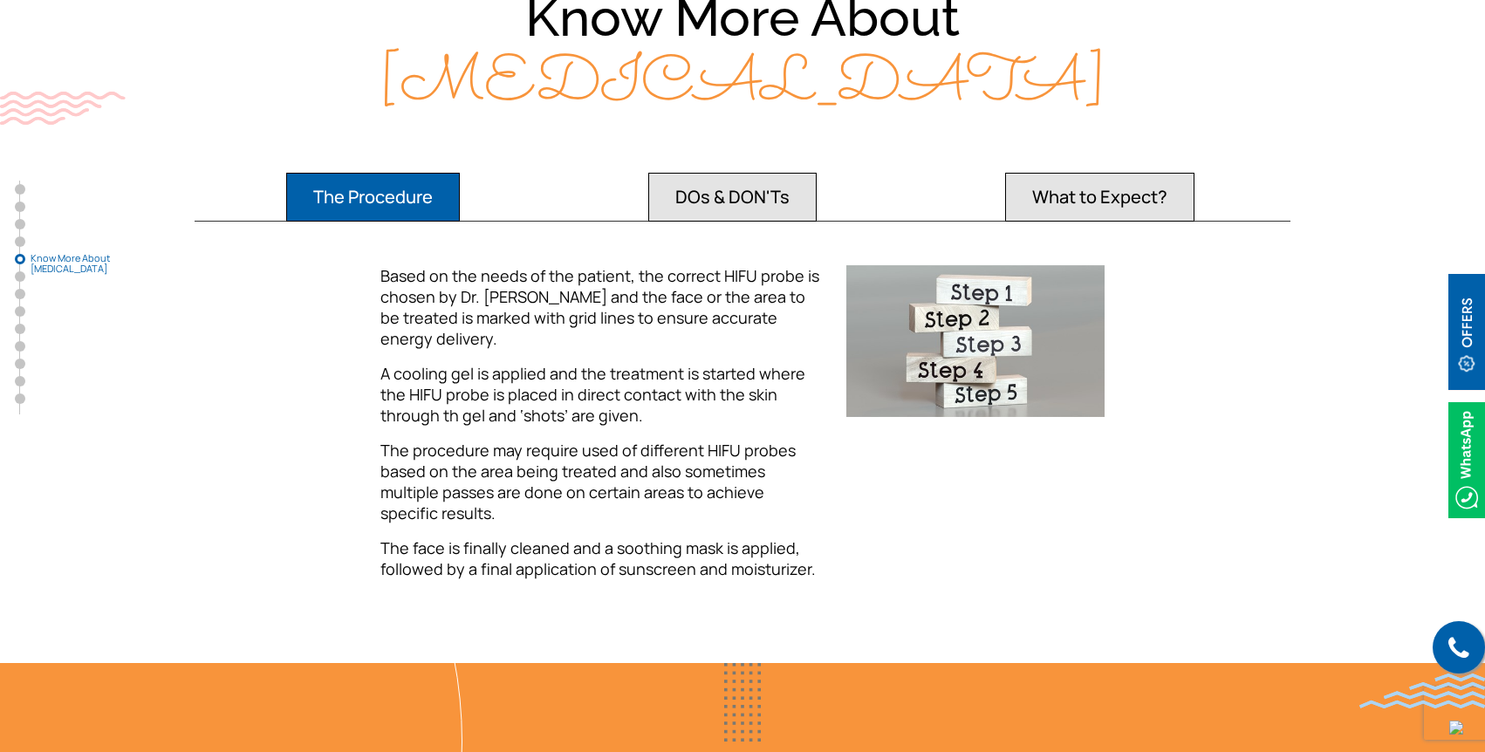
click at [832, 408] on div "Based on the needs of the patient, the correct HIFU probe is chosen by Dr. Seja…" at bounding box center [602, 429] width 465 height 328
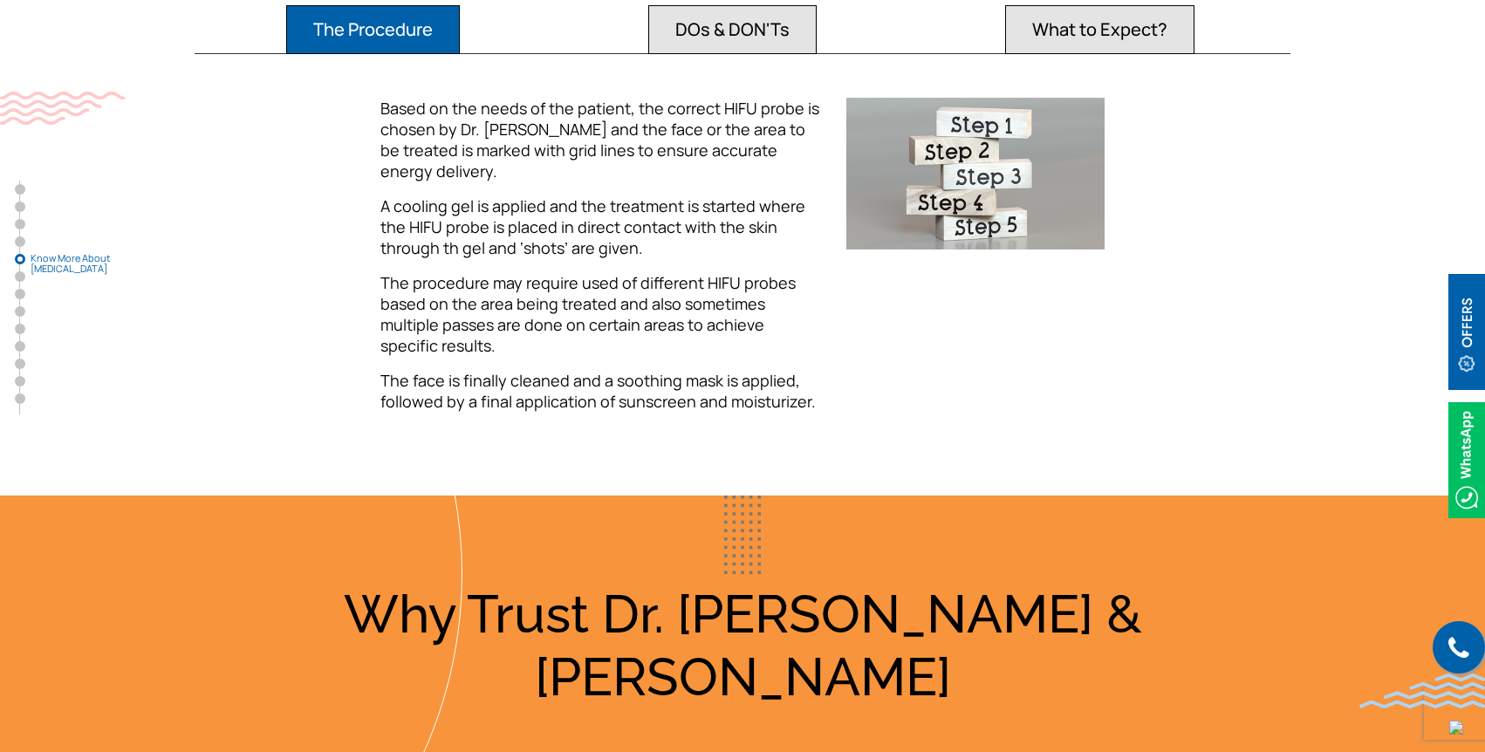
scroll to position [3096, 0]
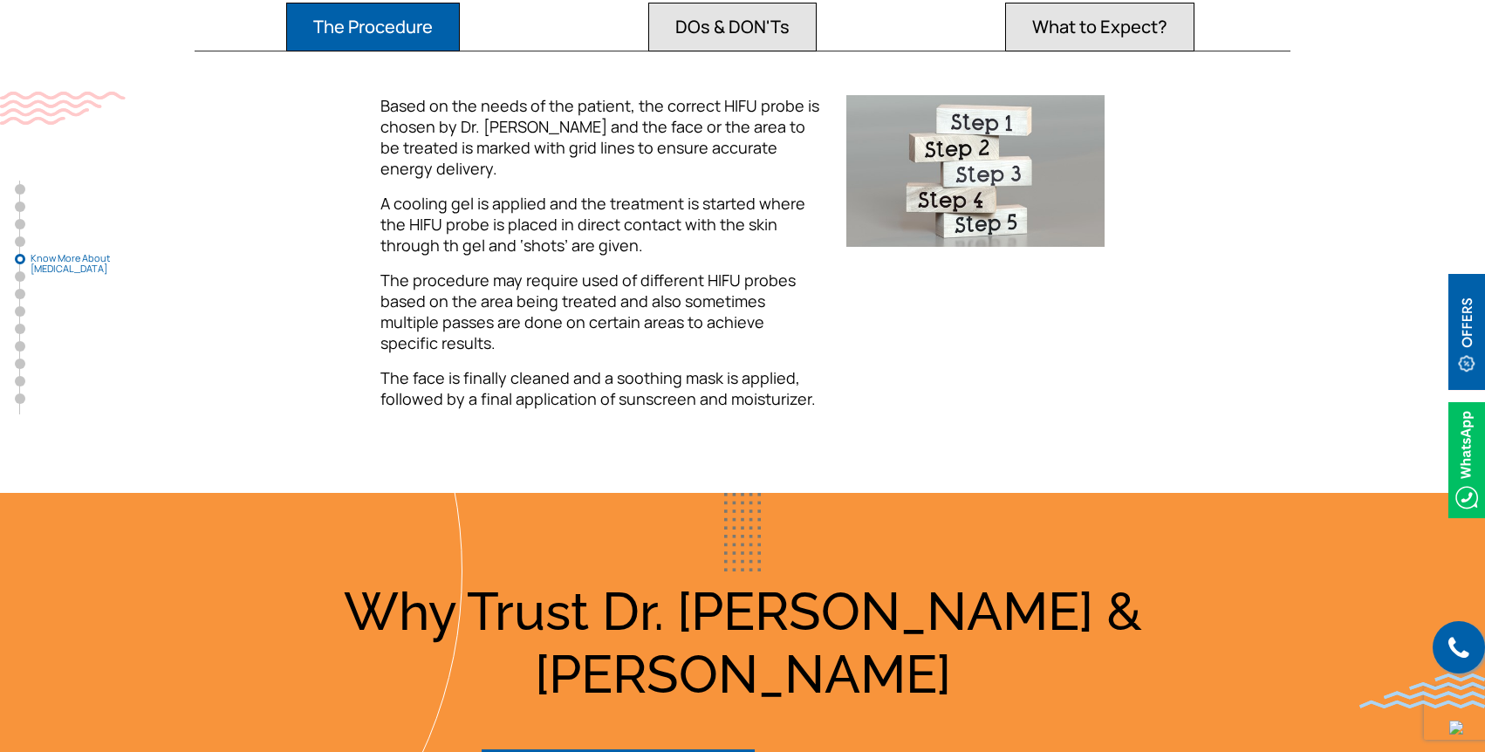
click at [724, 20] on button "DOs & DON'Ts" at bounding box center [732, 27] width 168 height 49
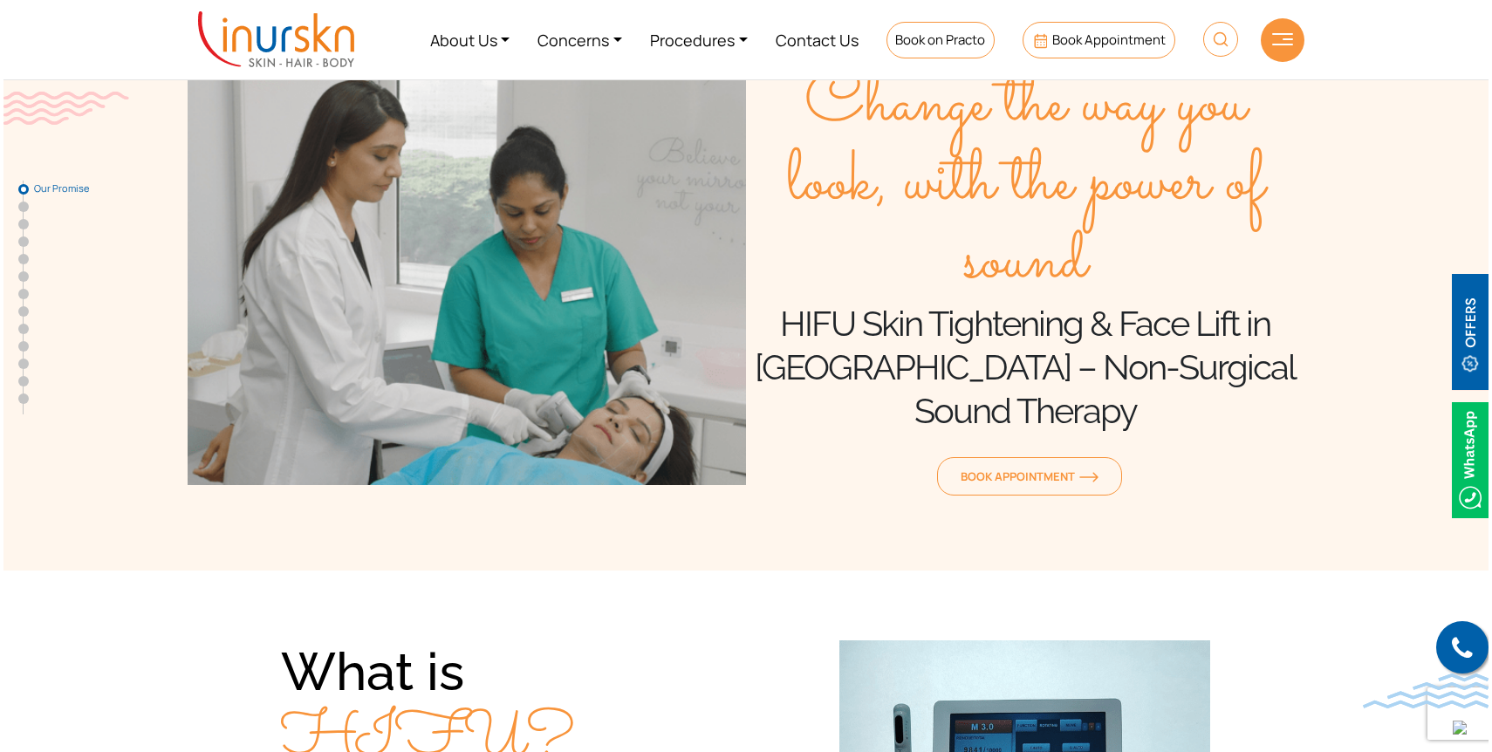
scroll to position [0, 0]
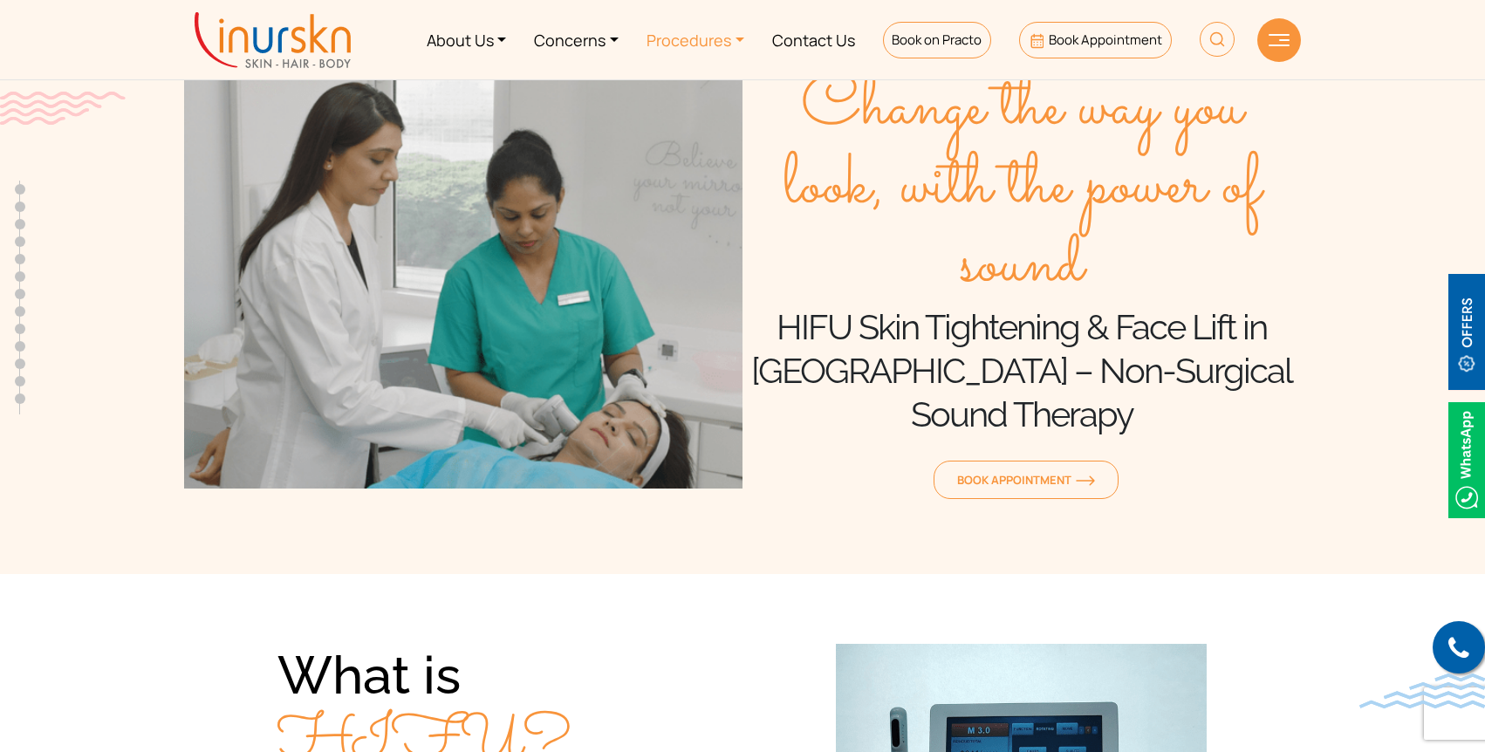
click at [737, 40] on link "Procedures" at bounding box center [696, 39] width 126 height 65
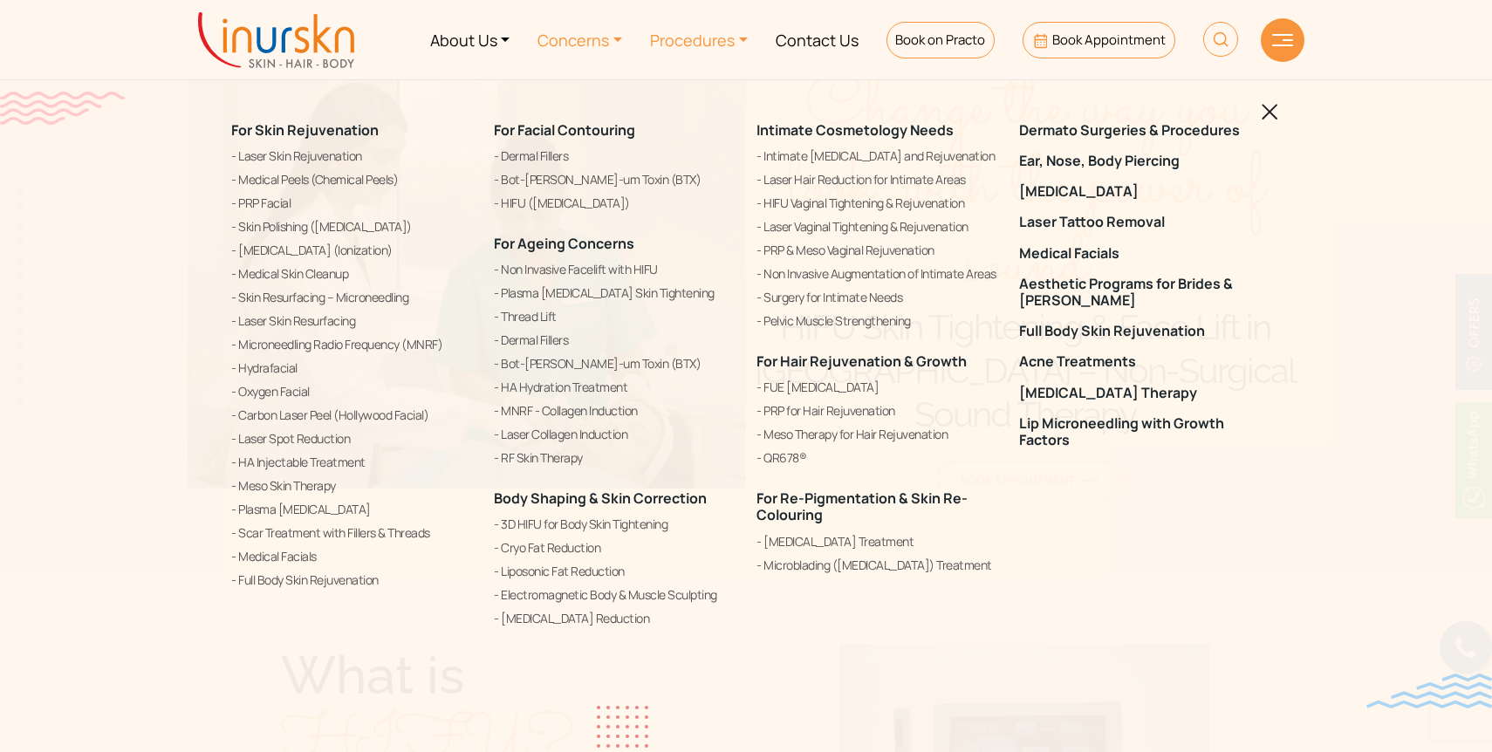
click at [615, 38] on link "Concerns" at bounding box center [580, 39] width 113 height 65
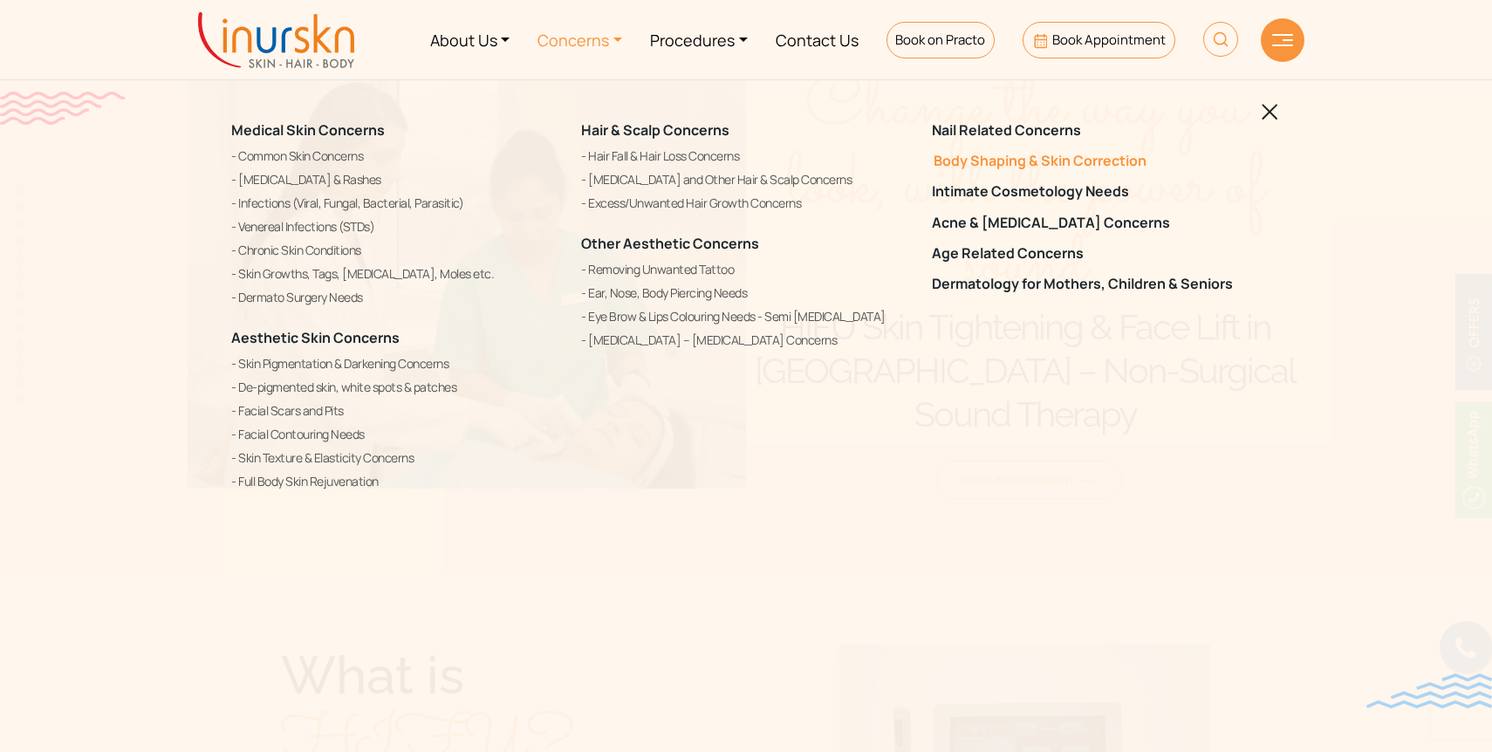
click at [1120, 163] on link "Body Shaping & Skin Correction" at bounding box center [1096, 161] width 329 height 17
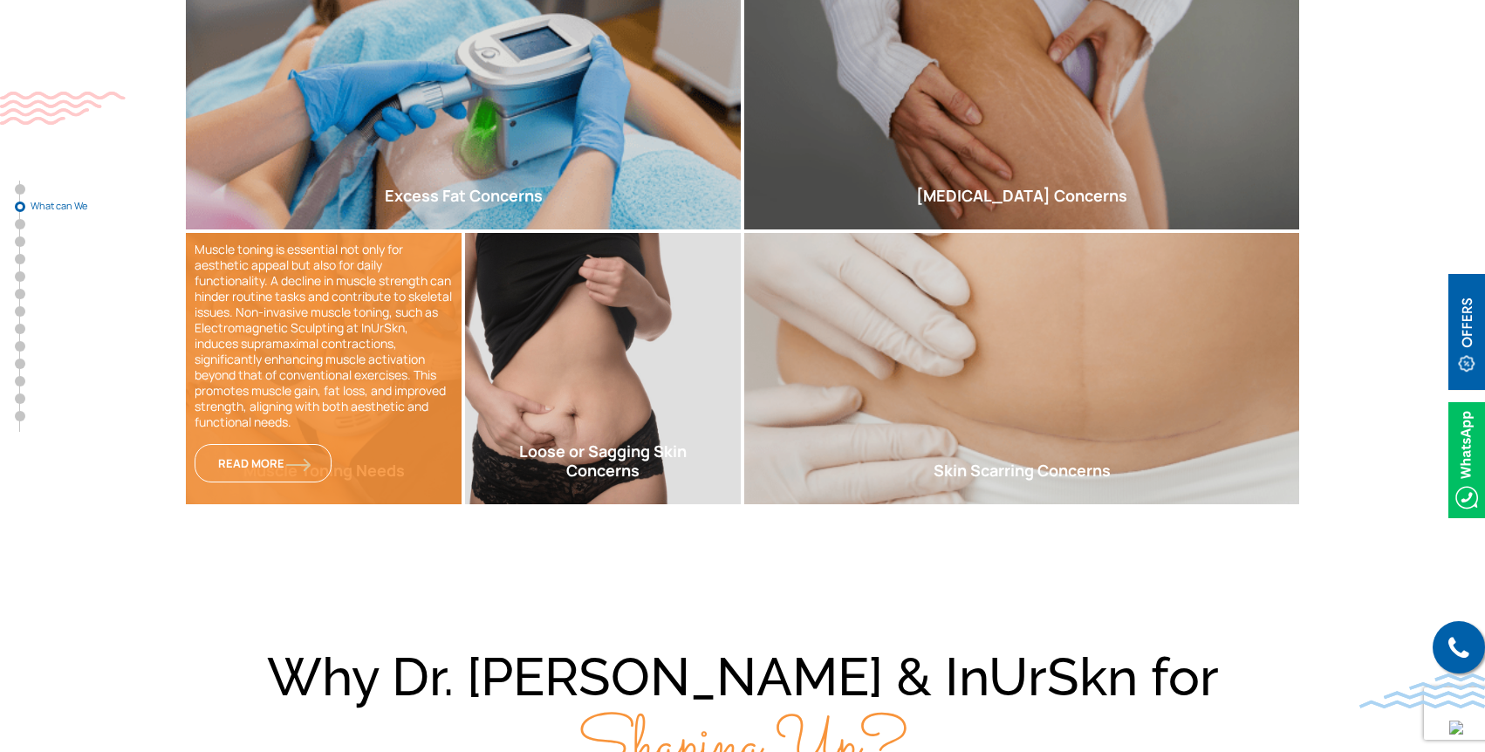
scroll to position [850, 0]
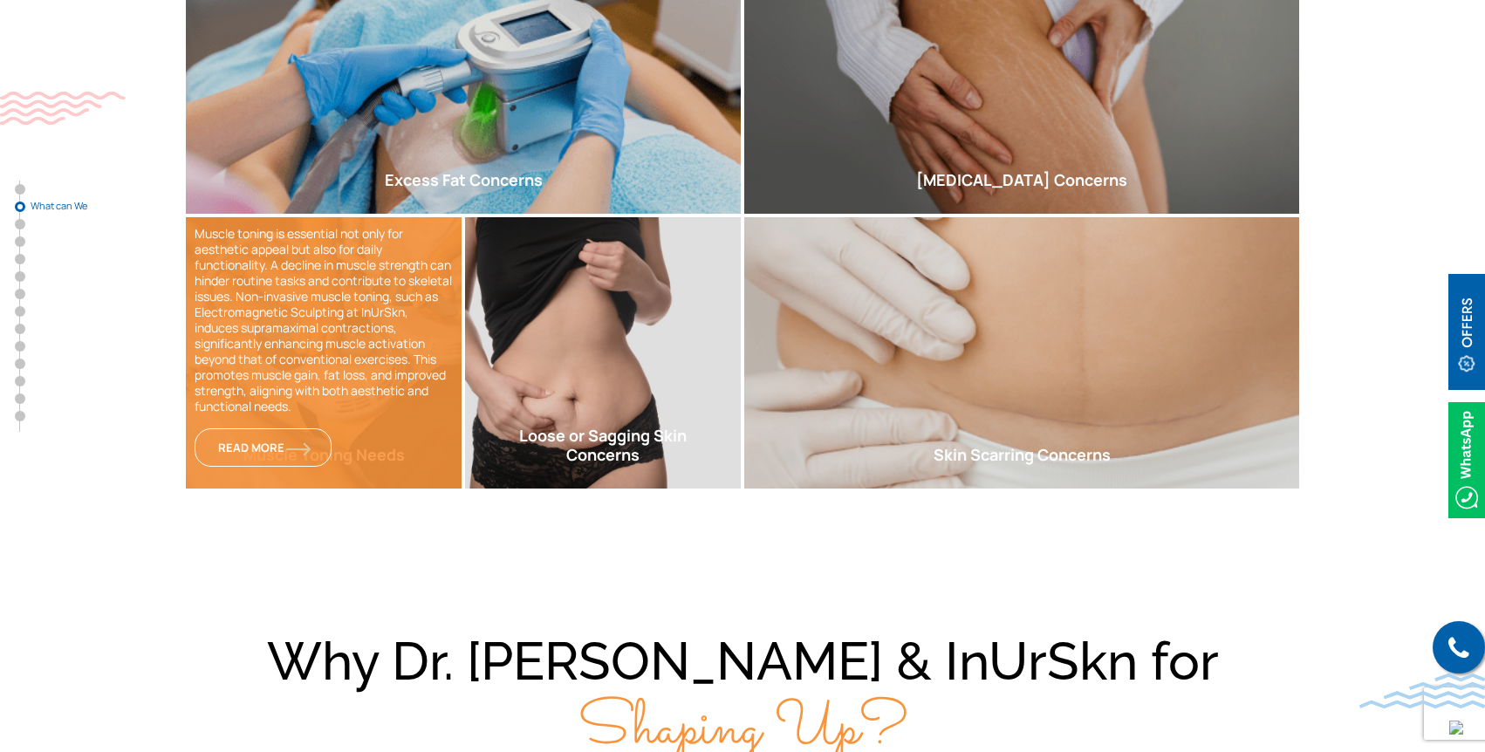
click at [264, 397] on p "Muscle toning is essential not only for aesthetic appeal but also for daily fun…" at bounding box center [324, 320] width 258 height 189
click at [265, 456] on link "Read More" at bounding box center [263, 448] width 137 height 38
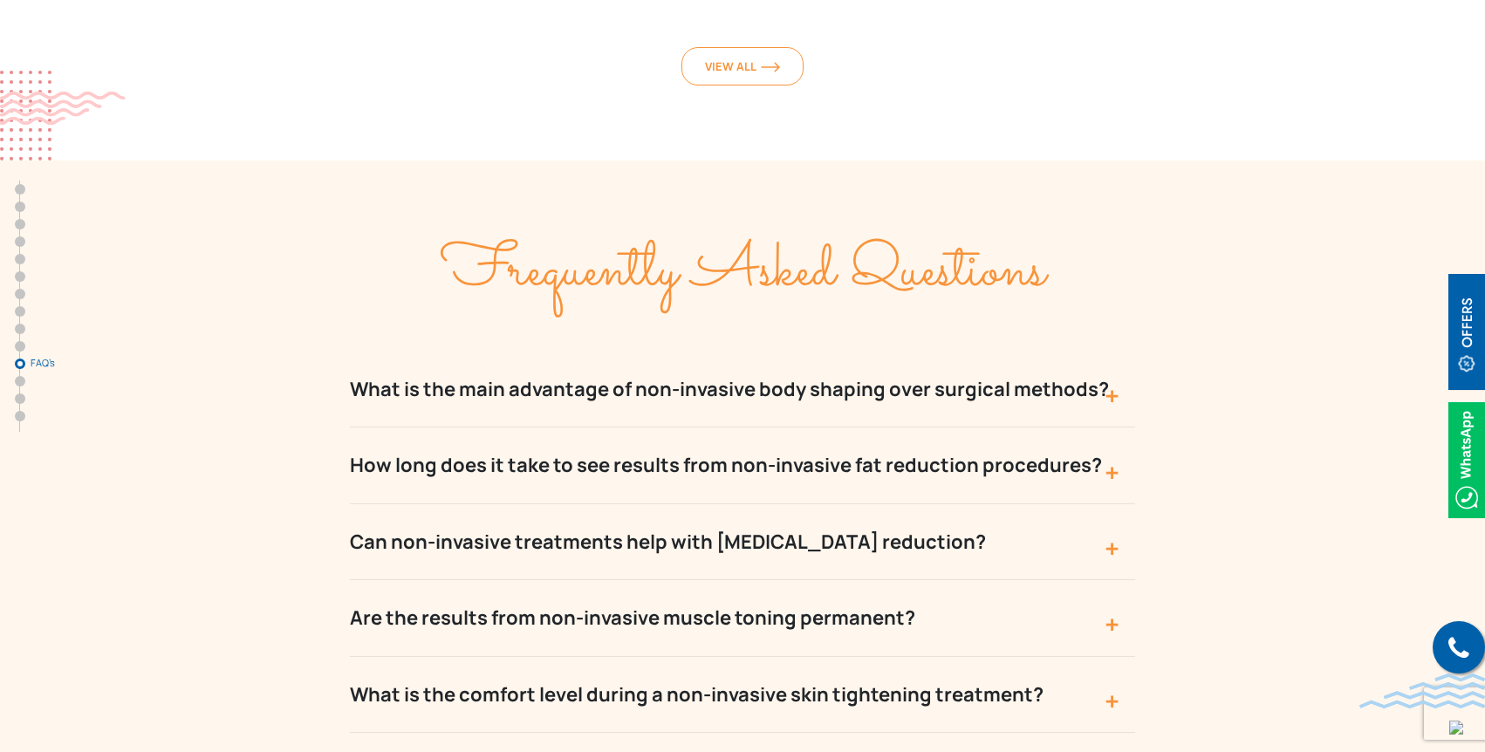
scroll to position [7678, 0]
click at [933, 350] on button "What is the main advantage of non-invasive body shaping over surgical methods?" at bounding box center [742, 388] width 785 height 76
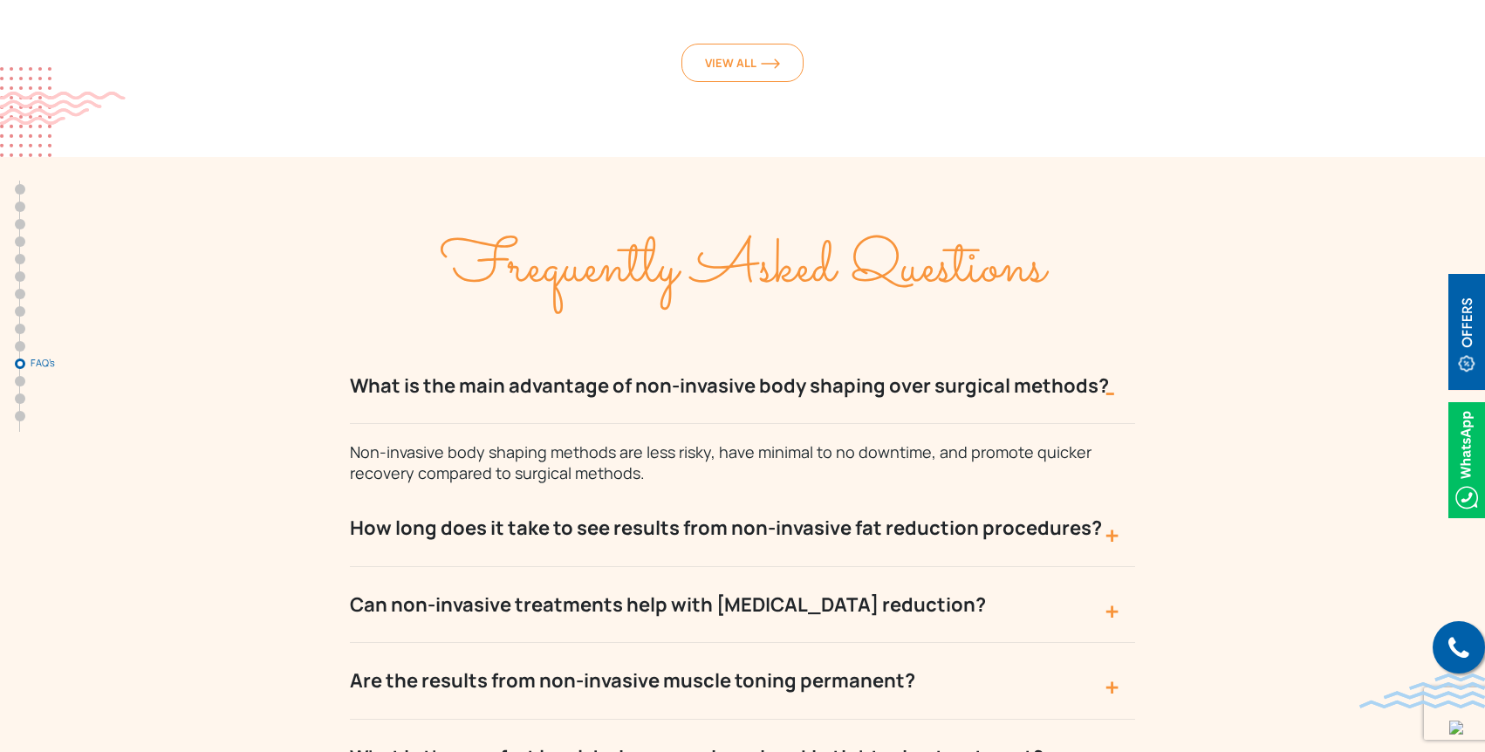
click at [1051, 490] on button "How long does it take to see results from non-invasive fat reduction procedures?" at bounding box center [742, 528] width 785 height 76
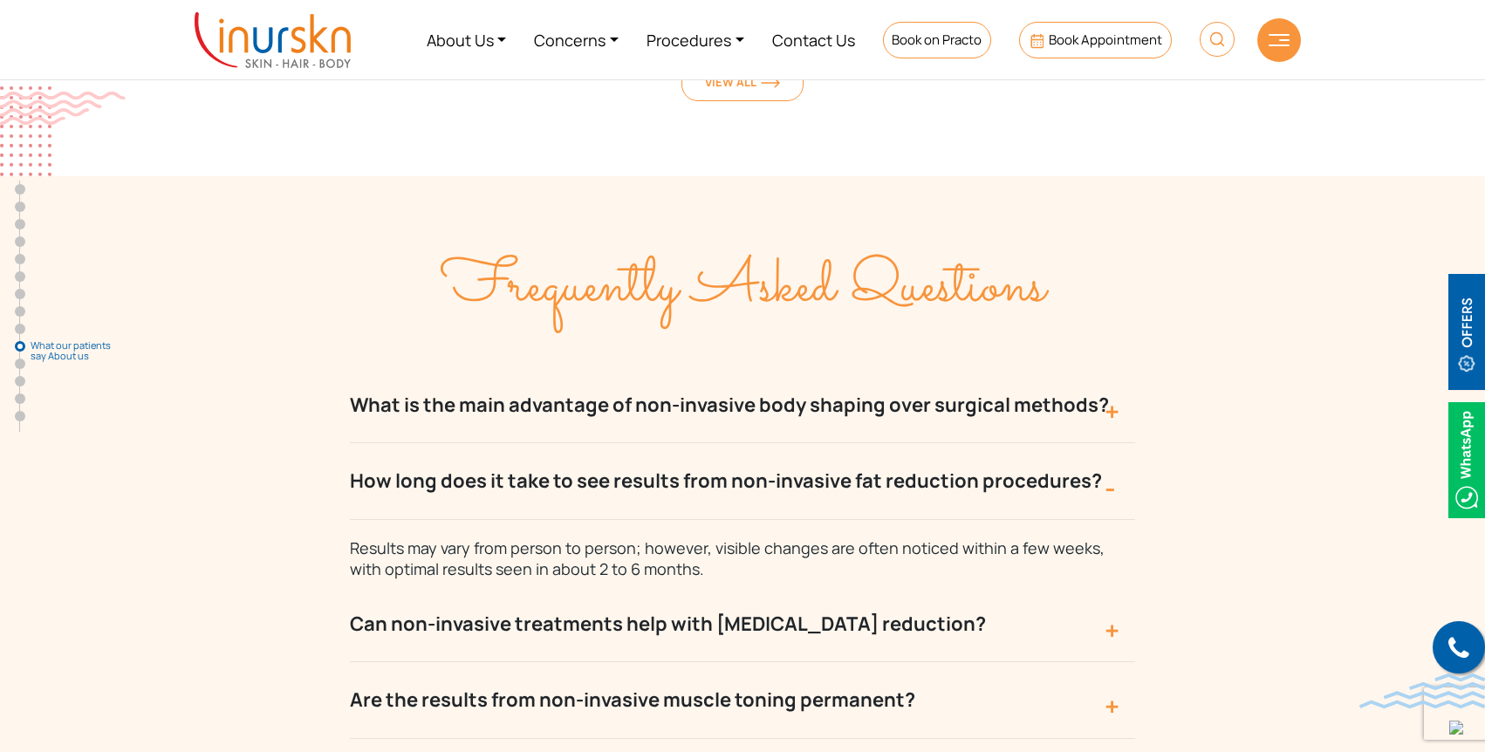
scroll to position [7673, 0]
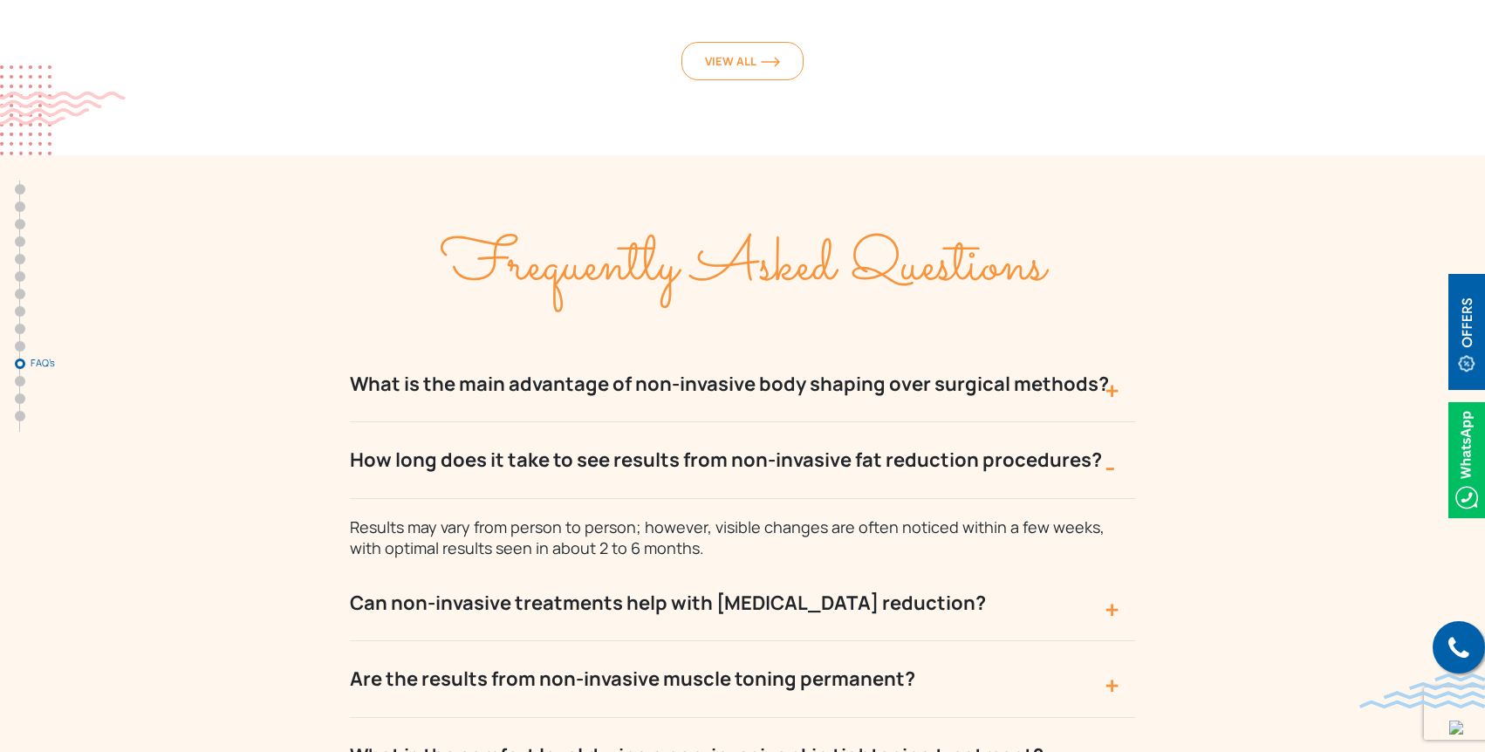
drag, startPoint x: 399, startPoint y: 480, endPoint x: 888, endPoint y: 487, distance: 489.7
click at [888, 566] on button "Can non-invasive treatments help with cellulite reduction?" at bounding box center [742, 604] width 785 height 76
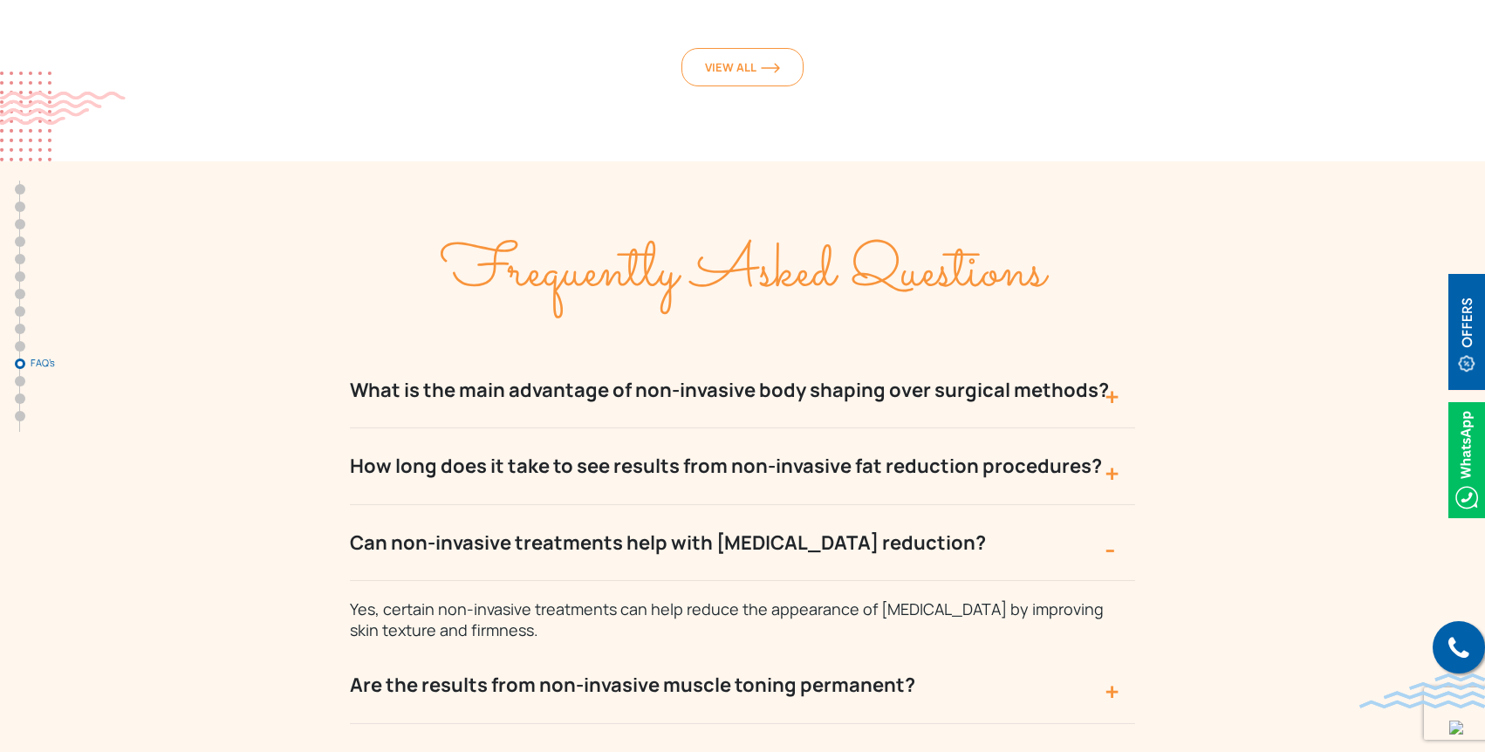
scroll to position [7678, 0]
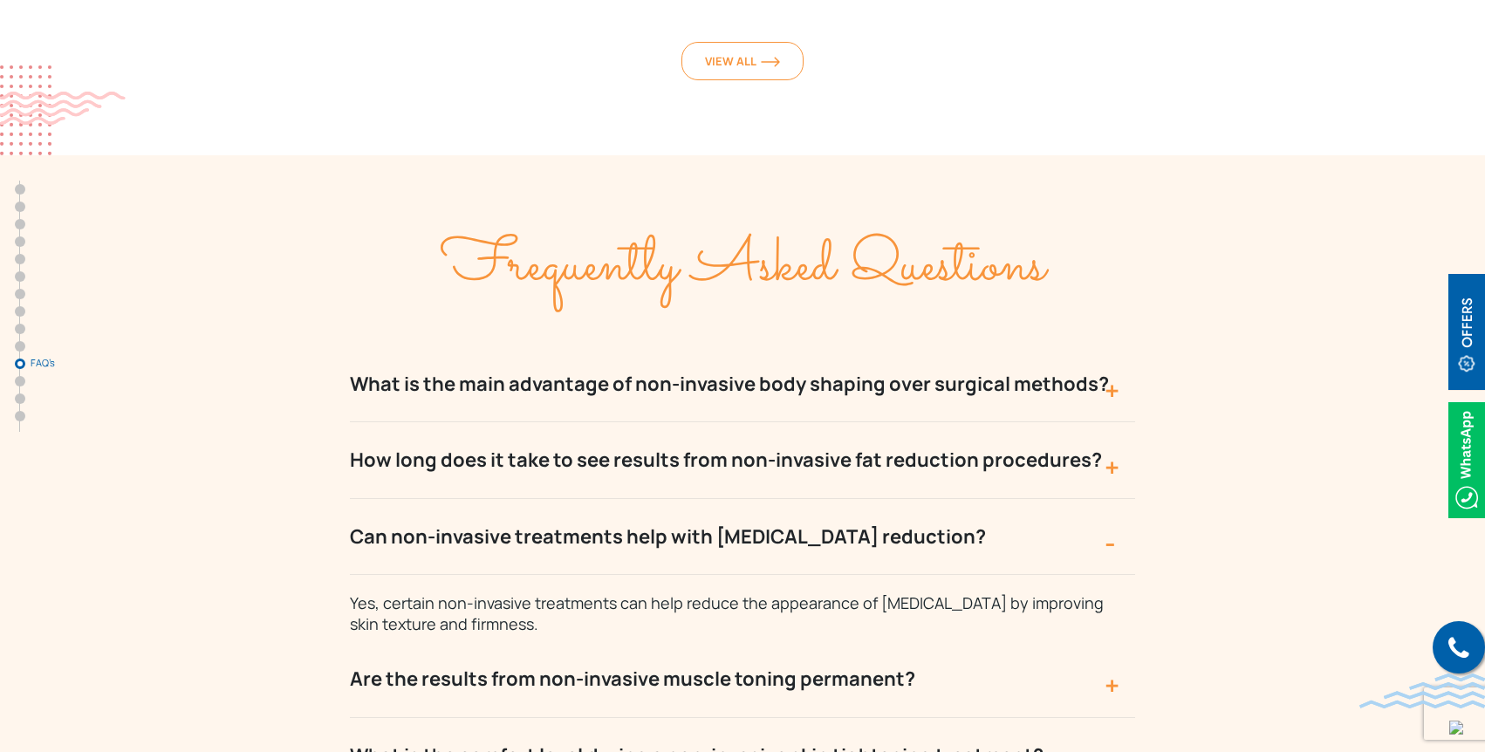
click at [851, 641] on button "Are the results from non-invasive muscle toning permanent?" at bounding box center [742, 679] width 785 height 76
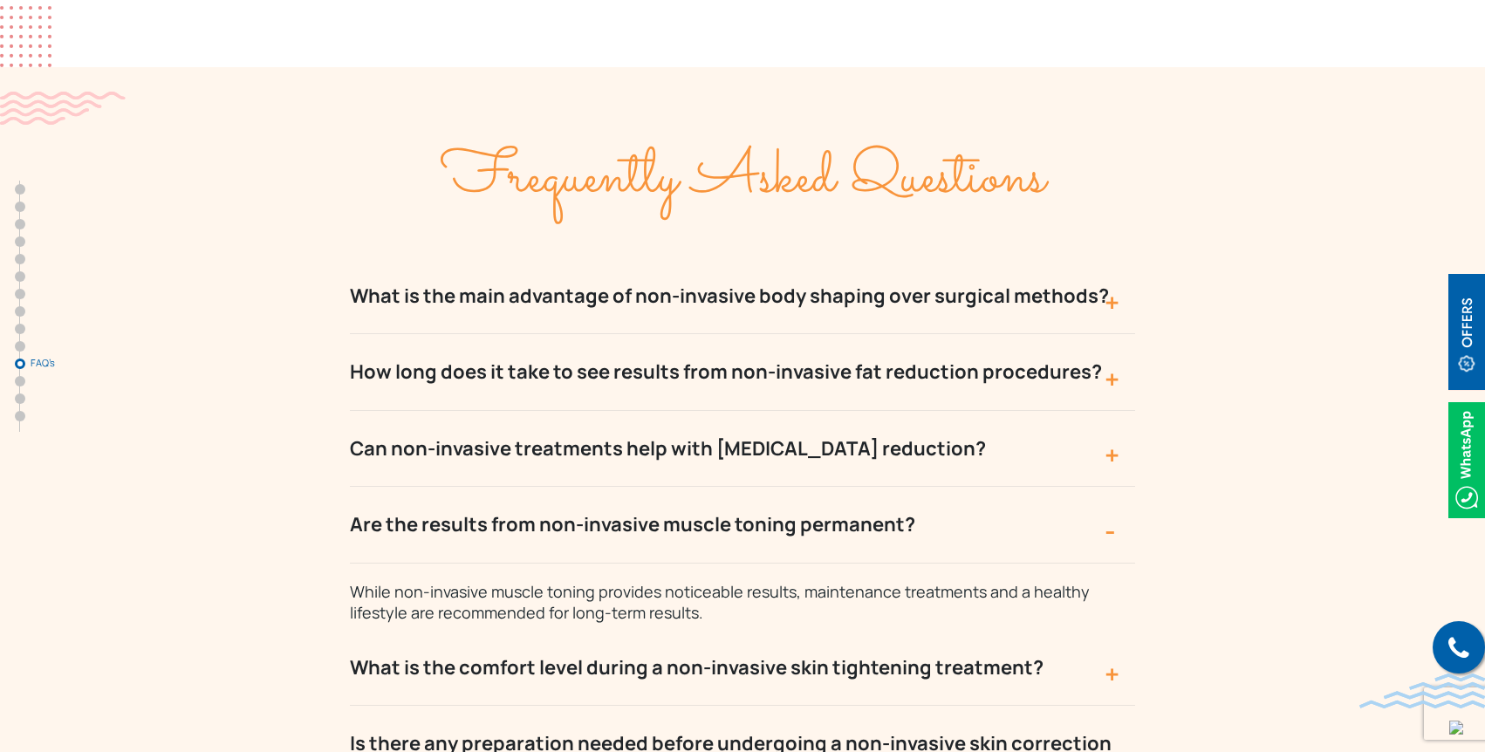
scroll to position [7777, 0]
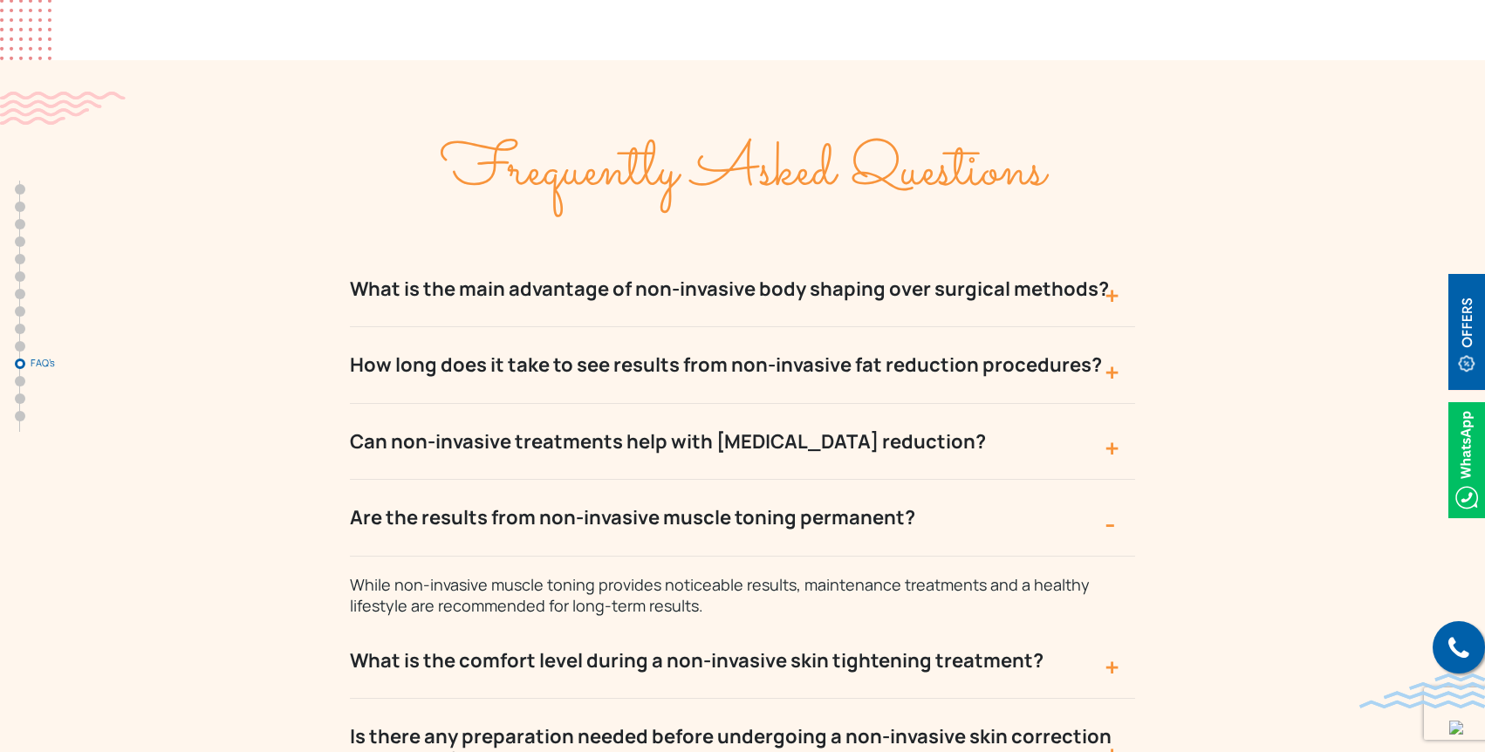
click at [967, 623] on button "What is the comfort level during a non-invasive skin tightening treatment?" at bounding box center [742, 661] width 785 height 76
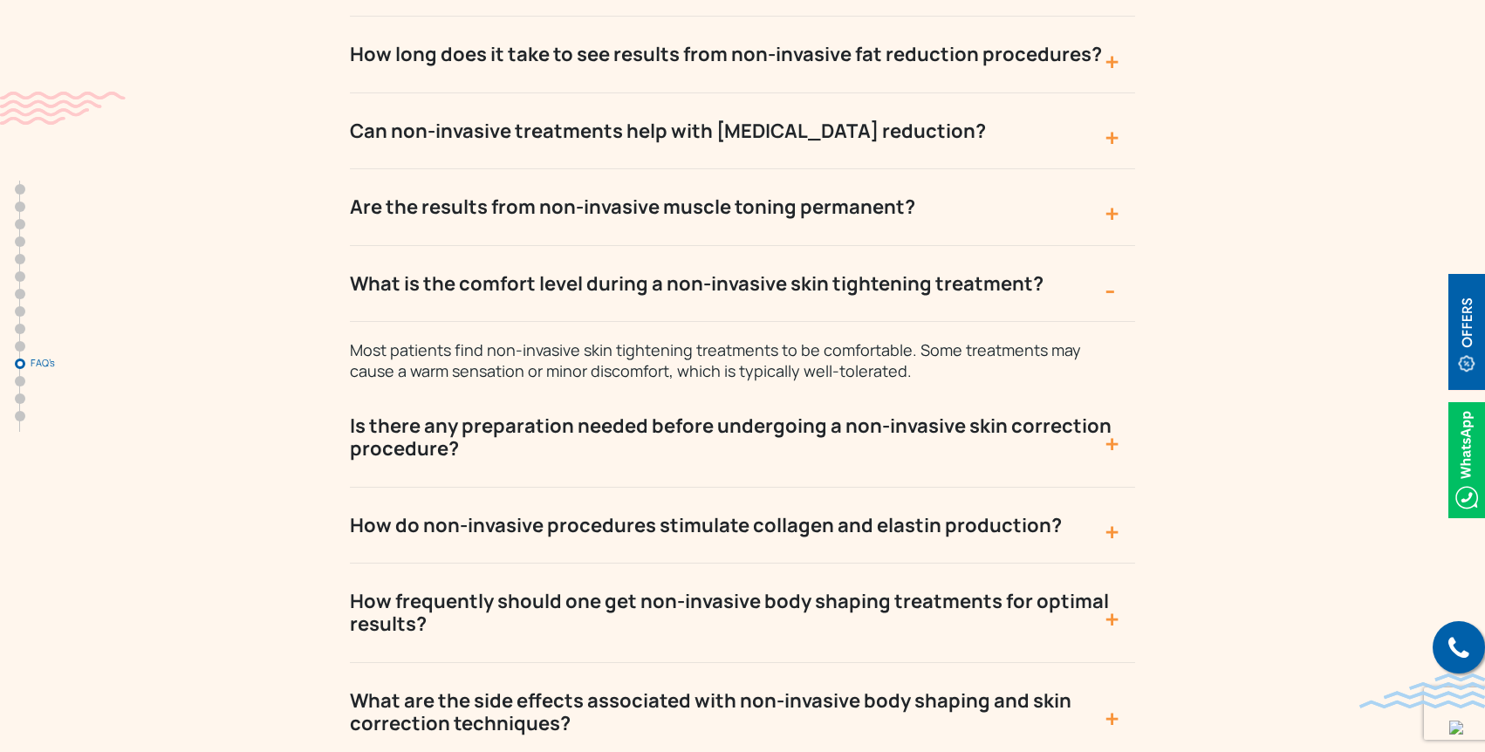
scroll to position [8089, 0]
click at [910, 387] on button "Is there any preparation needed before undergoing a non-invasive skin correctio…" at bounding box center [742, 436] width 785 height 99
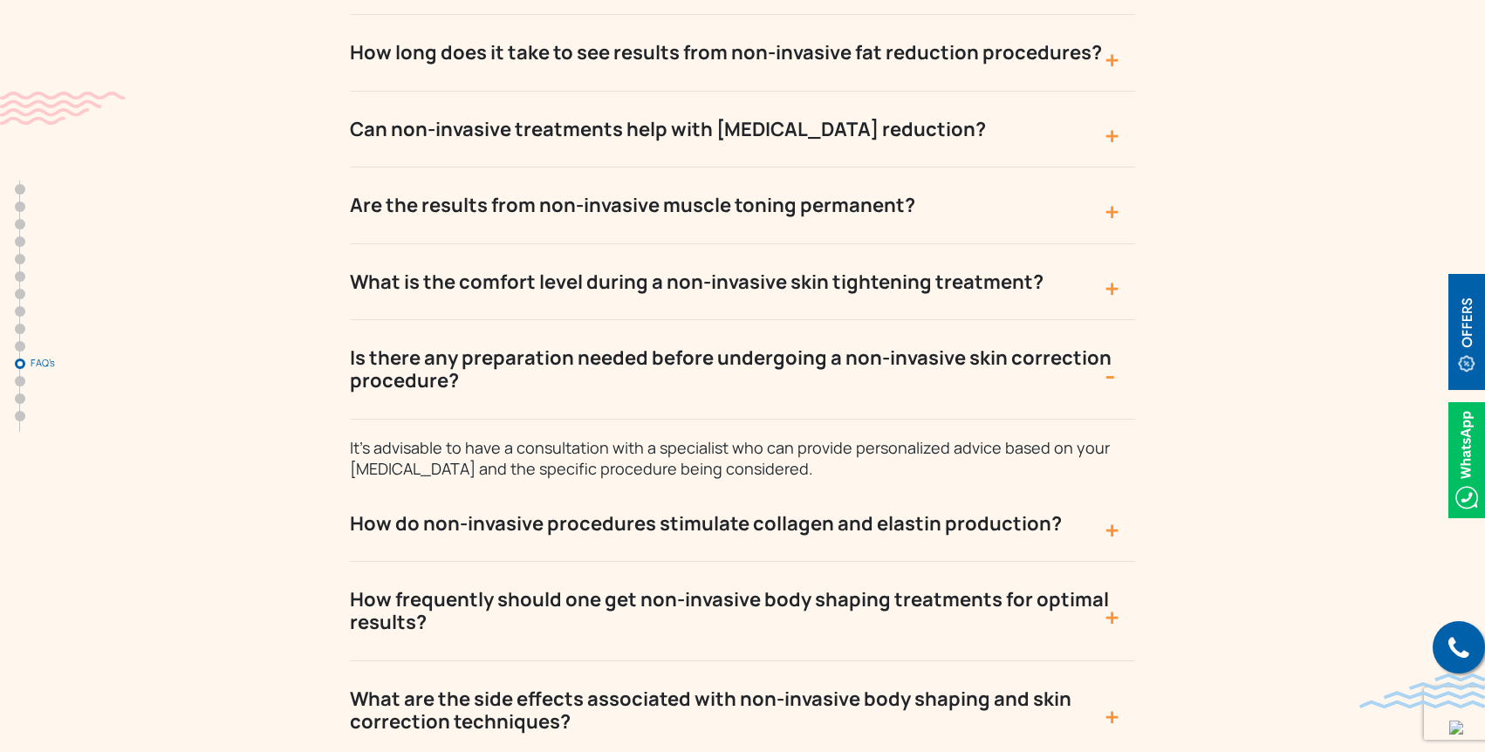
scroll to position [8090, 0]
click at [751, 561] on button "How frequently should one get non-invasive body shaping treatments for optimal …" at bounding box center [742, 610] width 785 height 99
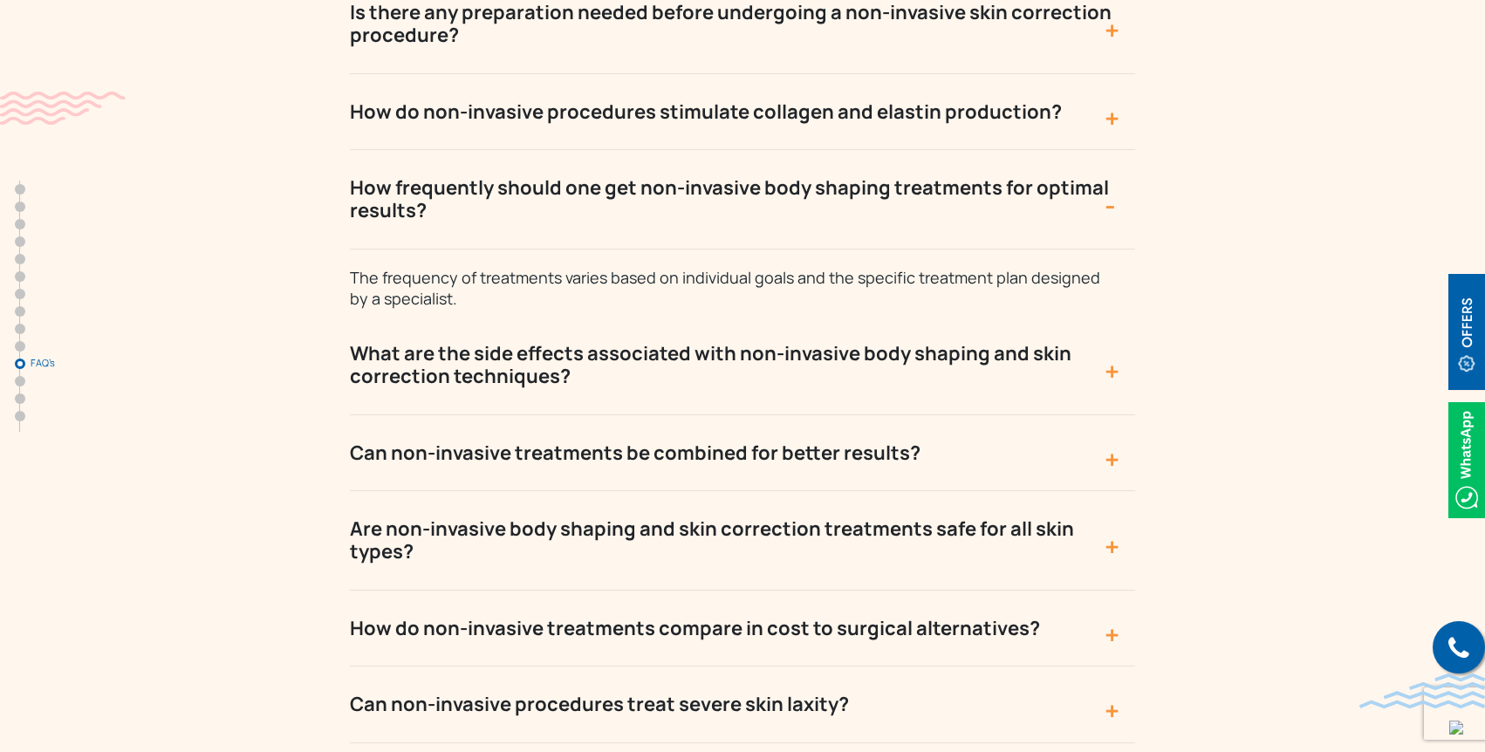
scroll to position [8439, 0]
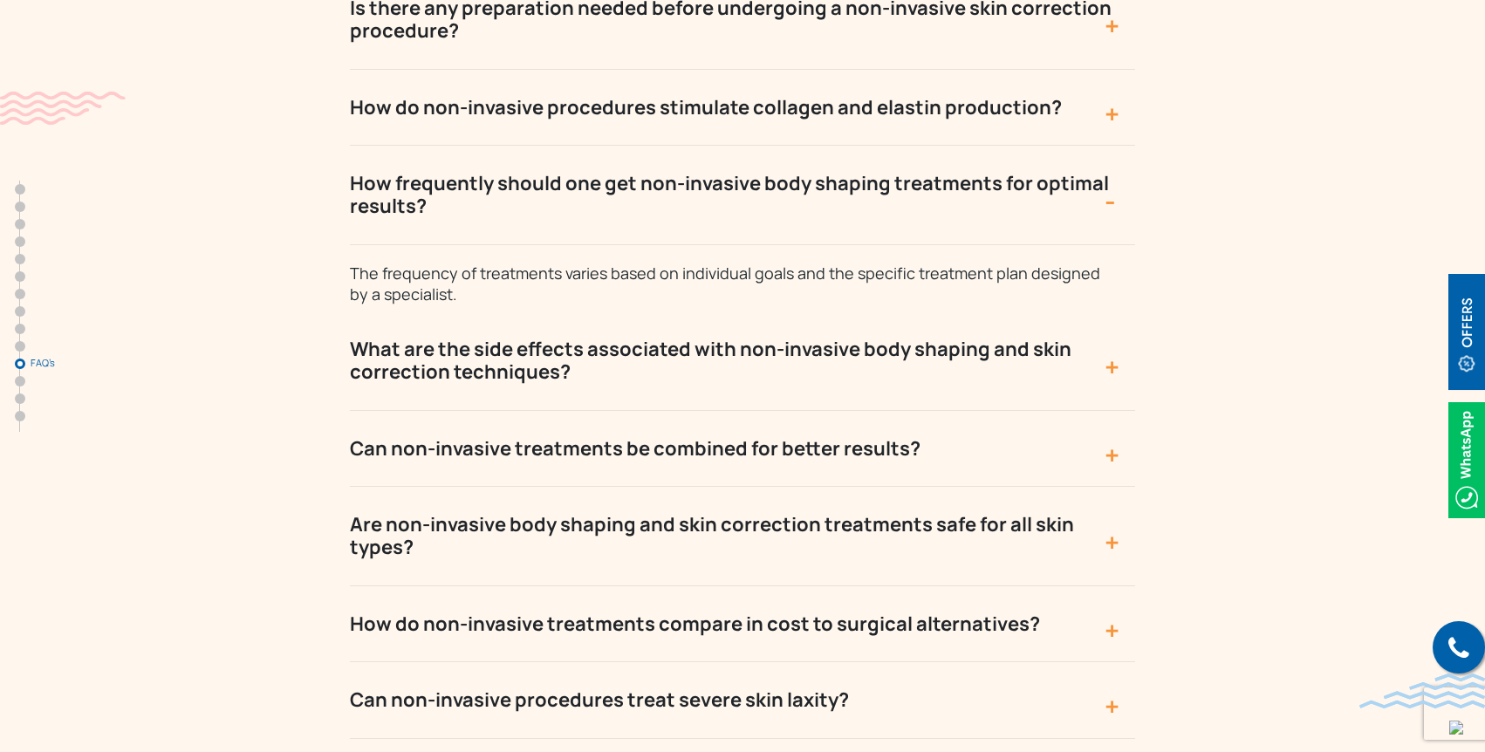
click at [1006, 312] on button "What are the side effects associated with non-invasive body shaping and skin co…" at bounding box center [742, 361] width 785 height 99
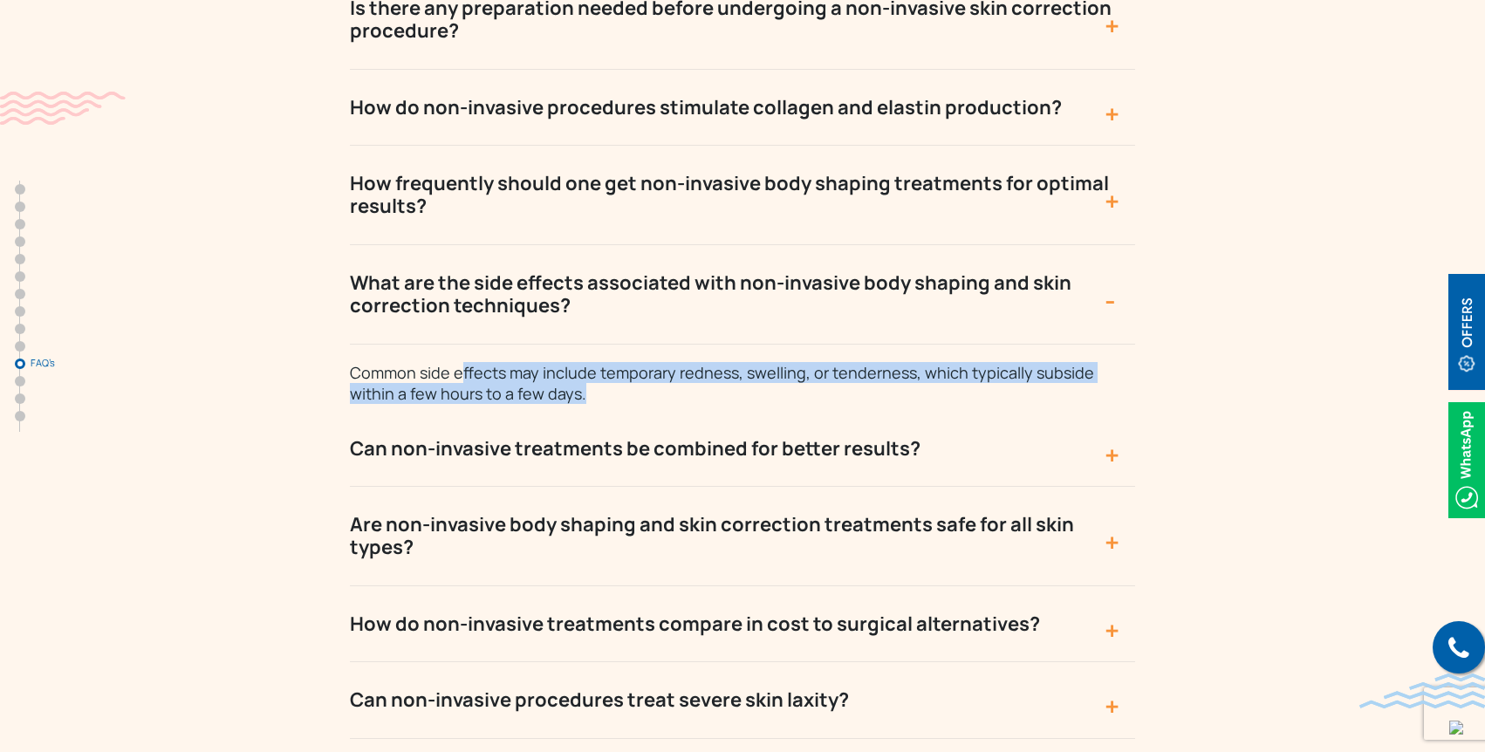
drag, startPoint x: 459, startPoint y: 257, endPoint x: 843, endPoint y: 273, distance: 384.3
click at [843, 345] on p "Common side effects may include temporary redness, swelling, or tenderness, whi…" at bounding box center [734, 374] width 768 height 59
click at [913, 411] on button "Can non-invasive treatments be combined for better results?" at bounding box center [742, 449] width 785 height 76
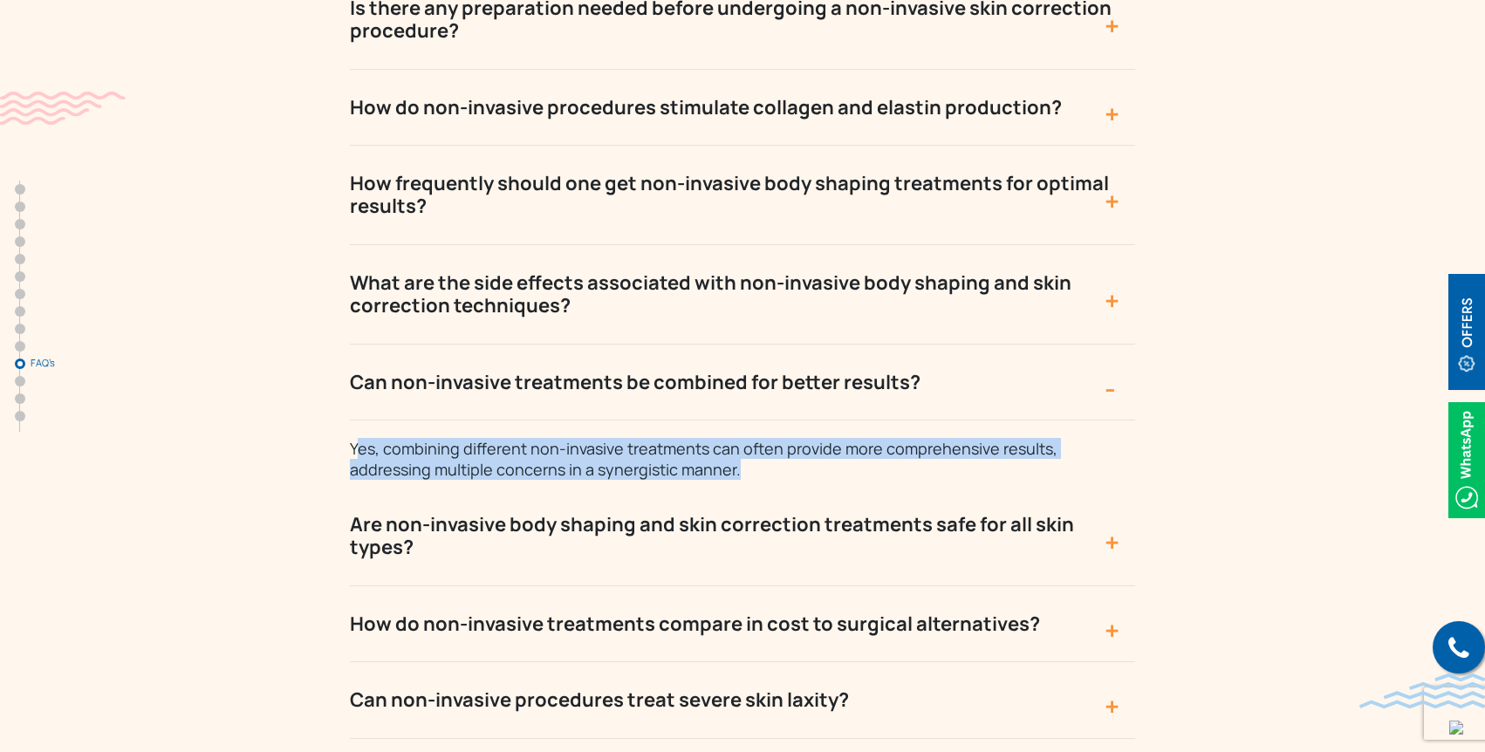
drag, startPoint x: 360, startPoint y: 326, endPoint x: 788, endPoint y: 347, distance: 429.0
click at [788, 421] on p "Yes, combining different non-invasive treatments can often provide more compreh…" at bounding box center [734, 450] width 768 height 59
click at [384, 487] on button "Are non-invasive body shaping and skin correction treatments safe for all skin …" at bounding box center [742, 536] width 785 height 99
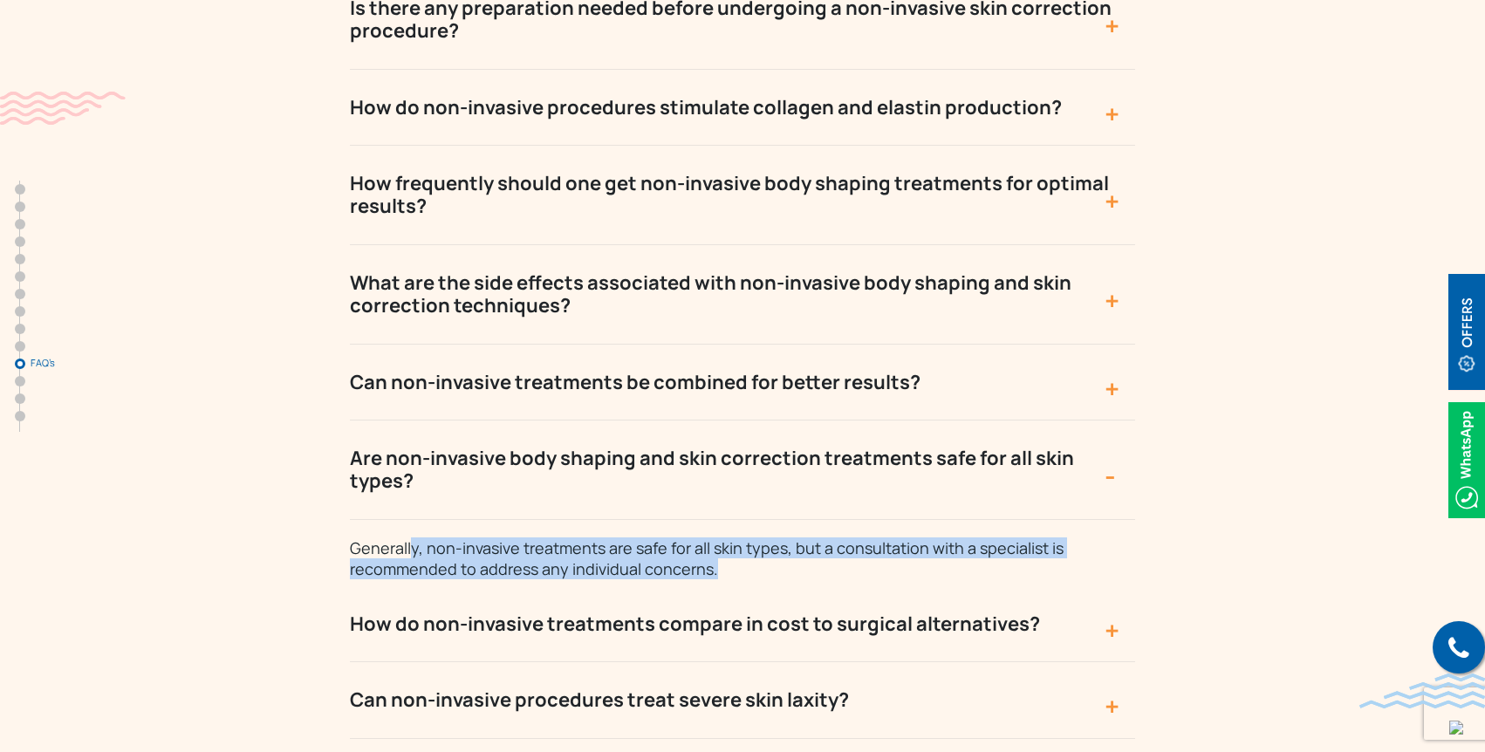
drag, startPoint x: 414, startPoint y: 405, endPoint x: 812, endPoint y: 417, distance: 398.2
click at [812, 520] on p "Generally, non-invasive treatments are safe for all skin types, but a consultat…" at bounding box center [734, 549] width 768 height 59
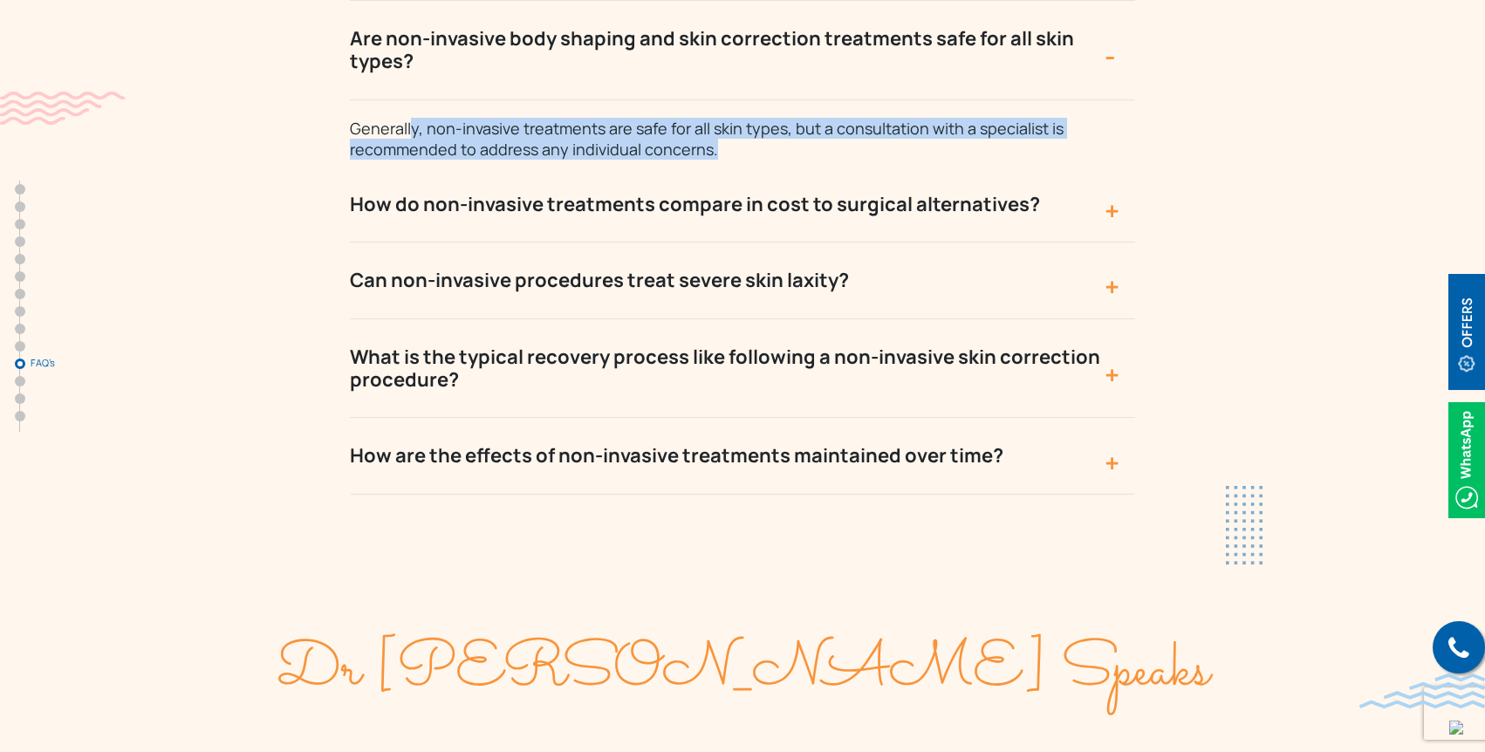
scroll to position [8860, 0]
click at [728, 417] on button "How are the effects of non-invasive treatments maintained over time?" at bounding box center [742, 455] width 785 height 76
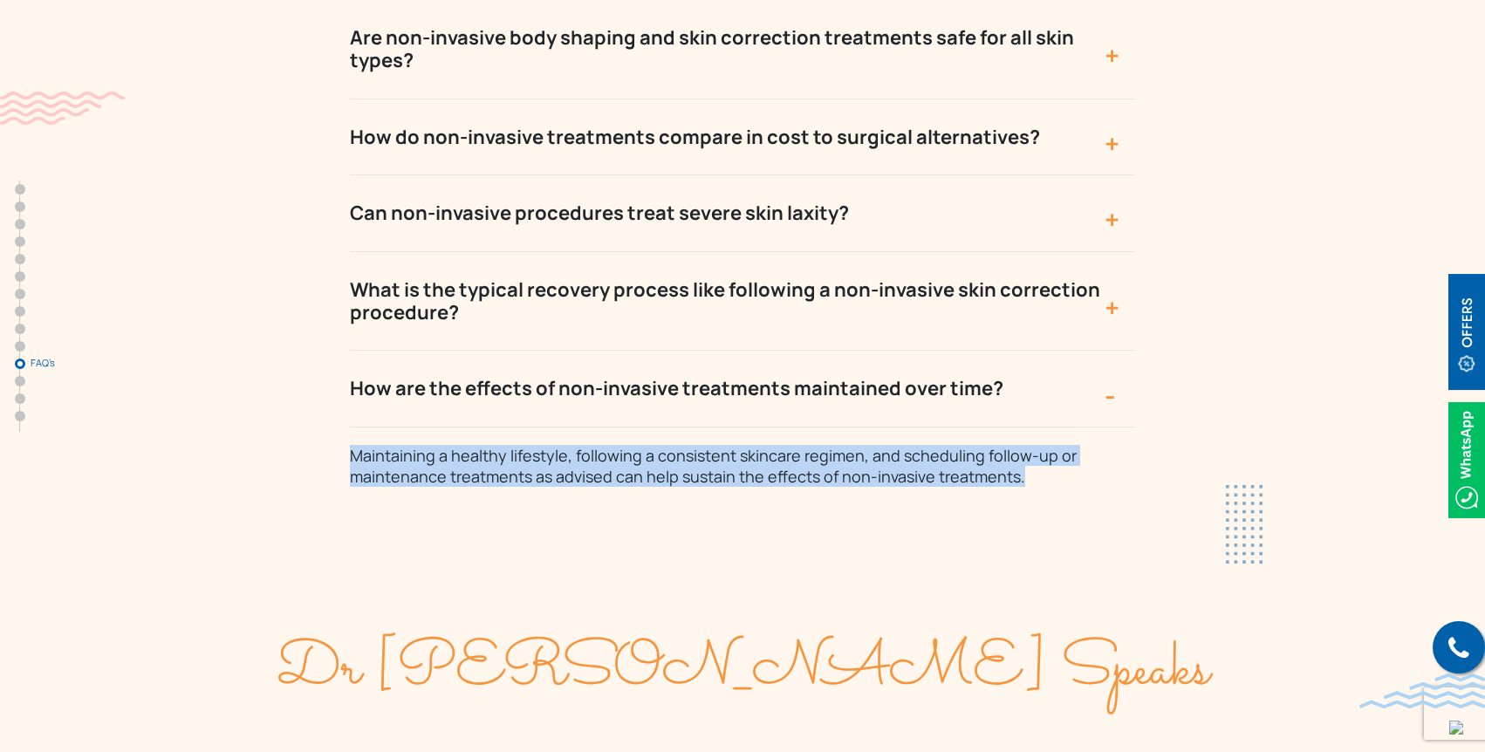
drag, startPoint x: 353, startPoint y: 306, endPoint x: 1073, endPoint y: 336, distance: 720.6
click at [1073, 428] on p "Maintaining a healthy lifestyle, following a consistent skincare regimen, and s…" at bounding box center [734, 457] width 768 height 59
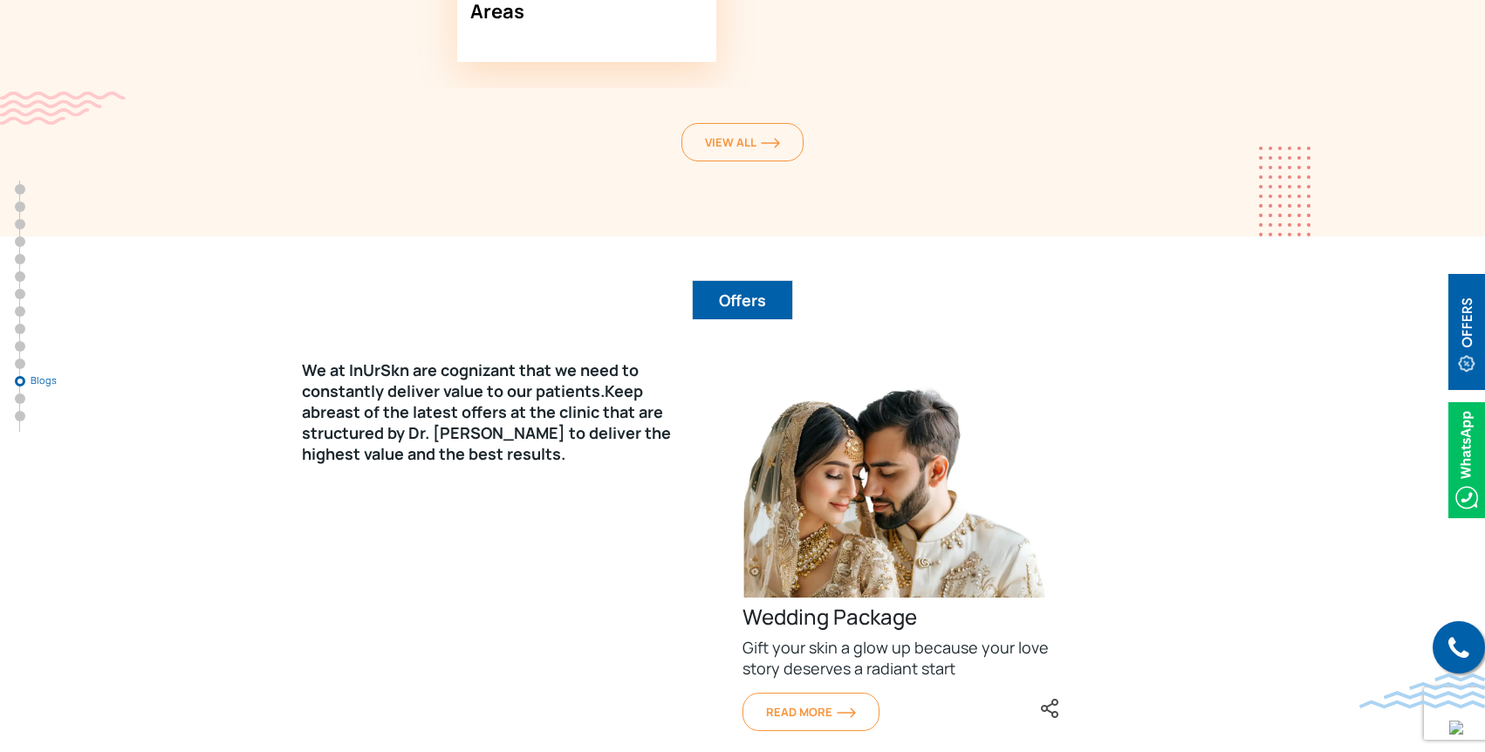
scroll to position [10000, 0]
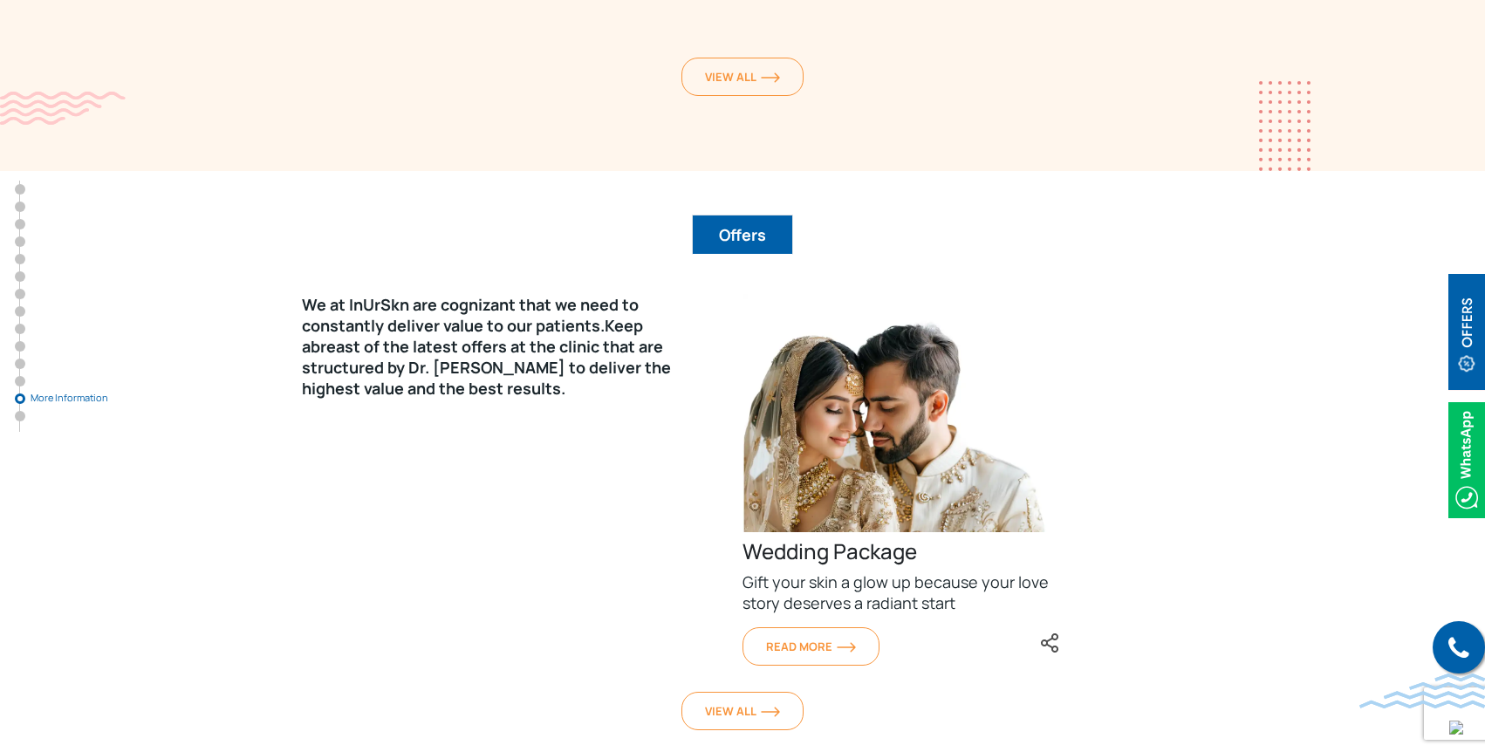
click at [738, 215] on button "Offers" at bounding box center [742, 235] width 101 height 40
click at [734, 703] on span "View All" at bounding box center [742, 711] width 75 height 16
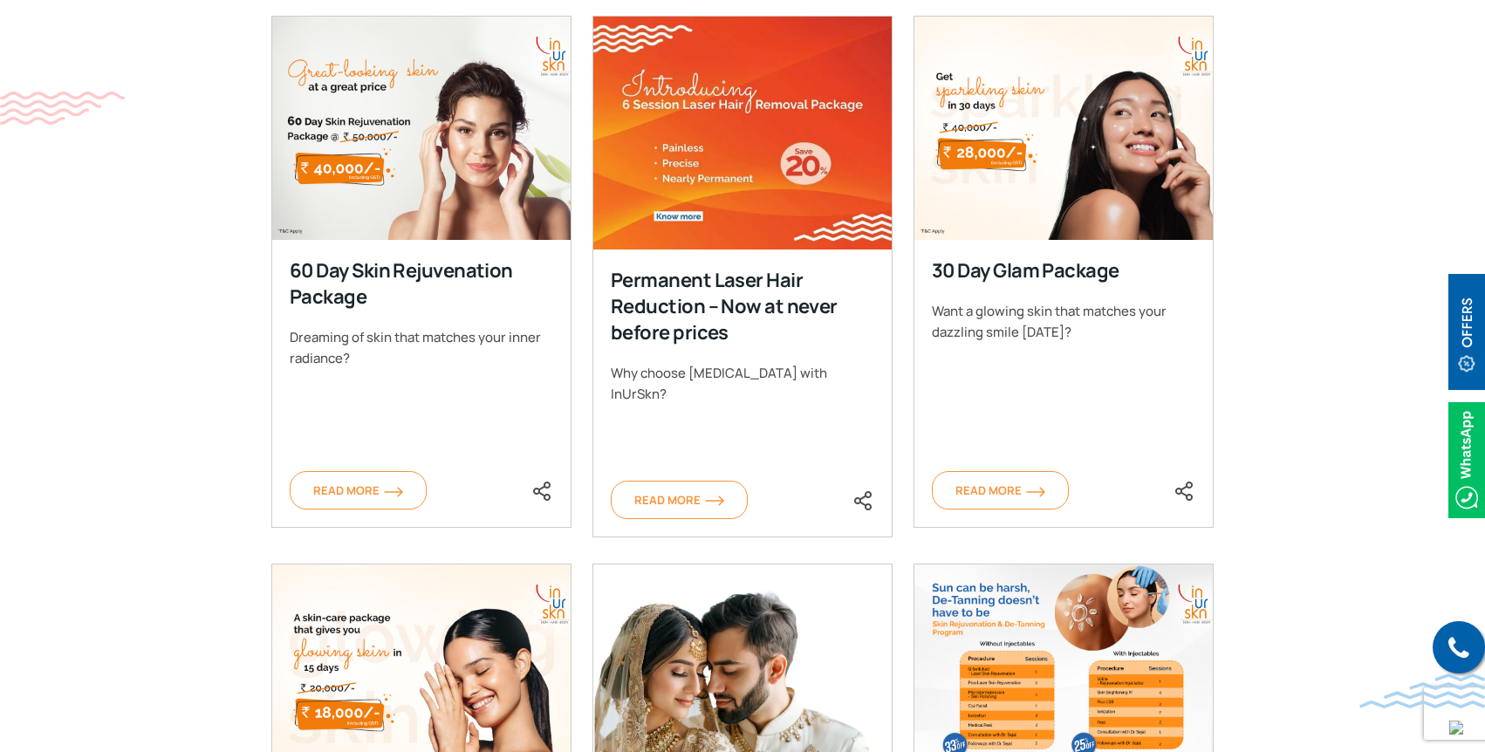
scroll to position [772, 0]
drag, startPoint x: 935, startPoint y: 311, endPoint x: 1156, endPoint y: 332, distance: 221.8
click at [1156, 332] on div "Want a glowing skin that matches your dazzling smile [DATE]?" at bounding box center [1064, 321] width 264 height 42
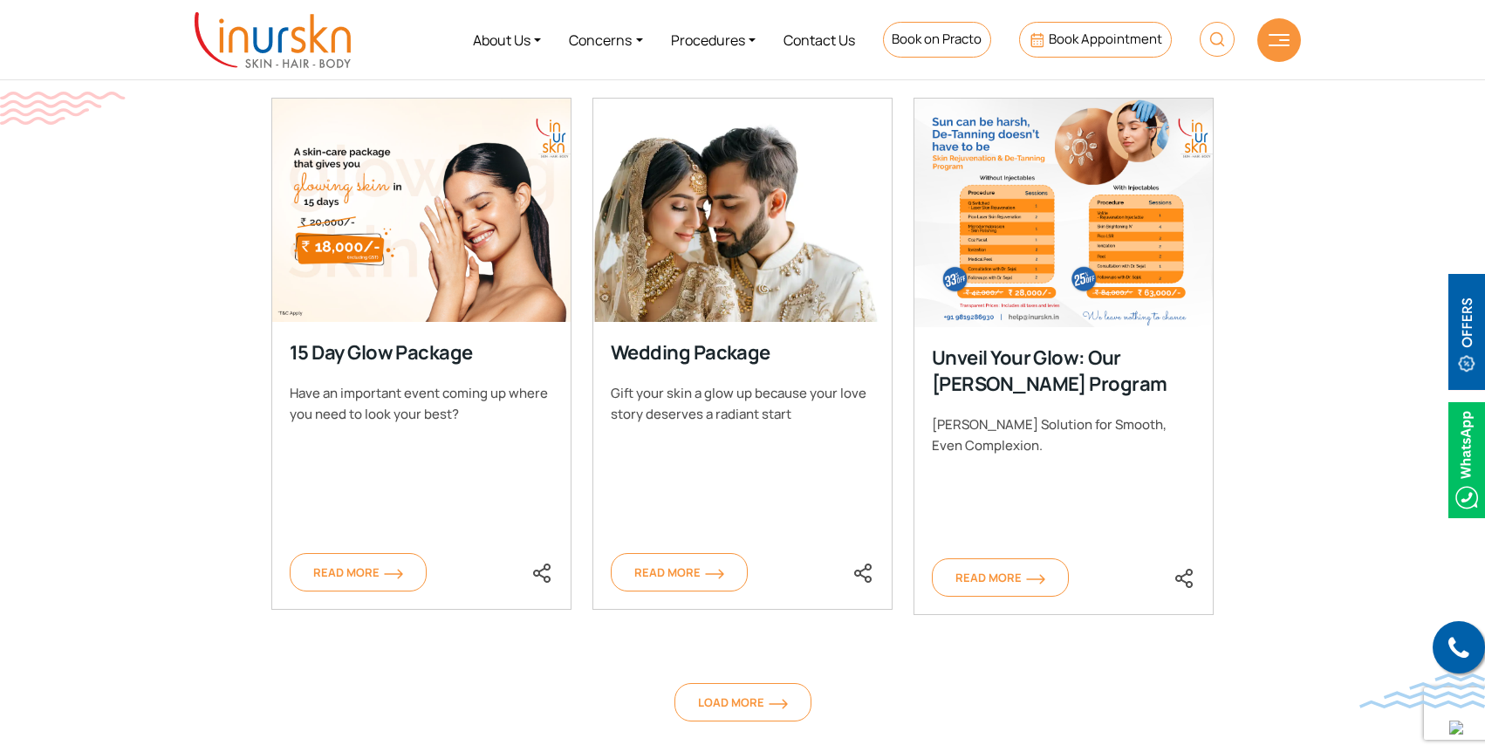
scroll to position [1240, 0]
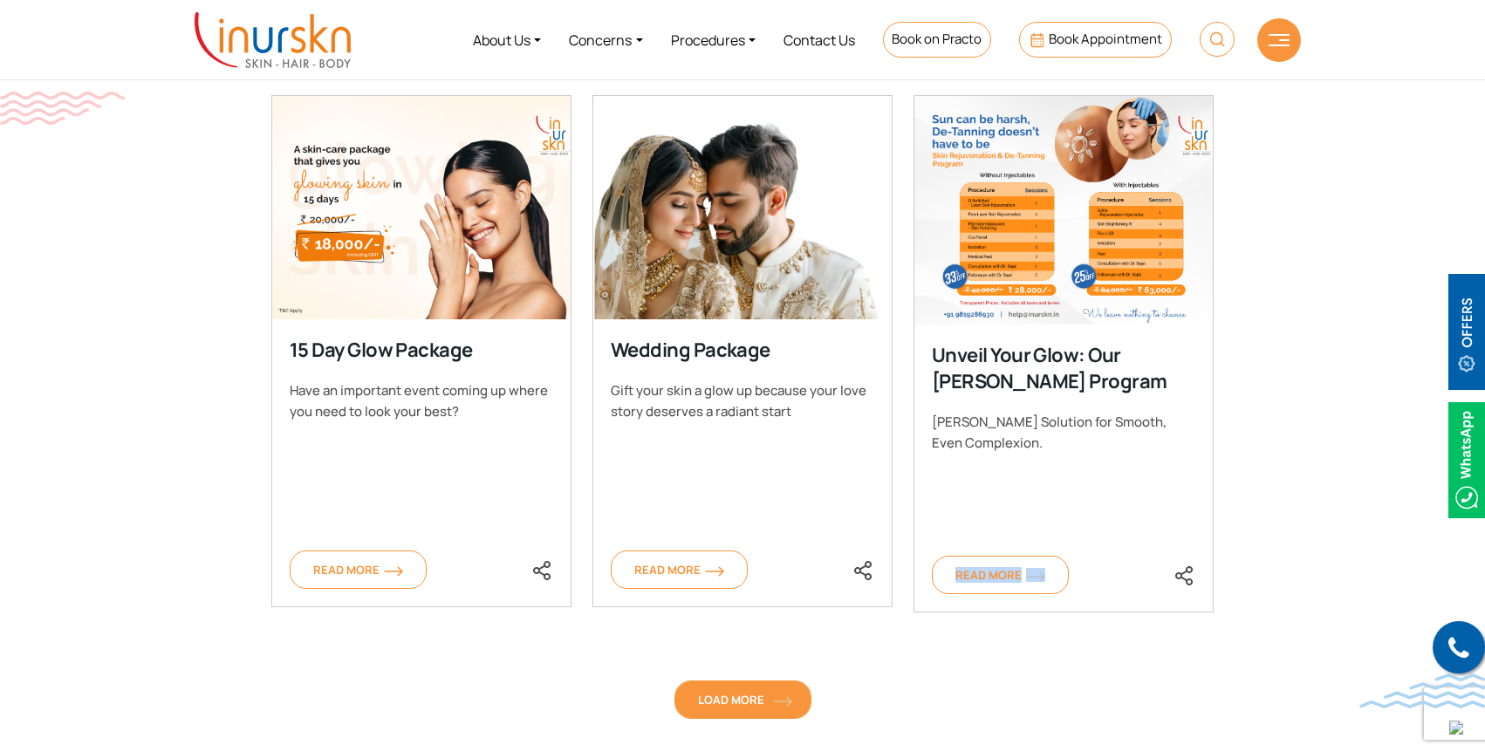
click at [759, 693] on span "Load More" at bounding box center [743, 700] width 90 height 16
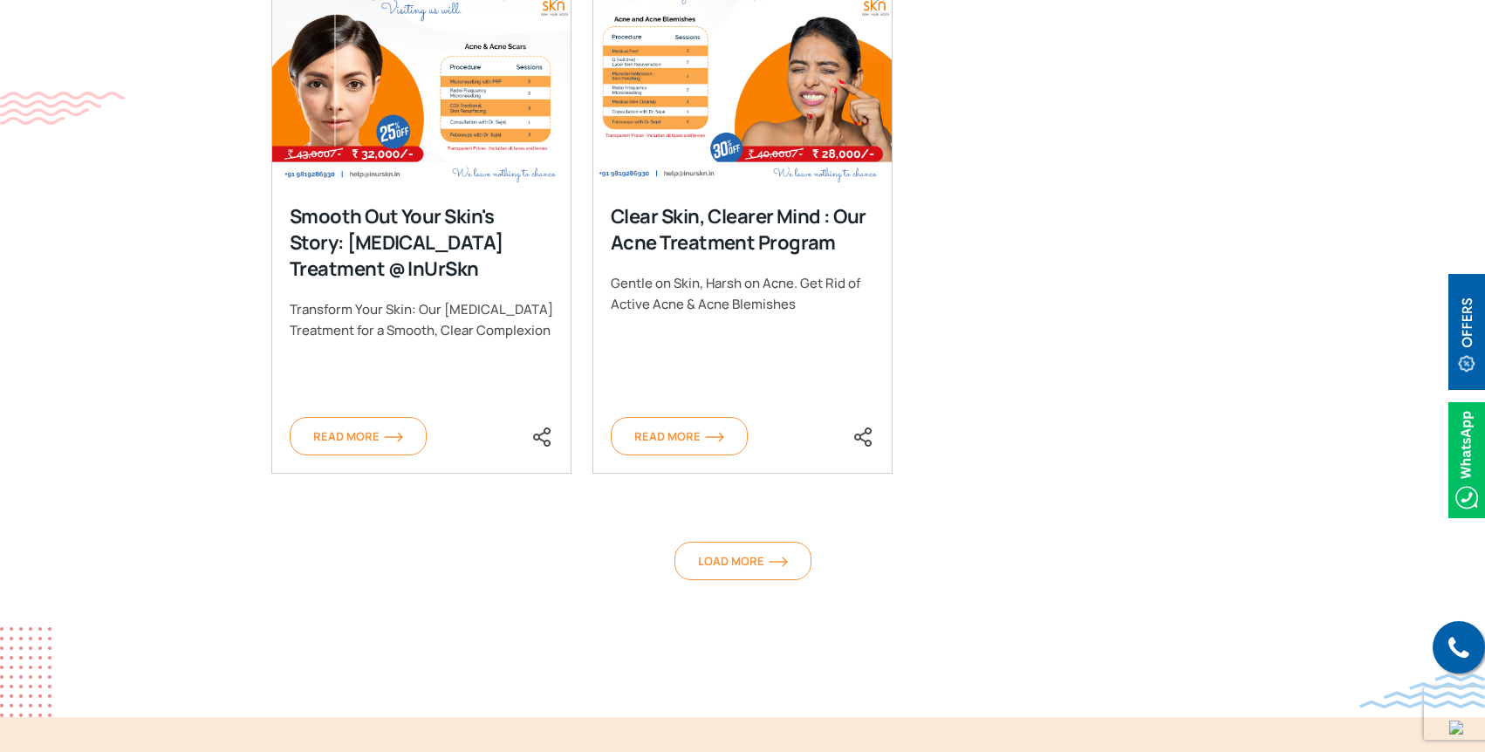
scroll to position [1935, 0]
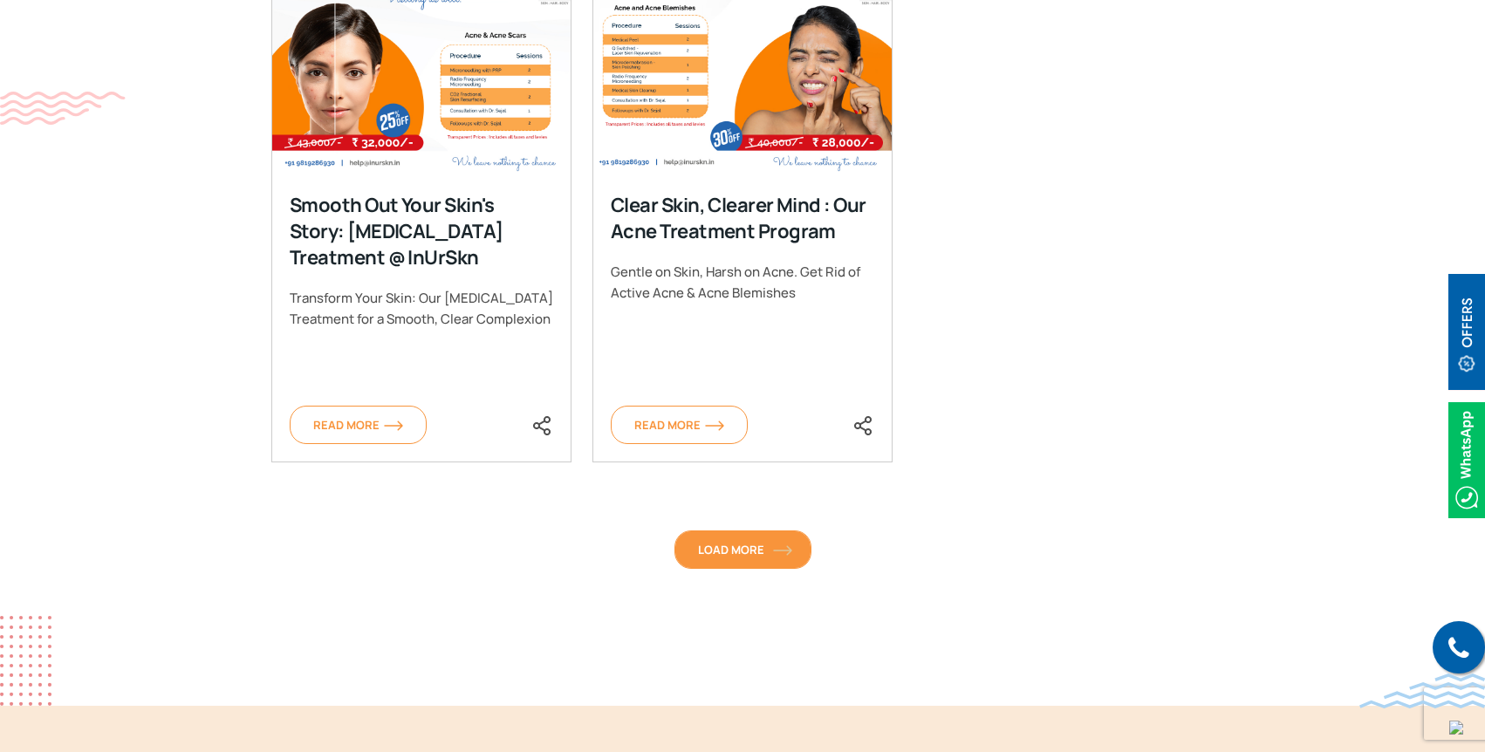
click at [737, 559] on link "Load More" at bounding box center [743, 550] width 137 height 38
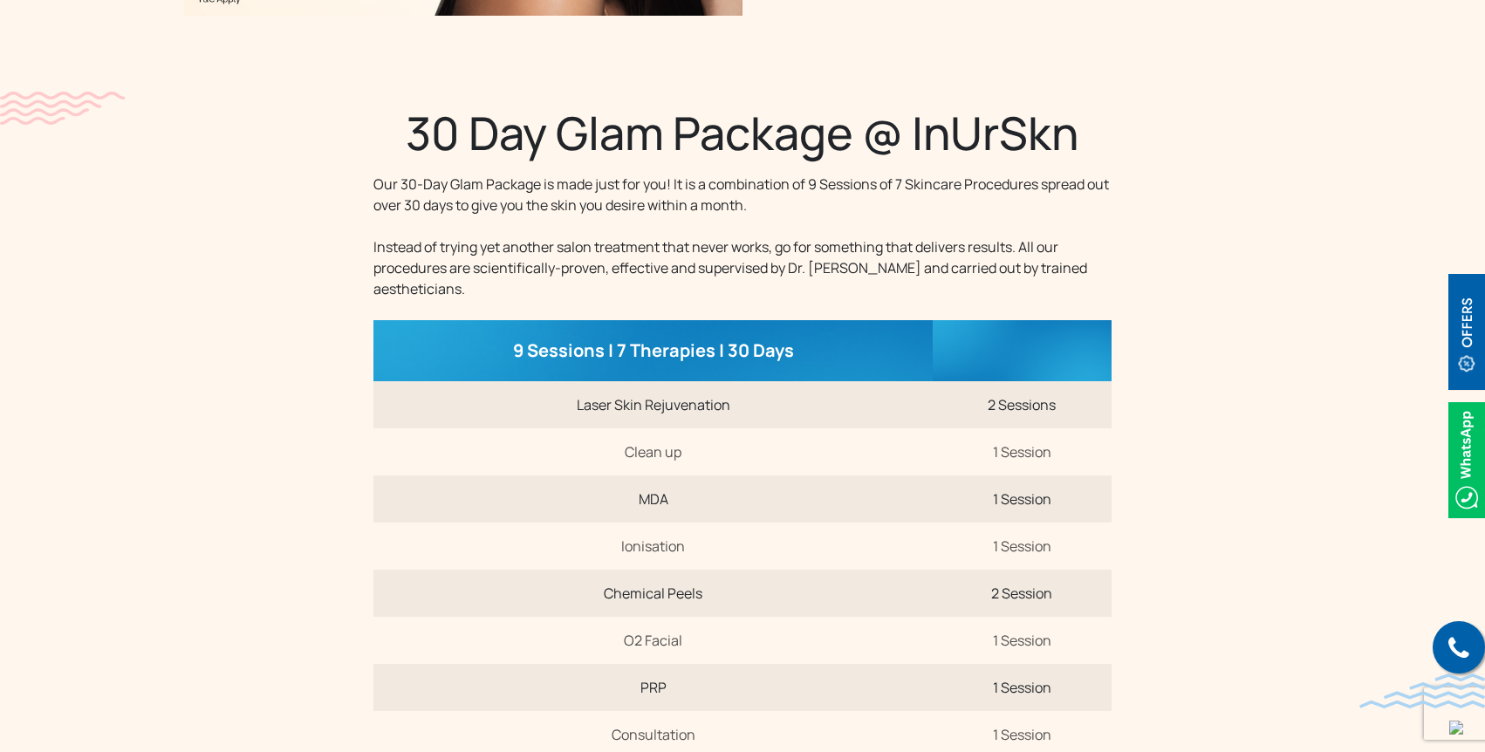
scroll to position [491, 0]
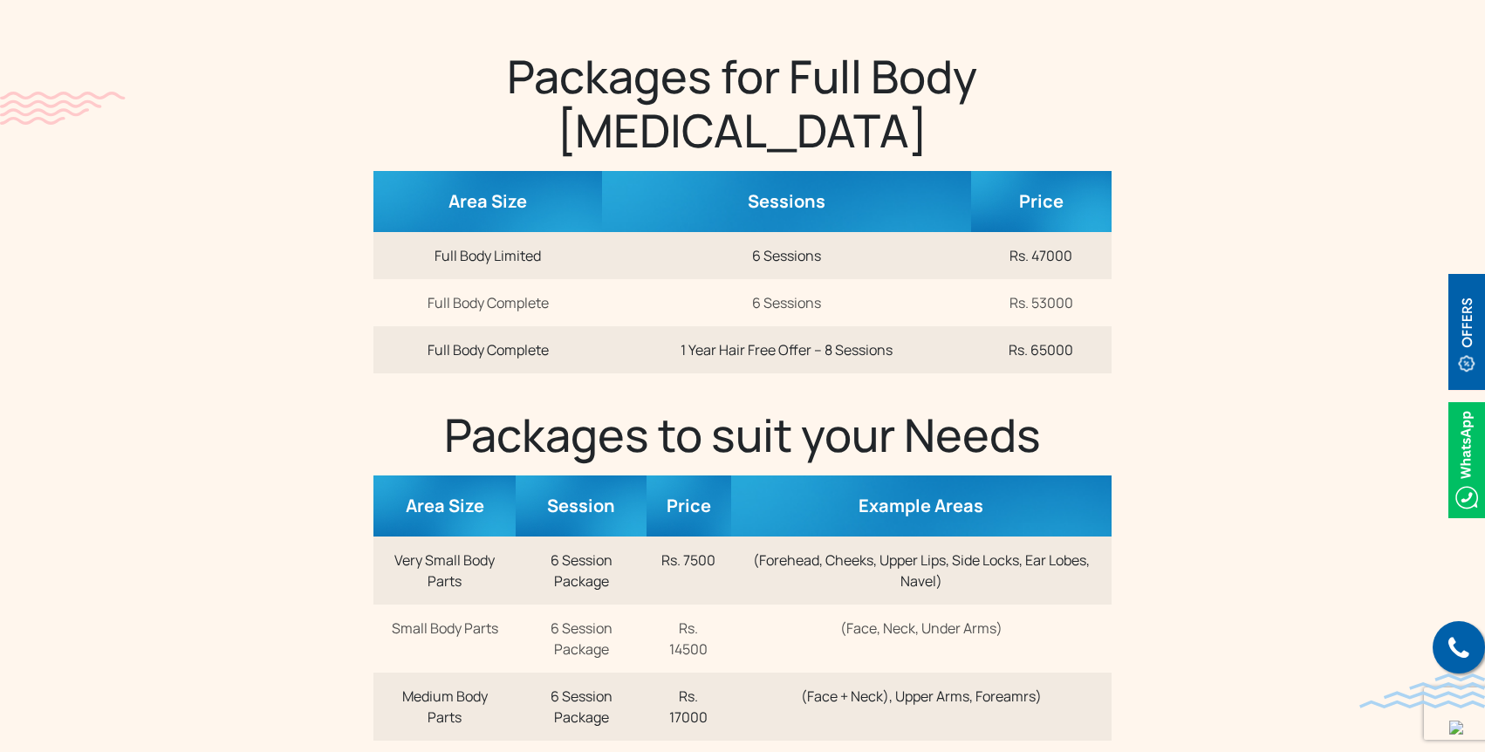
scroll to position [732, 0]
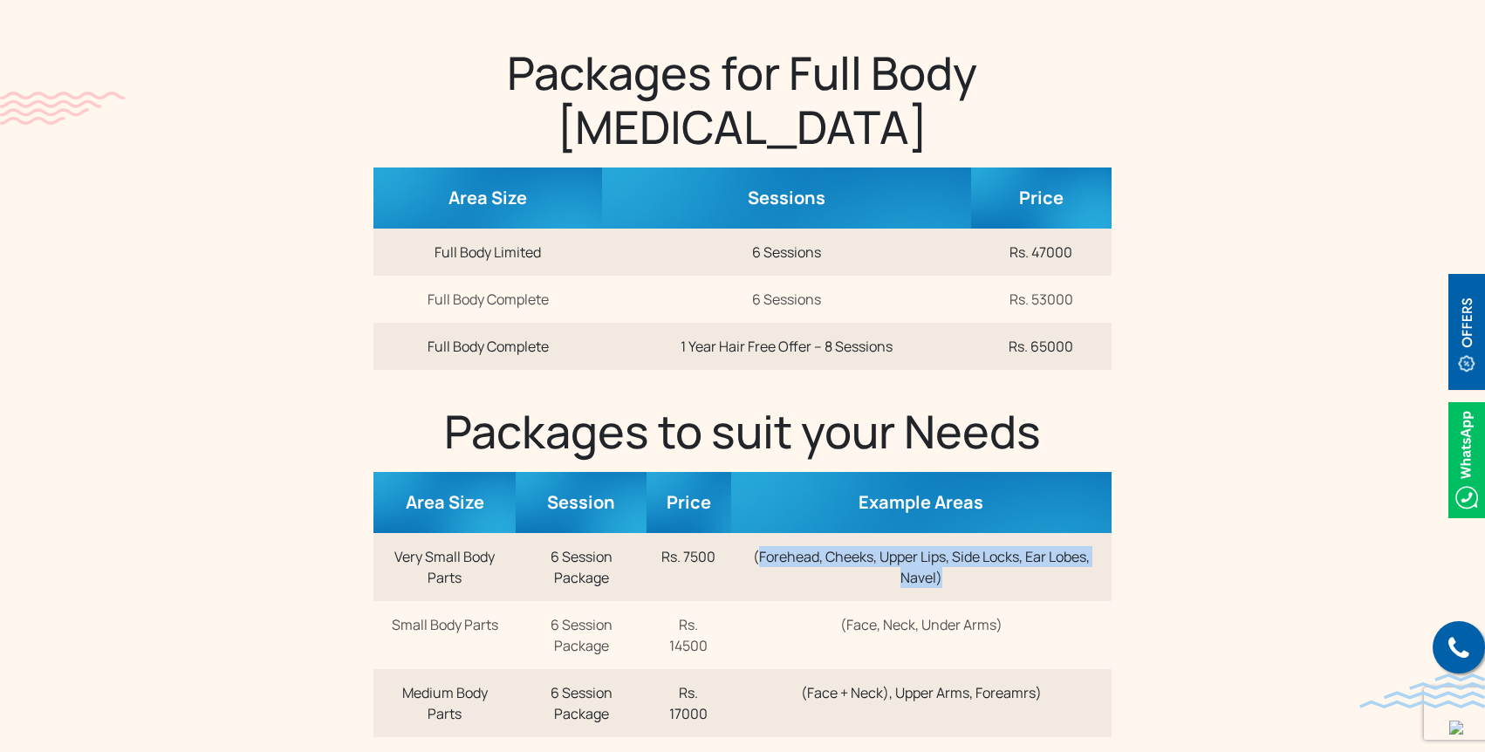
drag, startPoint x: 786, startPoint y: 559, endPoint x: 1000, endPoint y: 580, distance: 214.9
click at [1001, 580] on td "(Forehead, Cheeks, Upper Lips, Side Locks, Ear Lobes, Navel)" at bounding box center [921, 567] width 381 height 68
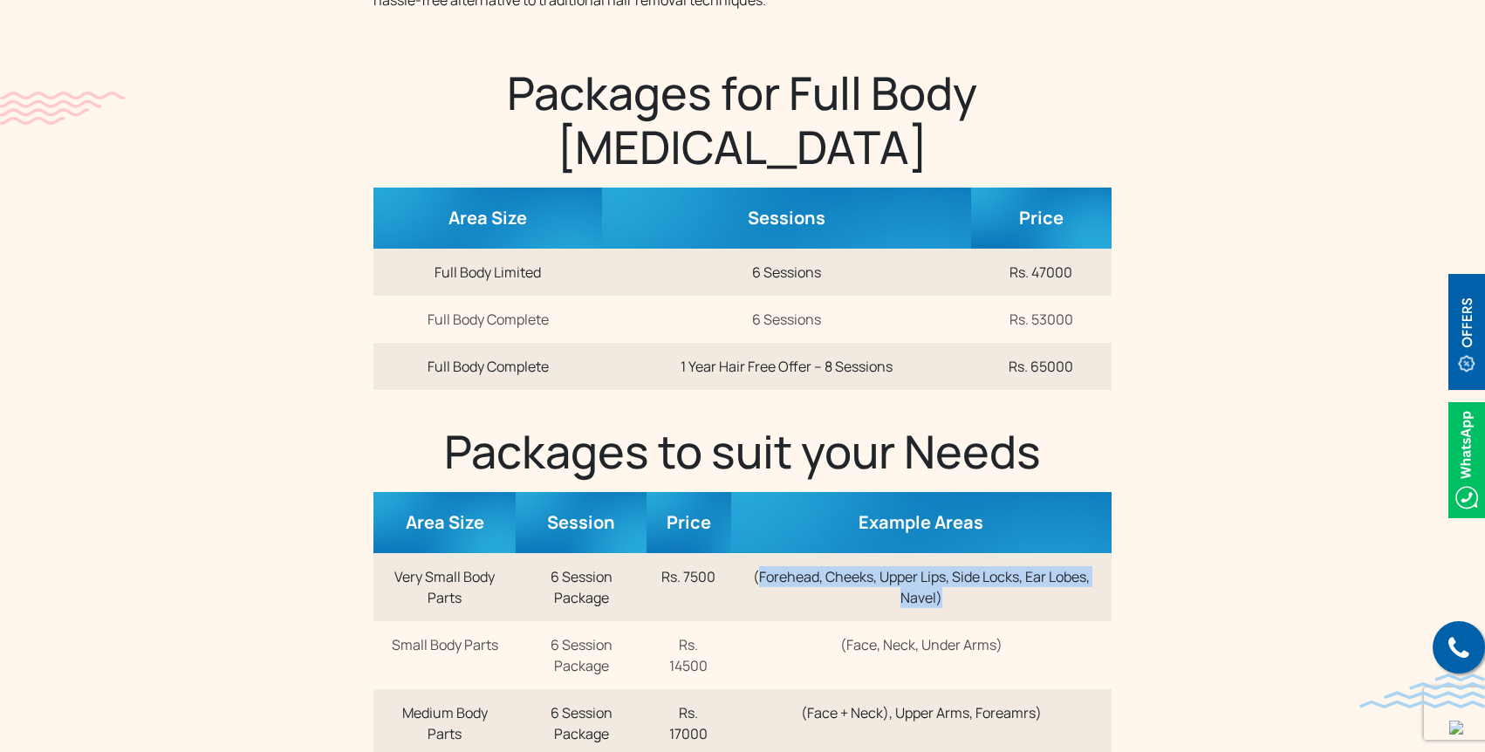
scroll to position [716, 0]
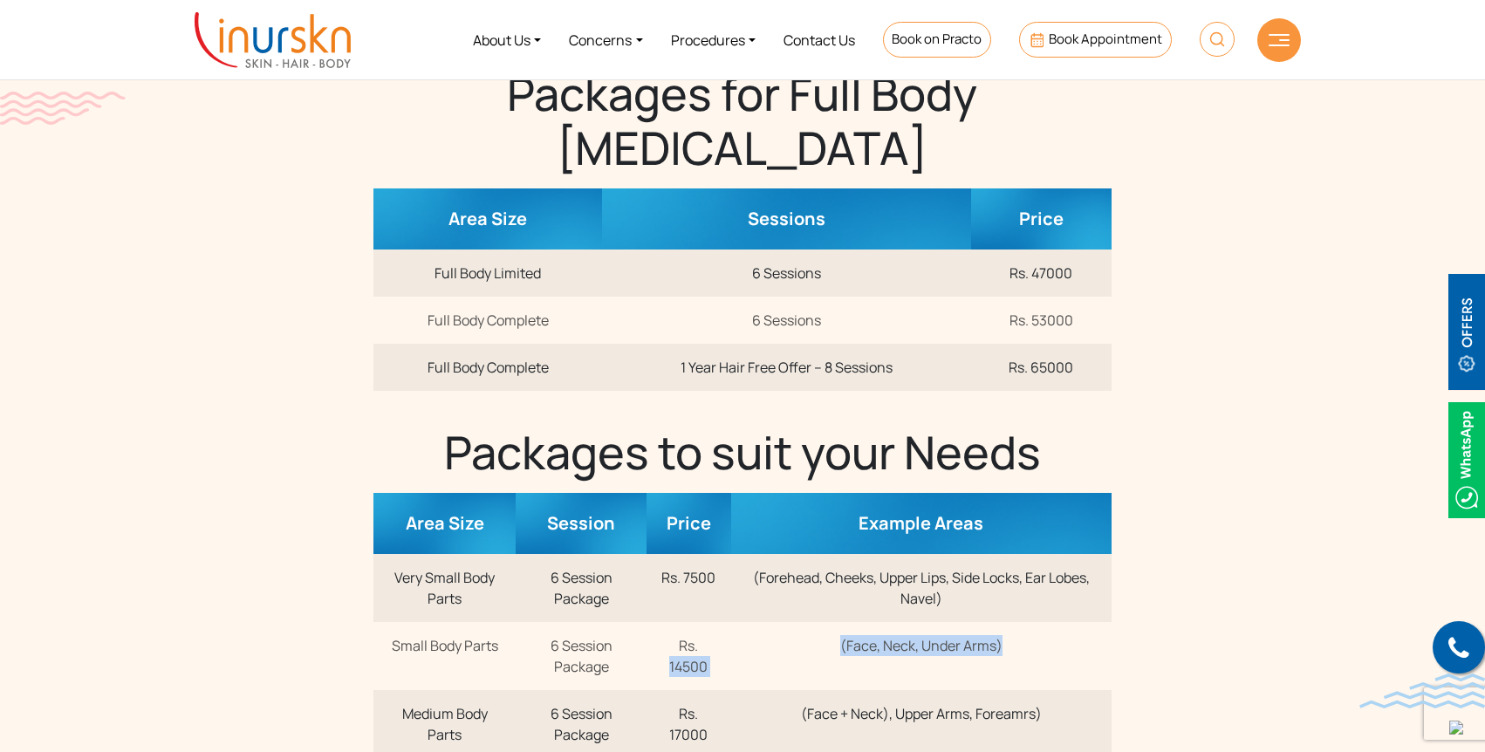
drag, startPoint x: 673, startPoint y: 662, endPoint x: 794, endPoint y: 669, distance: 121.5
click at [794, 669] on tr "Small Body Parts 6 Session Package Rs. 14500 (Face, Neck, Under Arms)" at bounding box center [742, 656] width 737 height 68
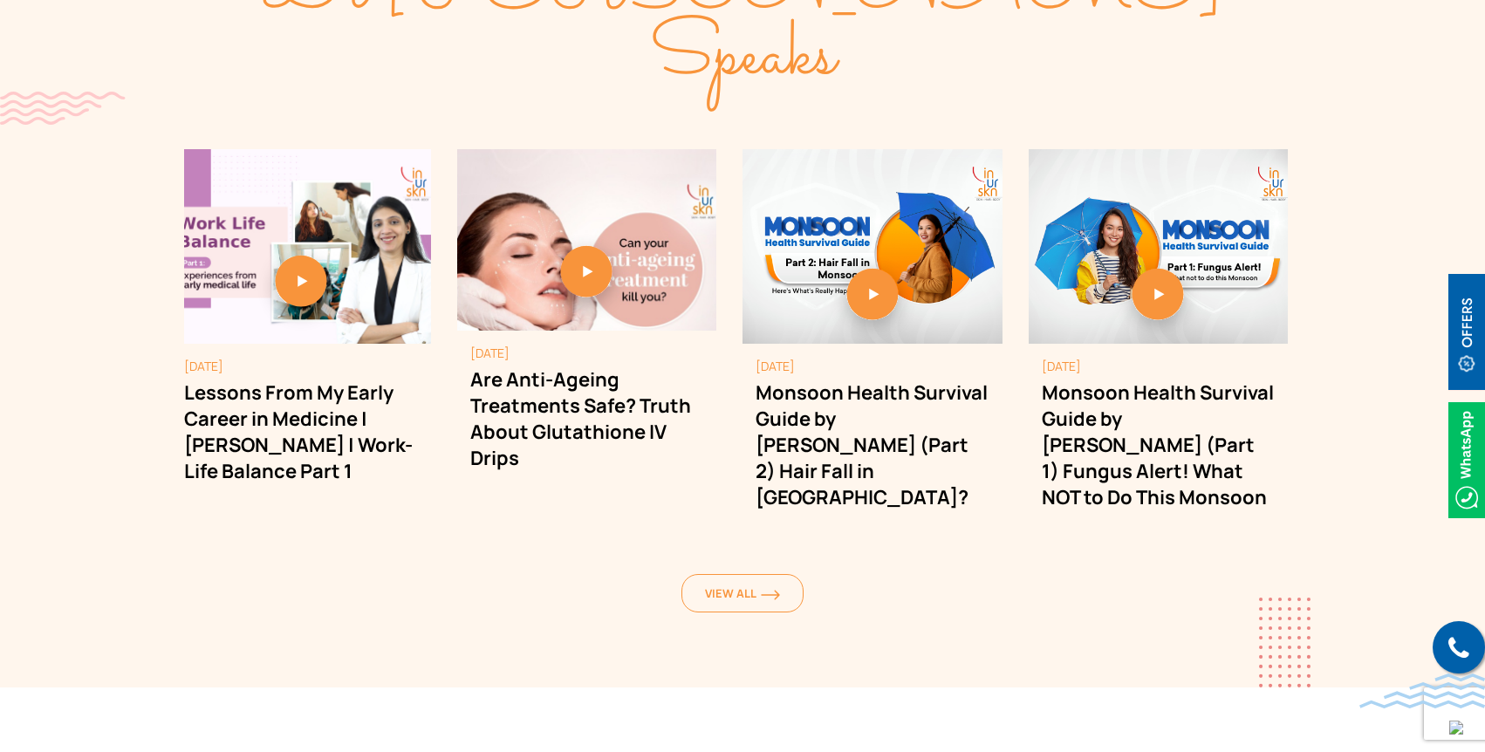
scroll to position [2797, 0]
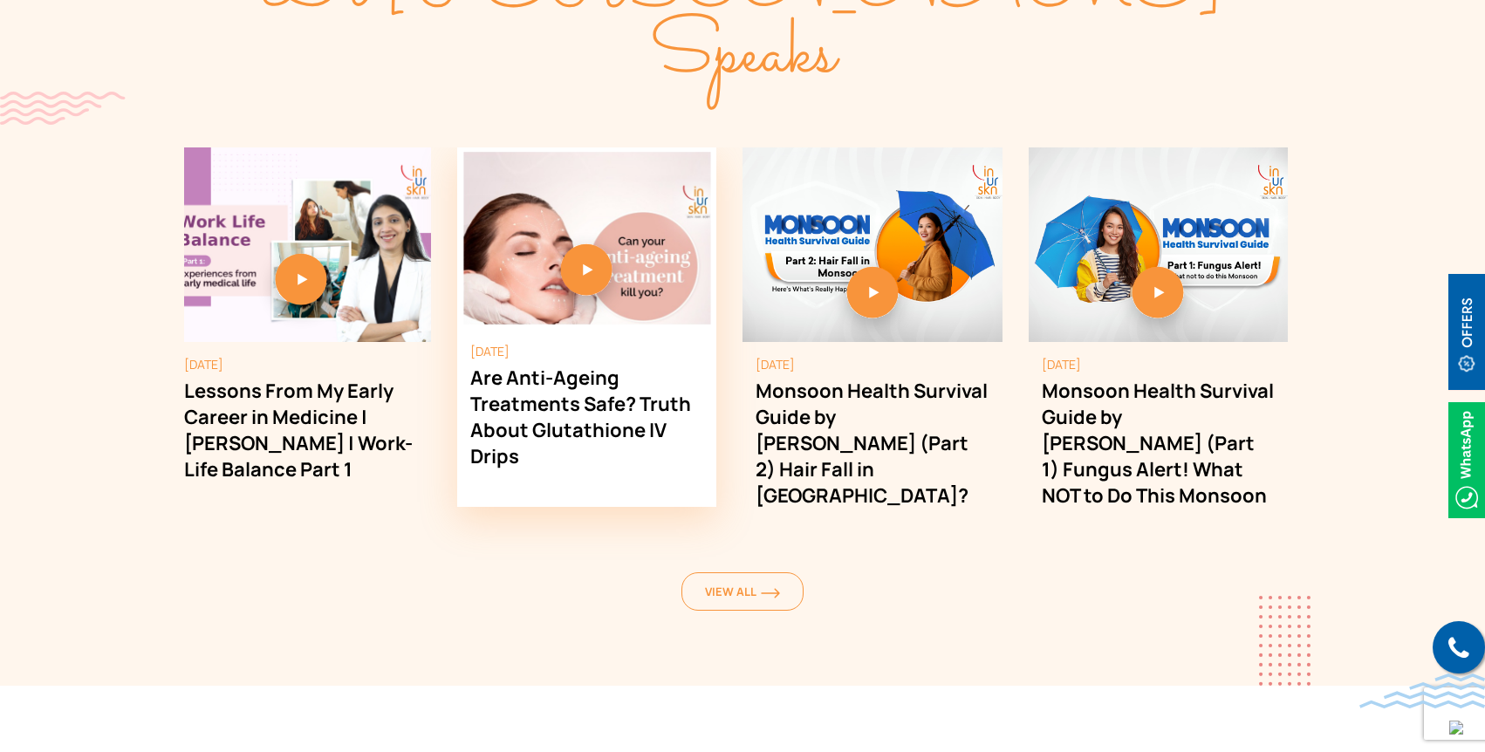
click at [535, 365] on h2 "Are Anti-Ageing Treatments Safe? Truth About Glutathione IV Drips" at bounding box center [587, 417] width 234 height 105
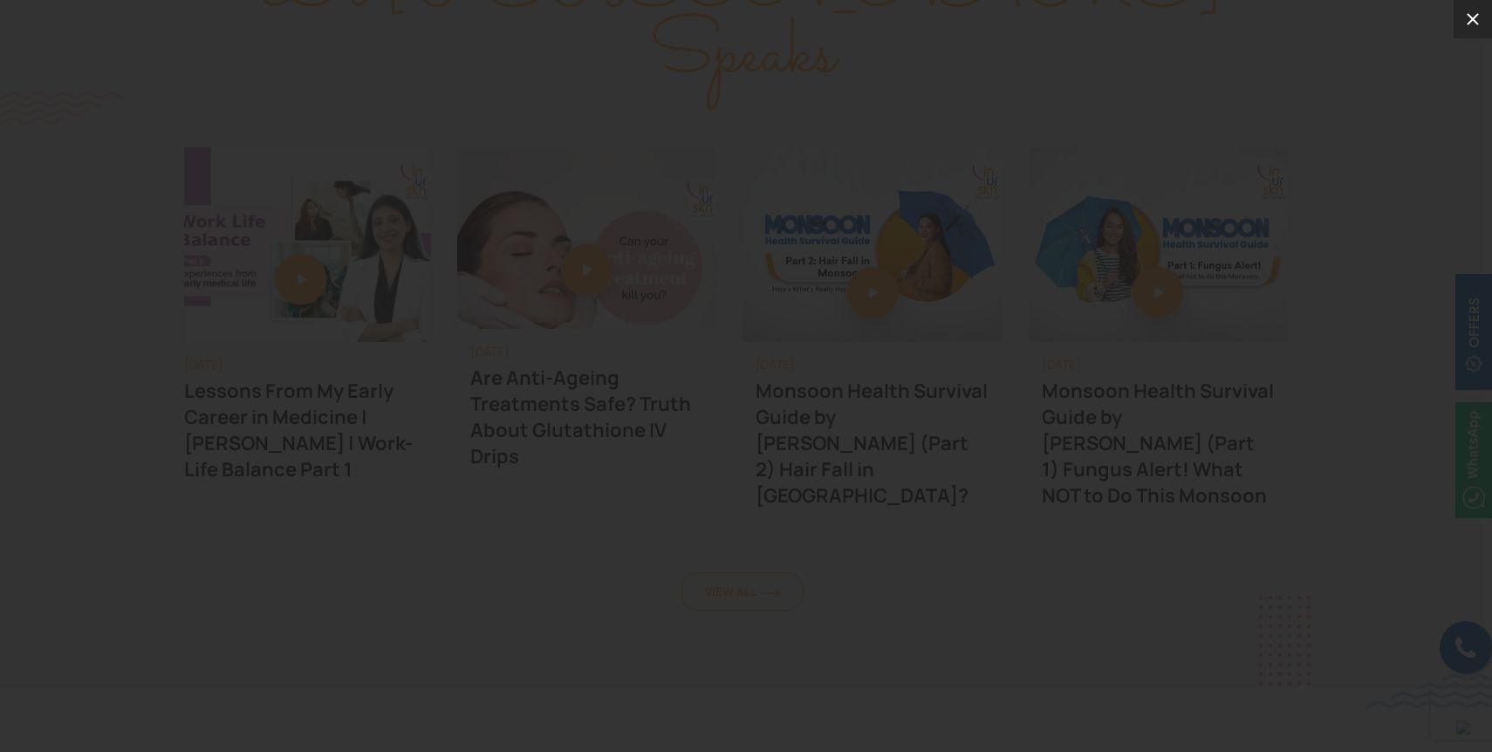
click at [1470, 25] on icon at bounding box center [1473, 19] width 21 height 21
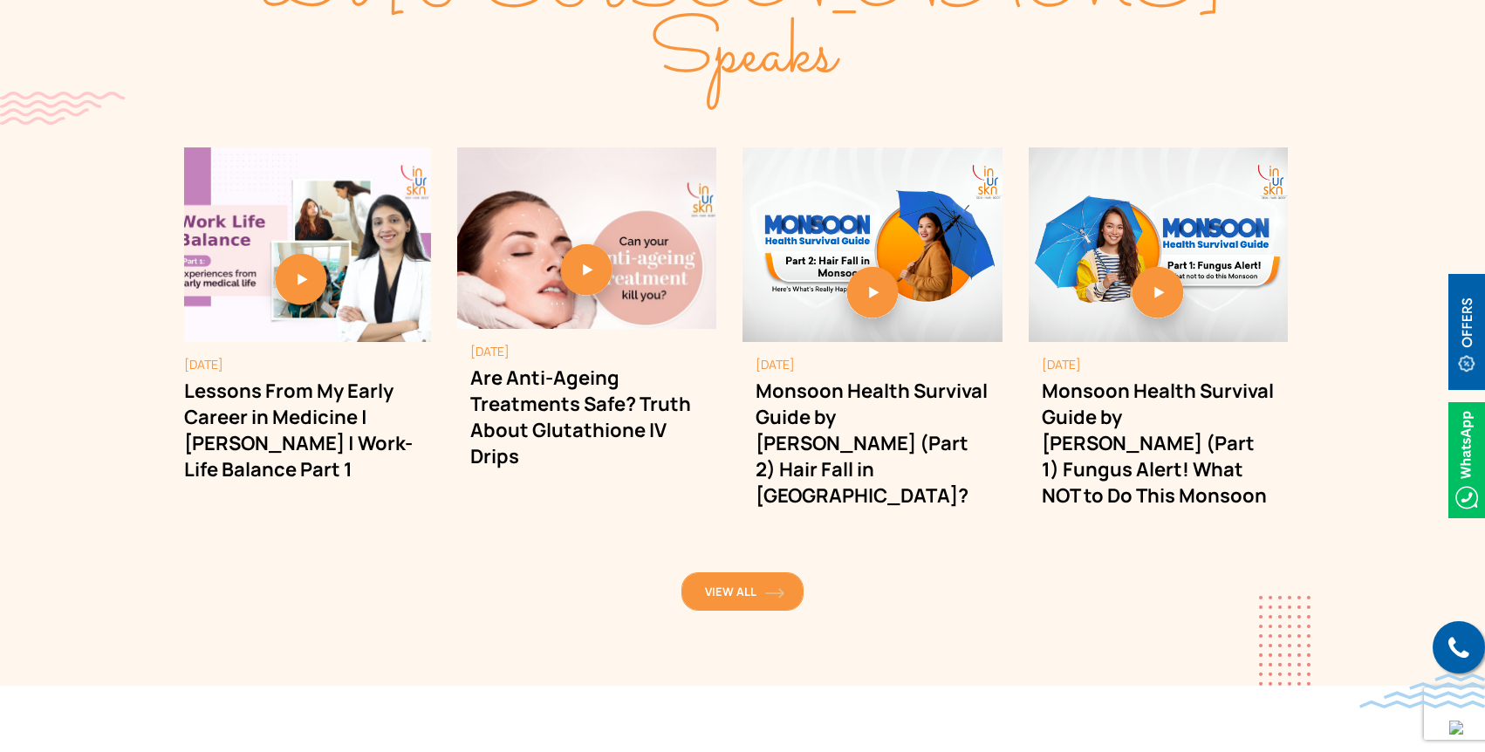
click at [715, 584] on span "View All" at bounding box center [742, 592] width 75 height 16
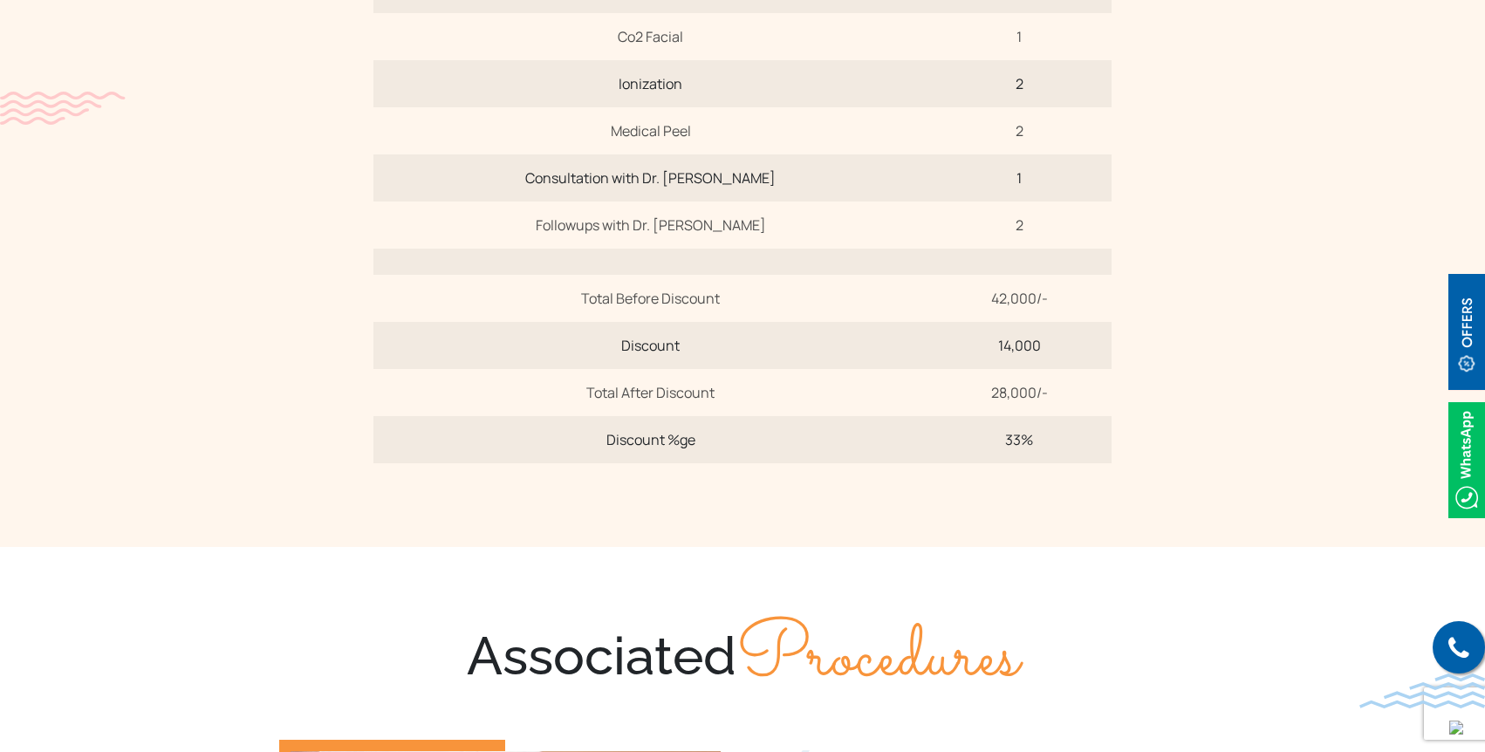
scroll to position [1010, 0]
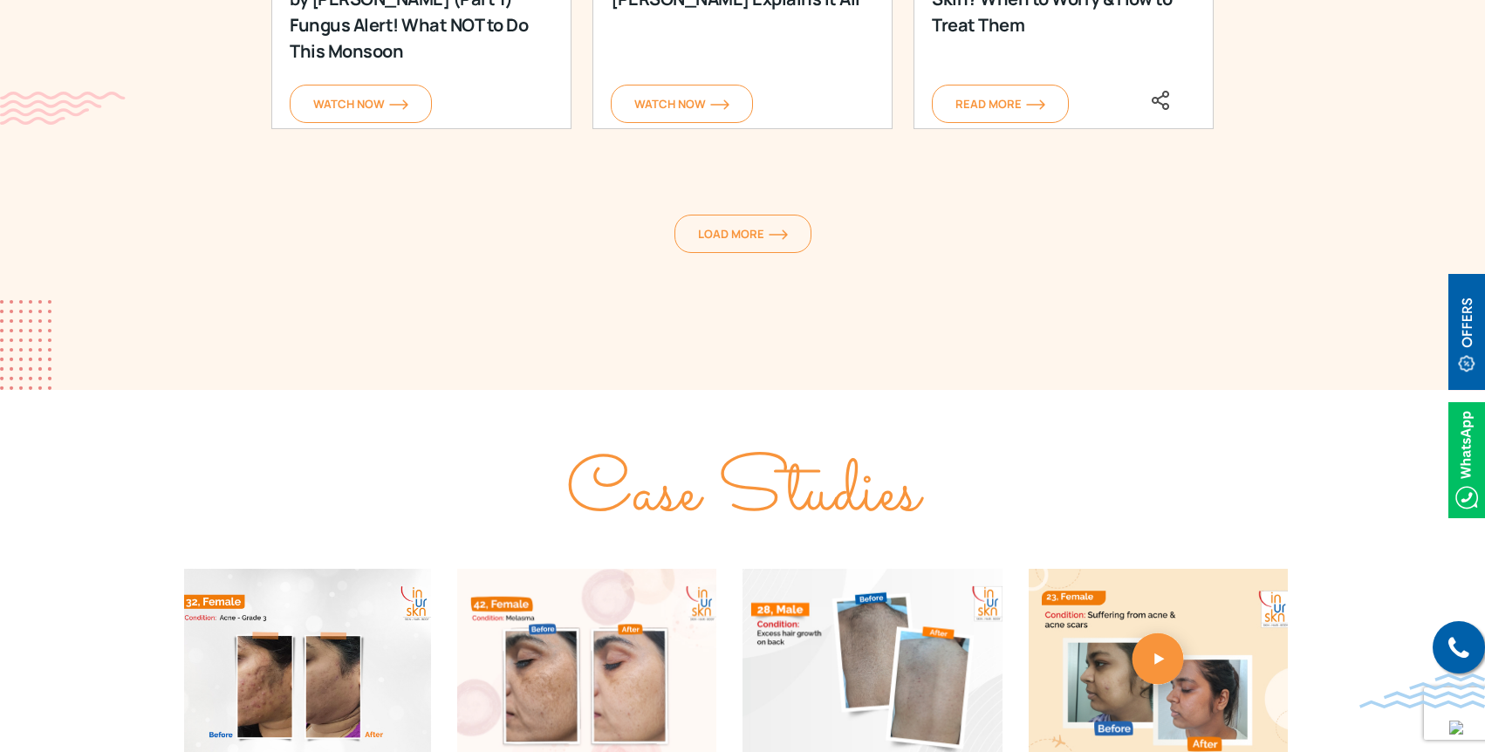
scroll to position [2740, 0]
click at [770, 231] on span "Load More" at bounding box center [743, 233] width 90 height 16
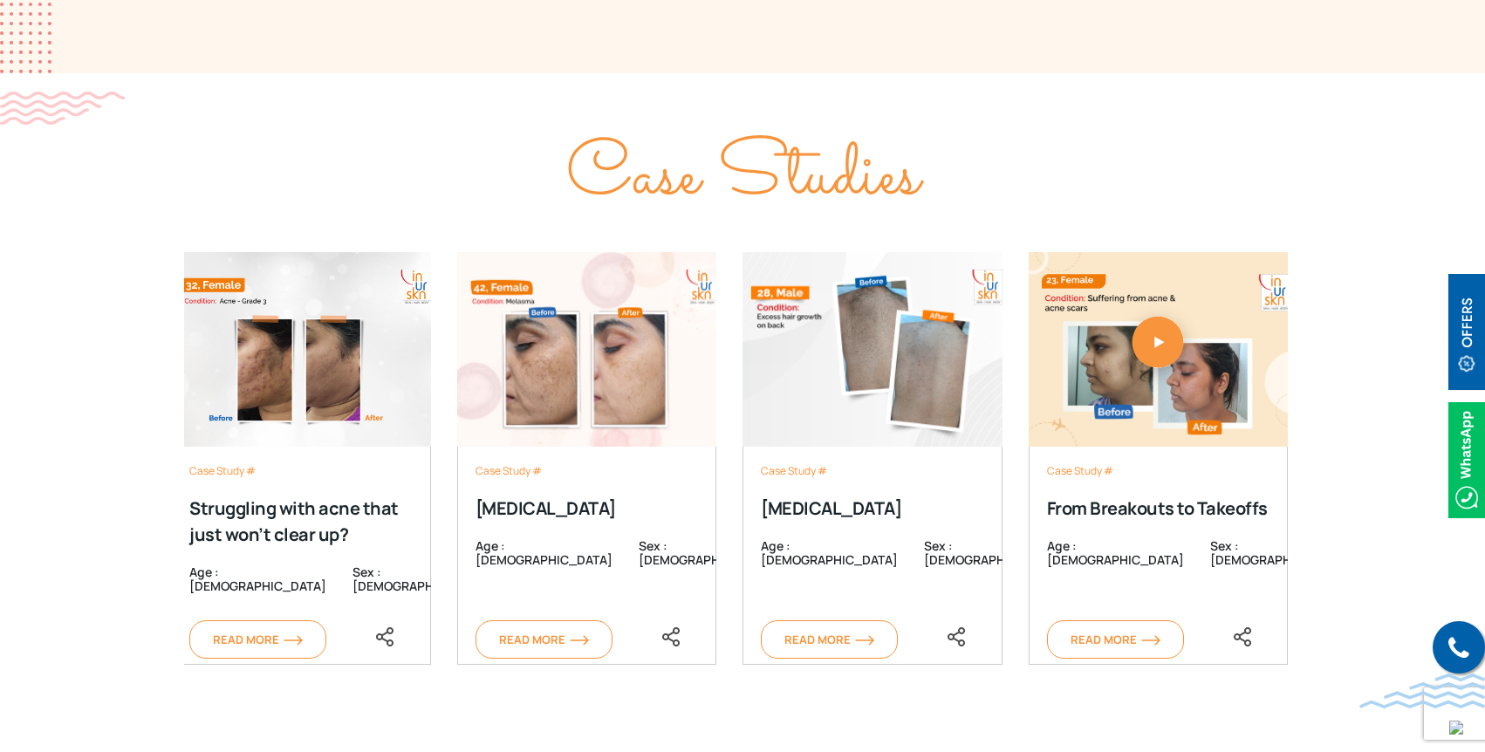
scroll to position [4021, 0]
